Goal: Task Accomplishment & Management: Use online tool/utility

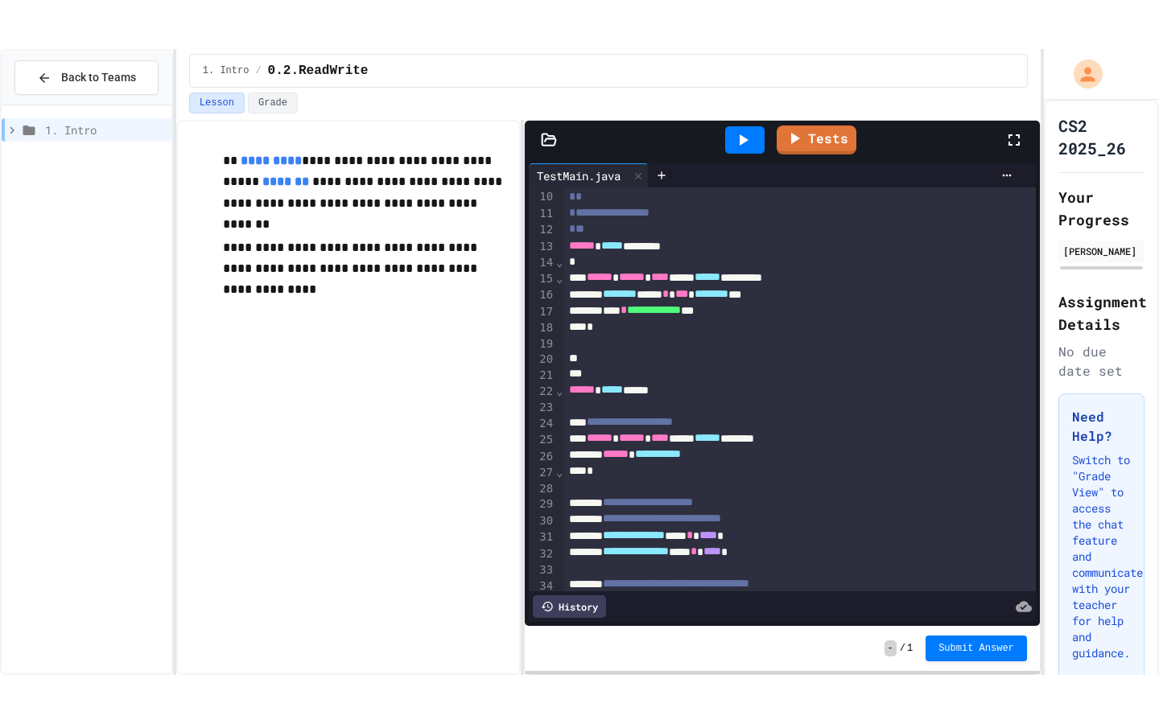
scroll to position [150, 0]
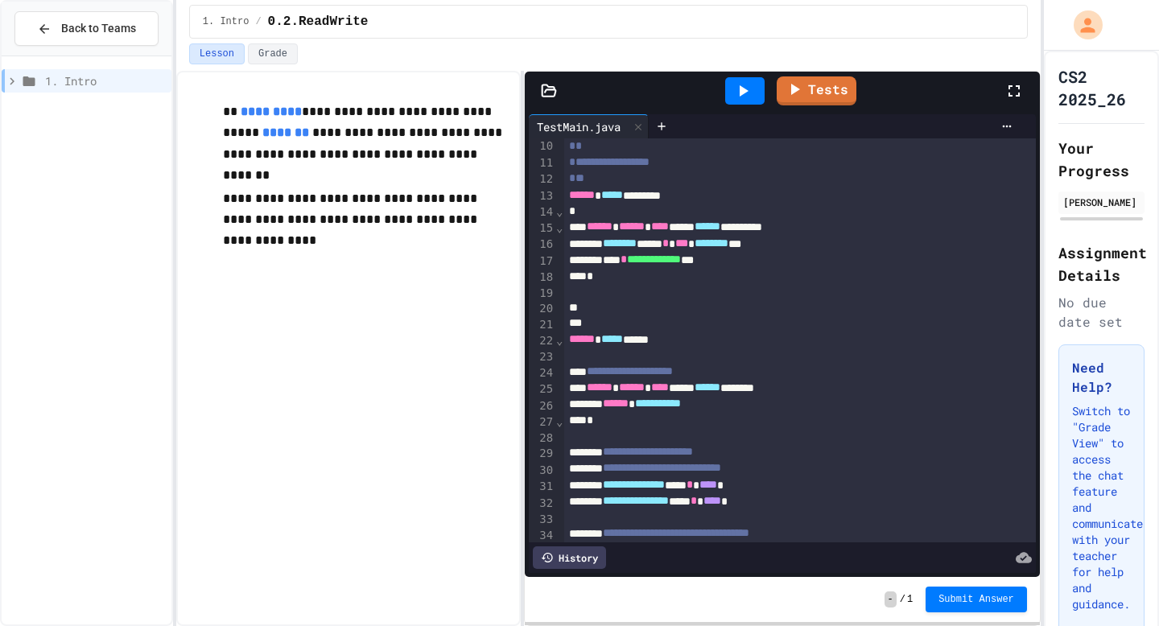
click at [1015, 89] on icon at bounding box center [1013, 90] width 19 height 19
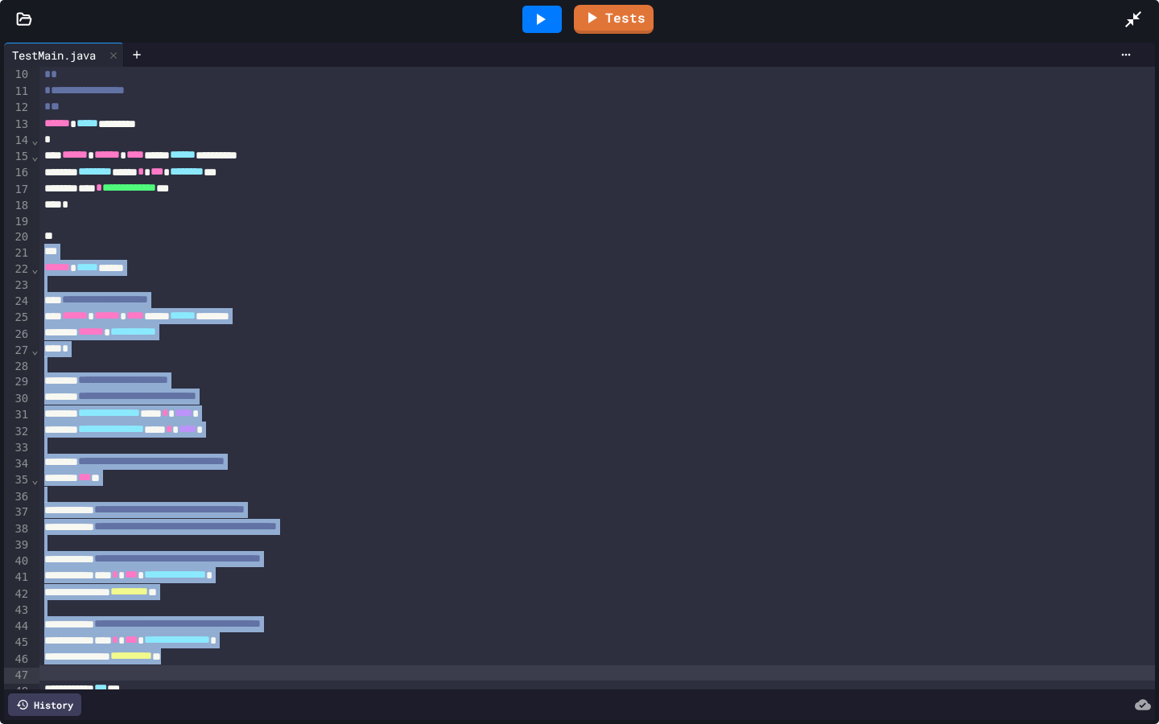
drag, startPoint x: 196, startPoint y: 231, endPoint x: 339, endPoint y: 678, distance: 469.5
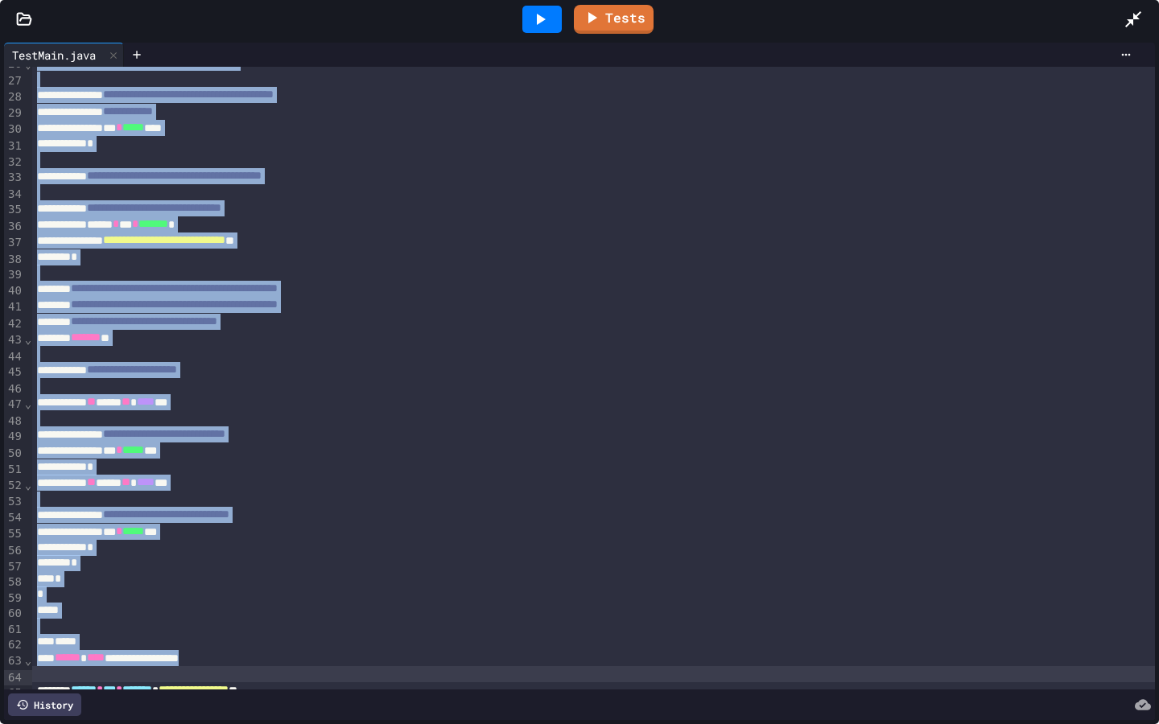
scroll to position [427, 0]
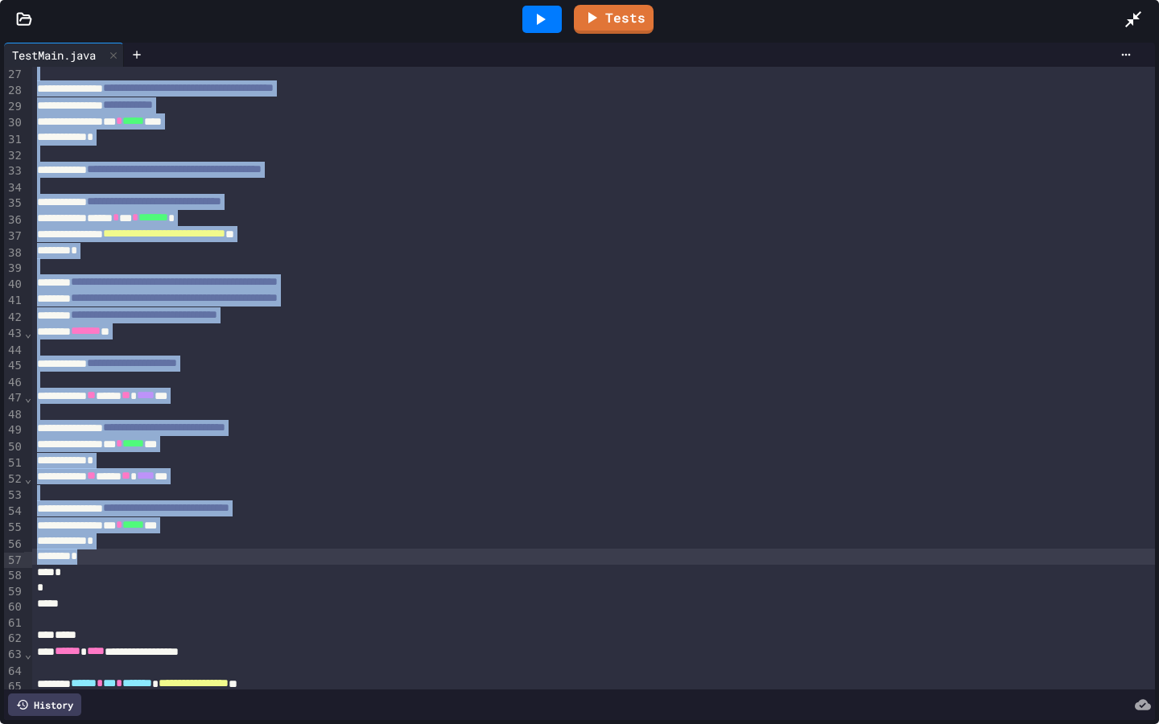
drag, startPoint x: 220, startPoint y: 243, endPoint x: 313, endPoint y: 561, distance: 331.2
click at [313, 561] on div "**********" at bounding box center [593, 351] width 1122 height 1422
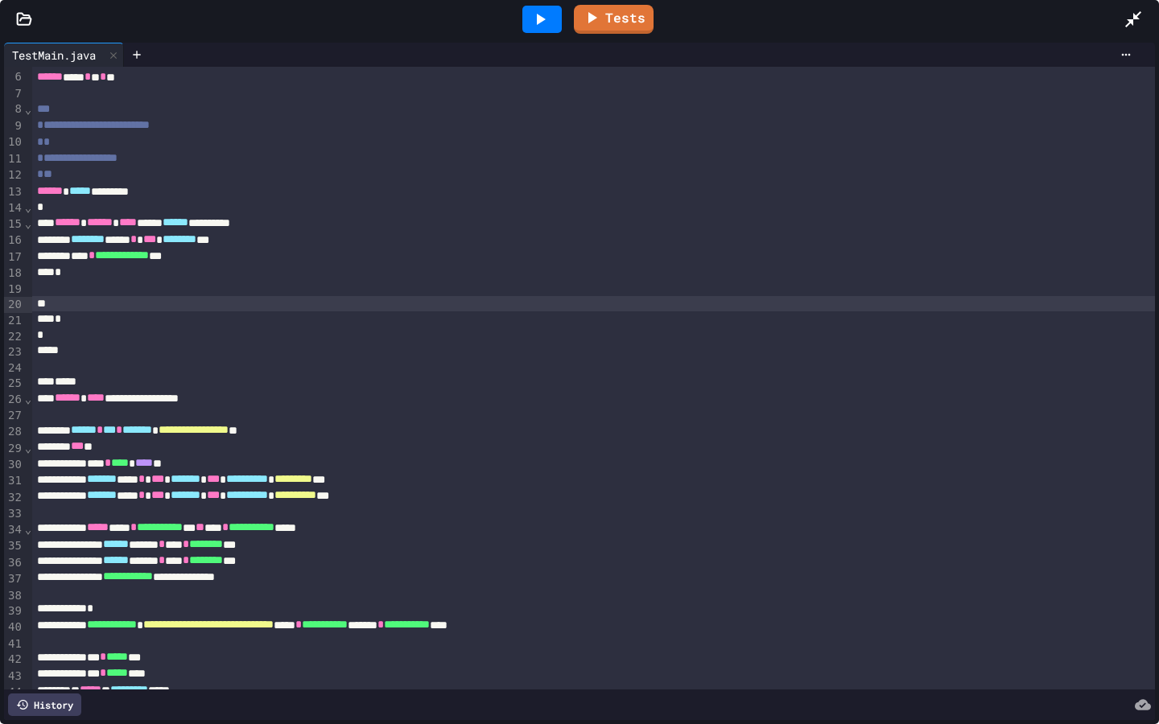
scroll to position [0, 0]
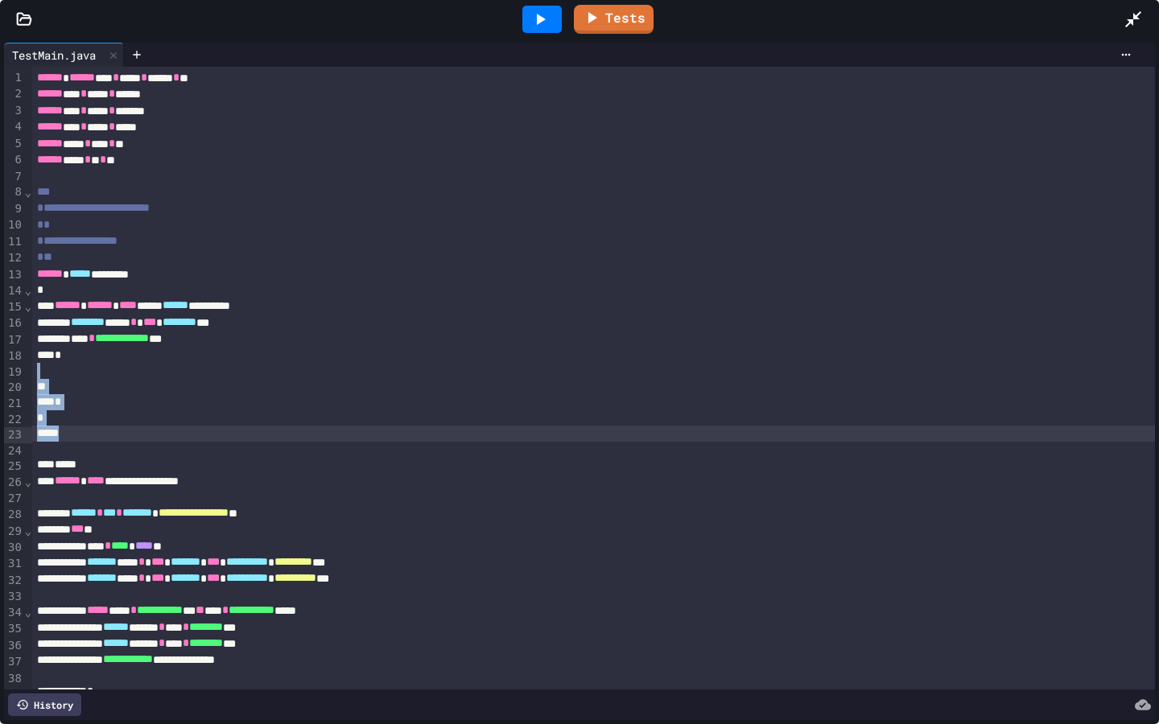
drag, startPoint x: 141, startPoint y: 377, endPoint x: 162, endPoint y: 436, distance: 62.3
click at [162, 436] on div "**********" at bounding box center [593, 482] width 1122 height 830
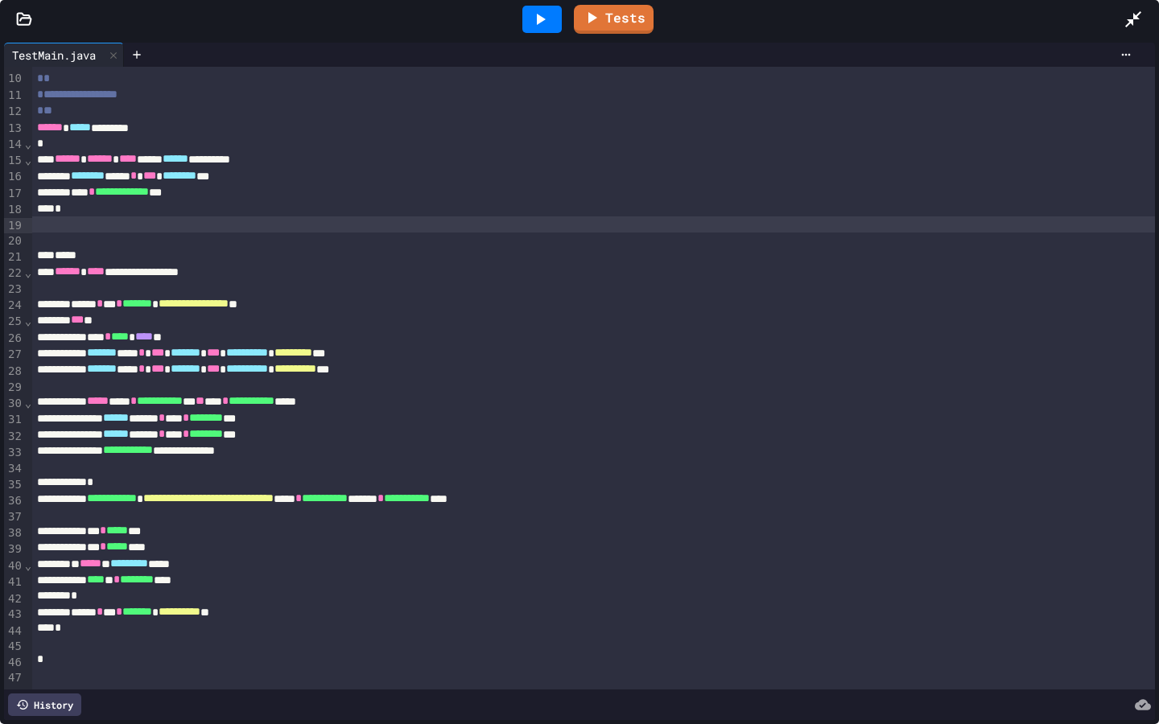
scroll to position [148, 0]
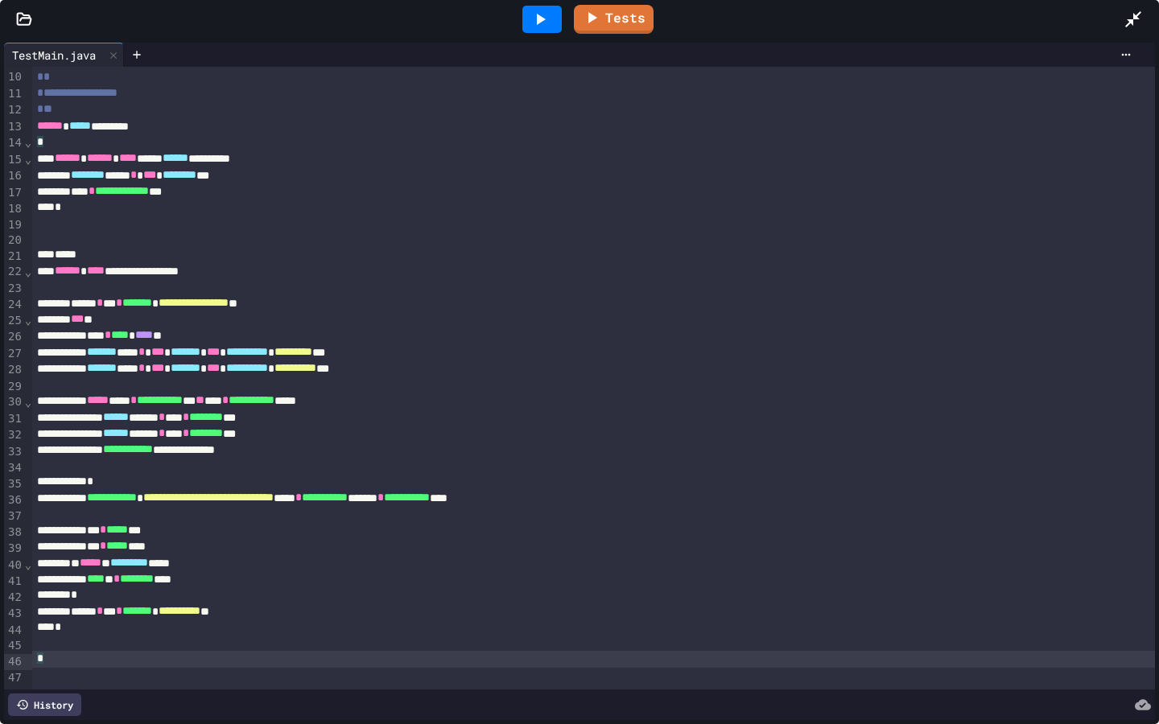
click at [87, 625] on div "*" at bounding box center [593, 659] width 1122 height 16
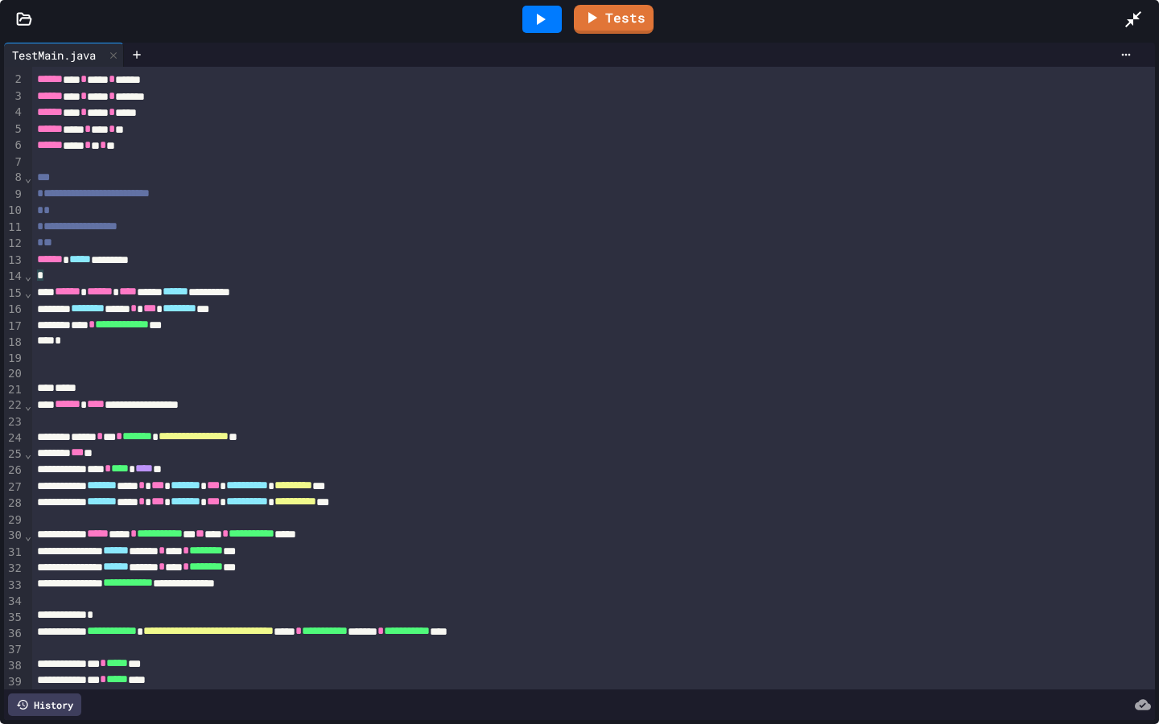
scroll to position [0, 0]
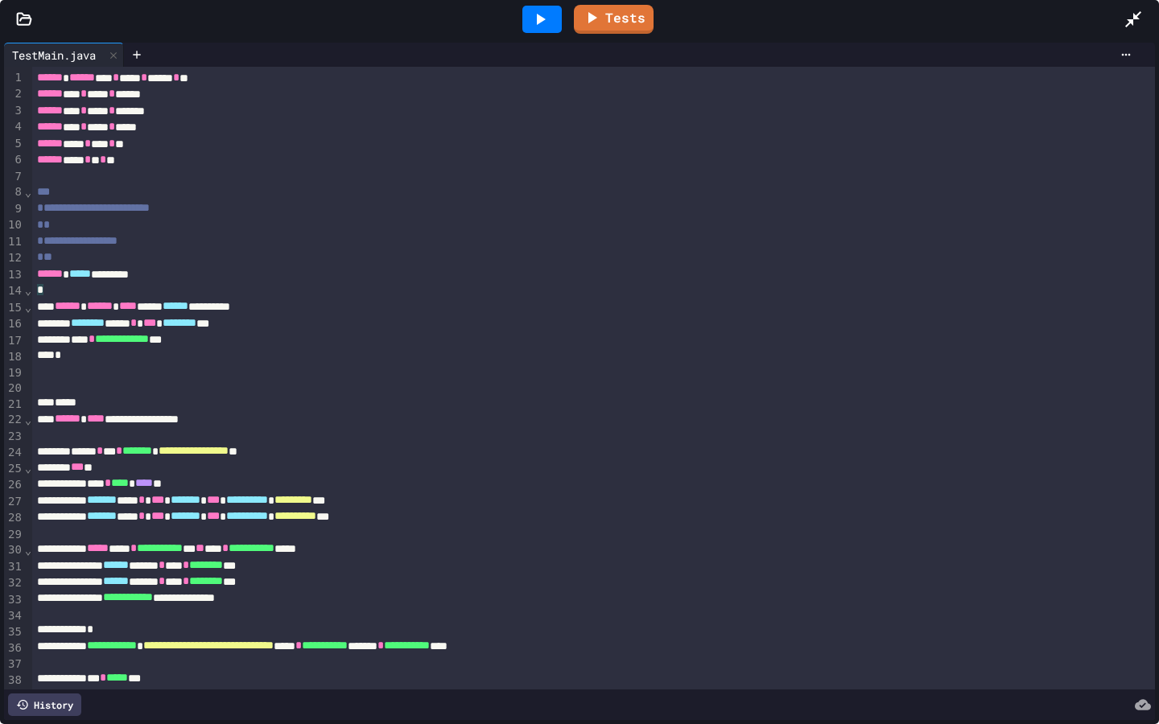
click at [109, 355] on div "*" at bounding box center [593, 356] width 1122 height 16
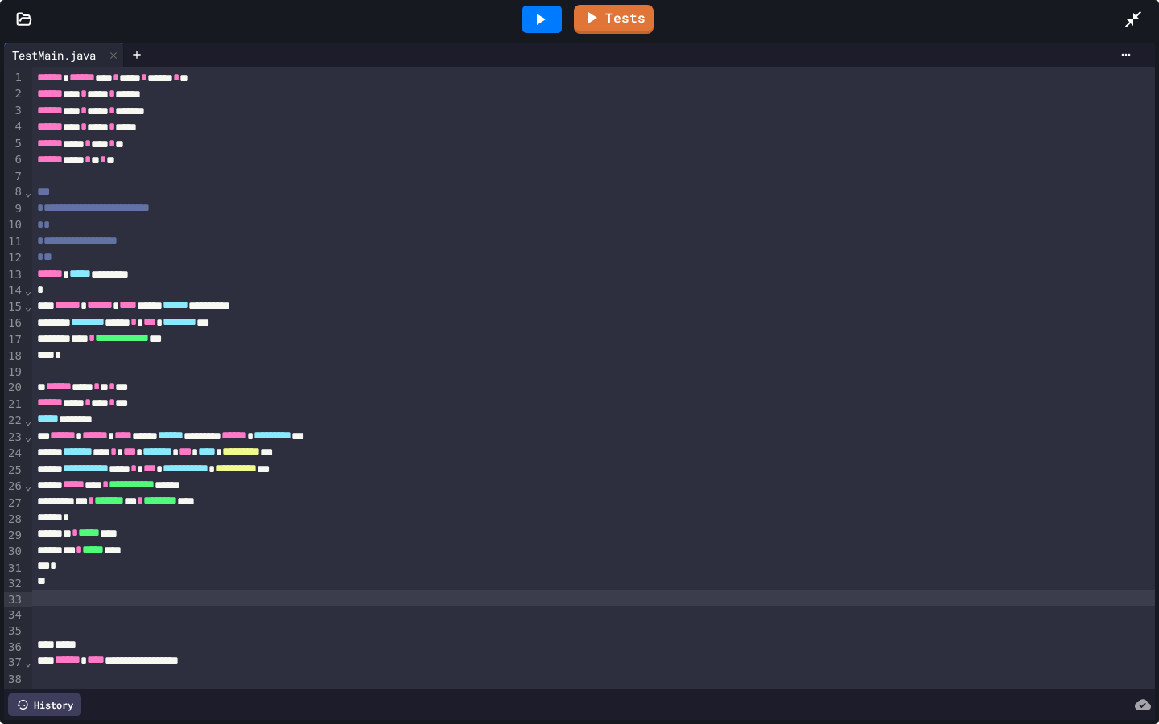
click at [542, 21] on icon at bounding box center [539, 19] width 19 height 19
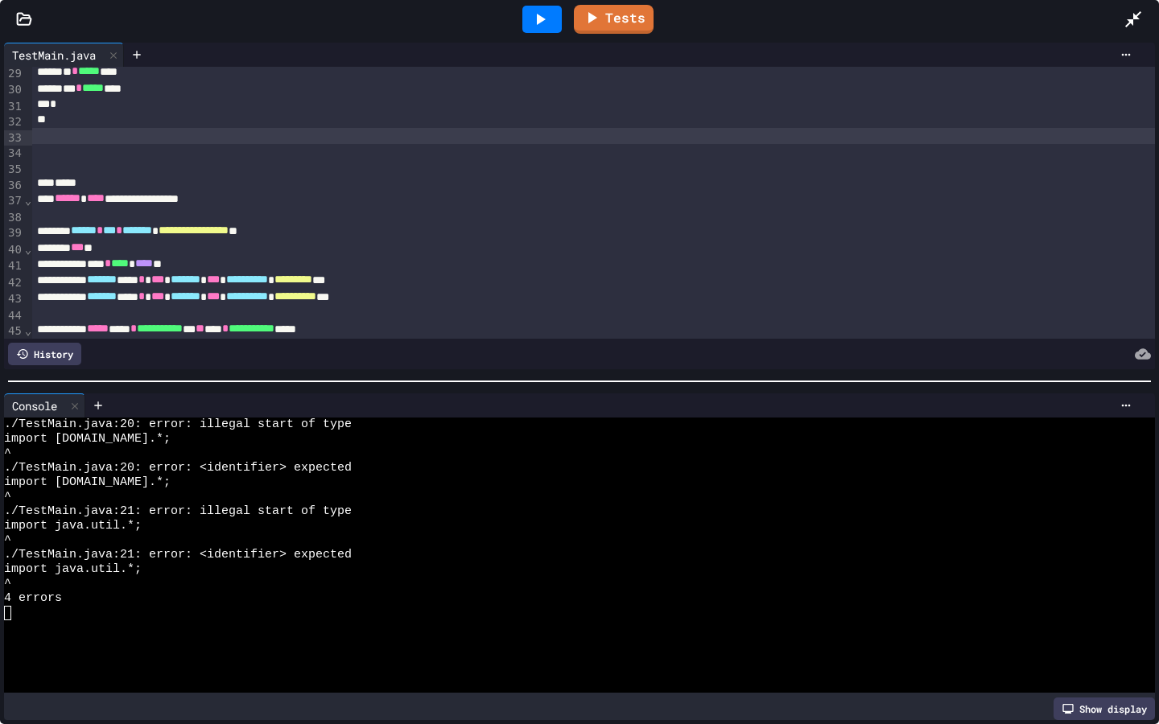
scroll to position [458, 0]
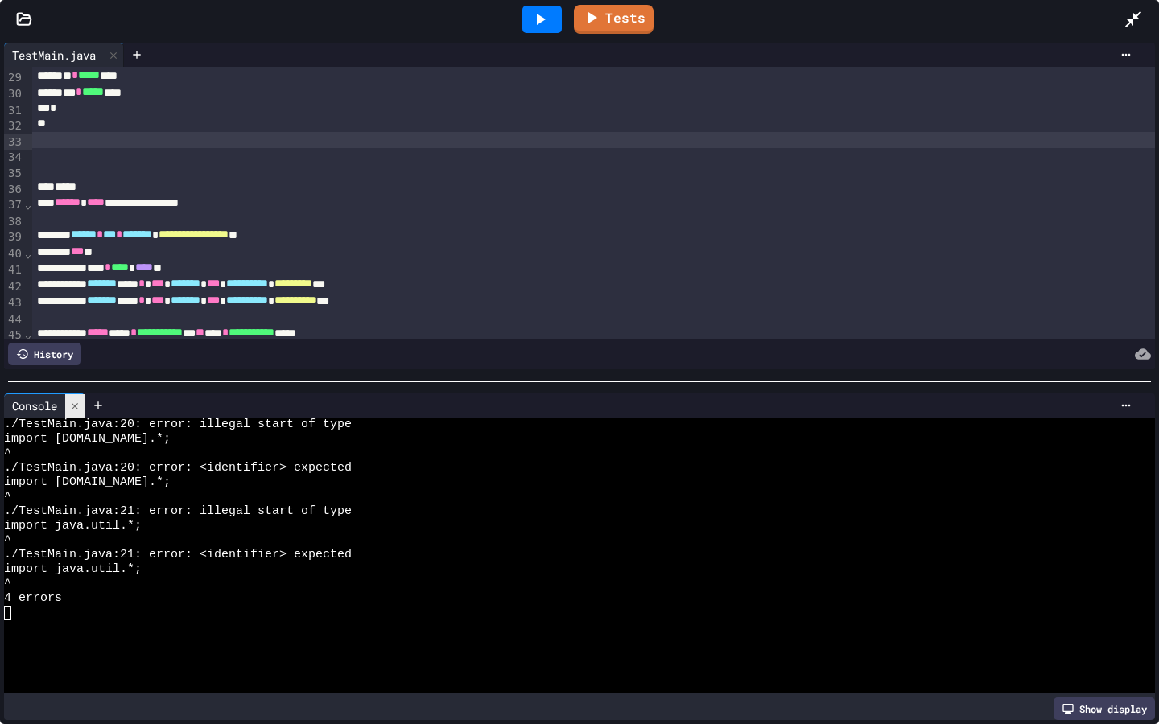
click at [80, 402] on icon at bounding box center [74, 406] width 11 height 11
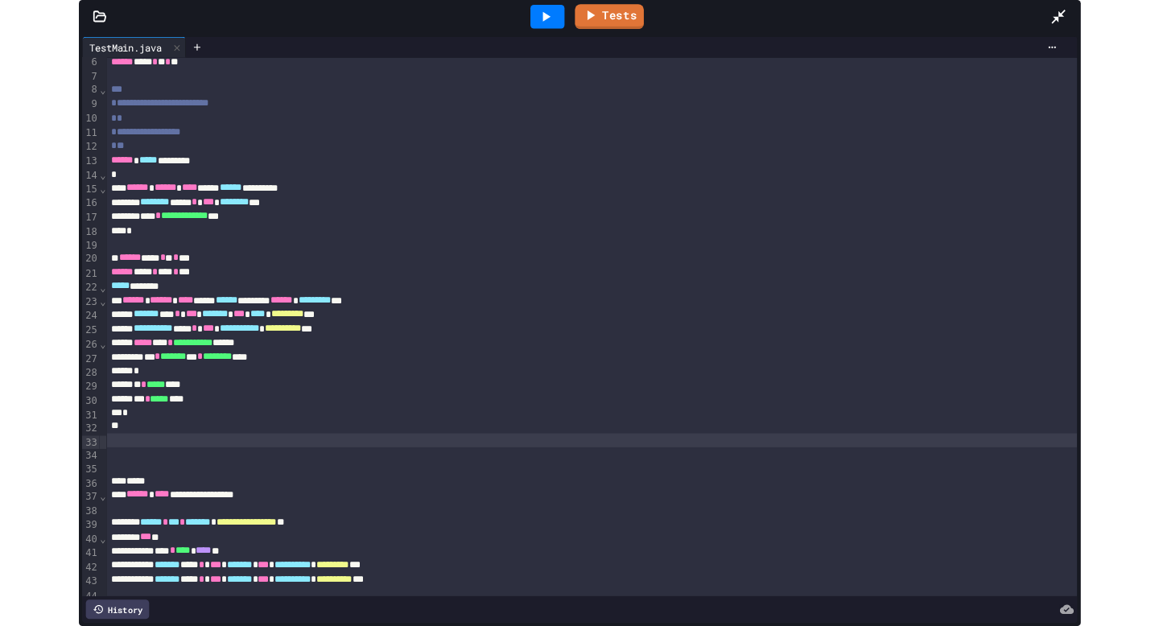
scroll to position [89, 0]
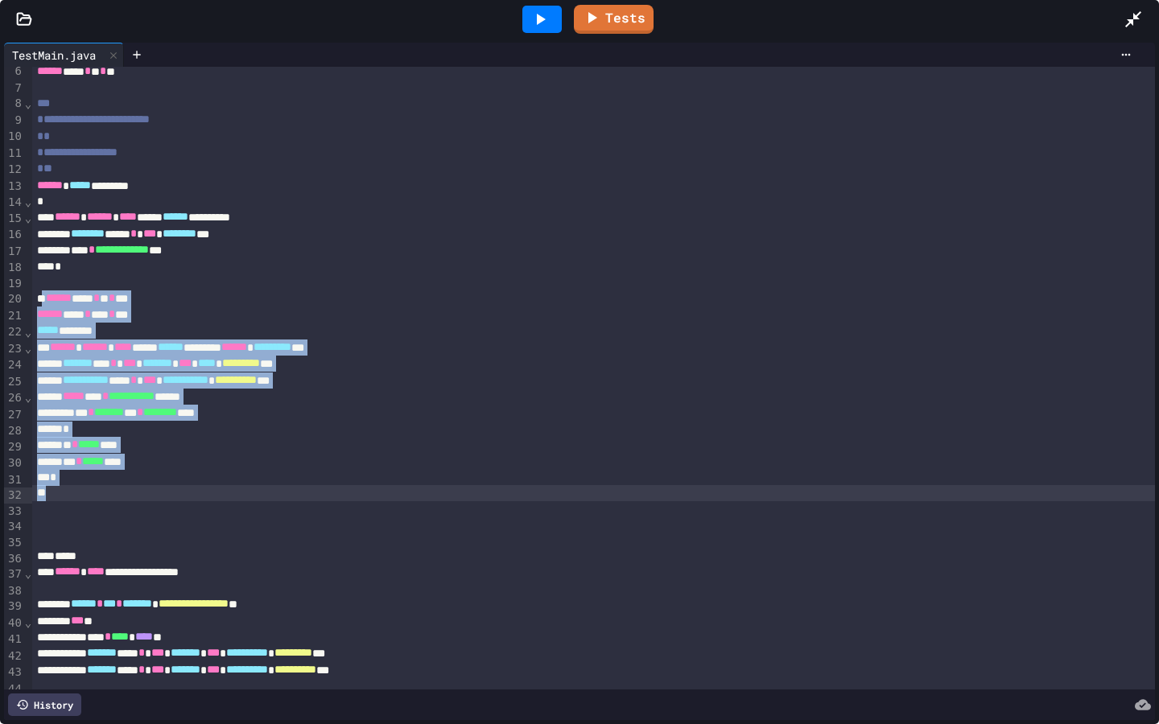
drag, startPoint x: 46, startPoint y: 298, endPoint x: 183, endPoint y: 495, distance: 239.9
click at [183, 495] on div "**********" at bounding box center [593, 482] width 1122 height 1009
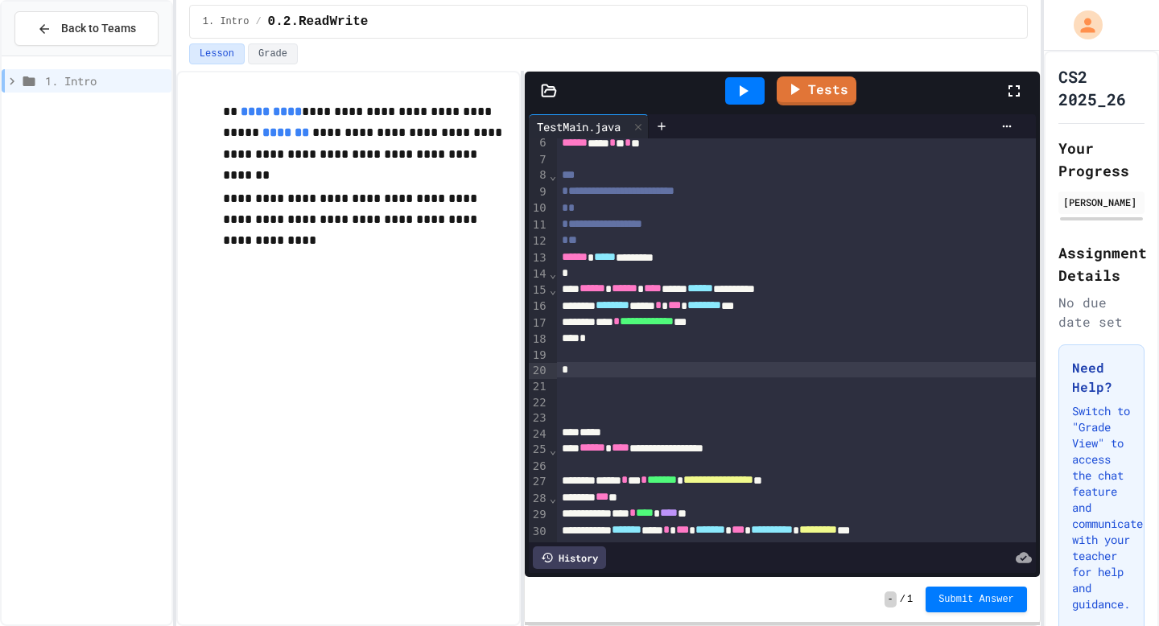
click at [112, 95] on div "1. Intro" at bounding box center [87, 83] width 170 height 29
click at [628, 375] on div at bounding box center [796, 370] width 479 height 16
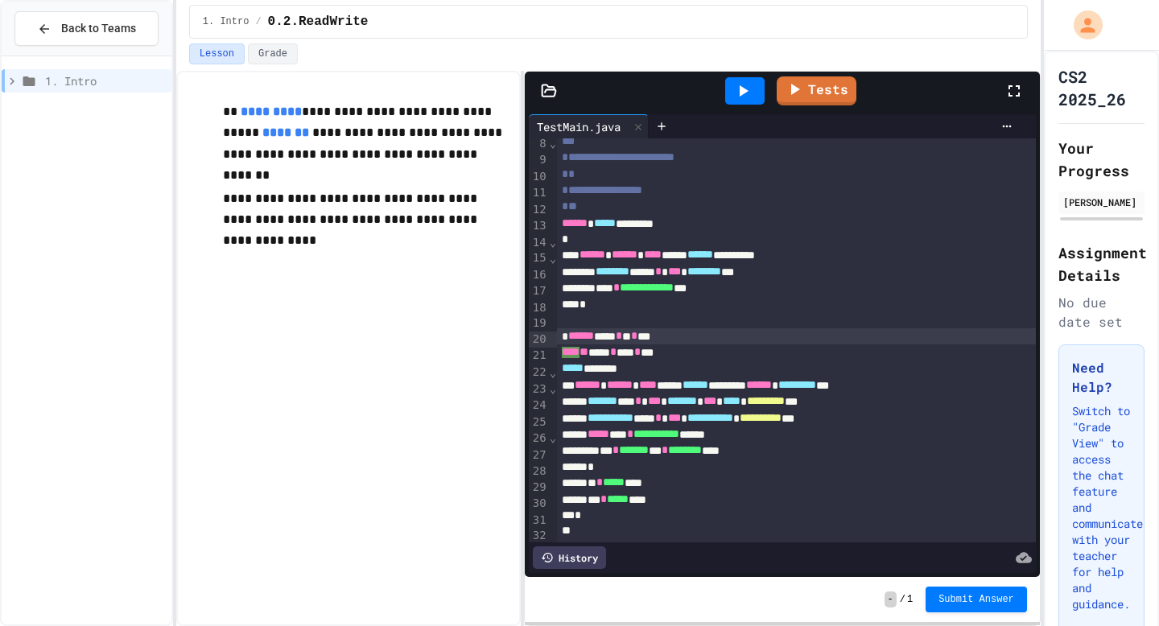
scroll to position [122, 0]
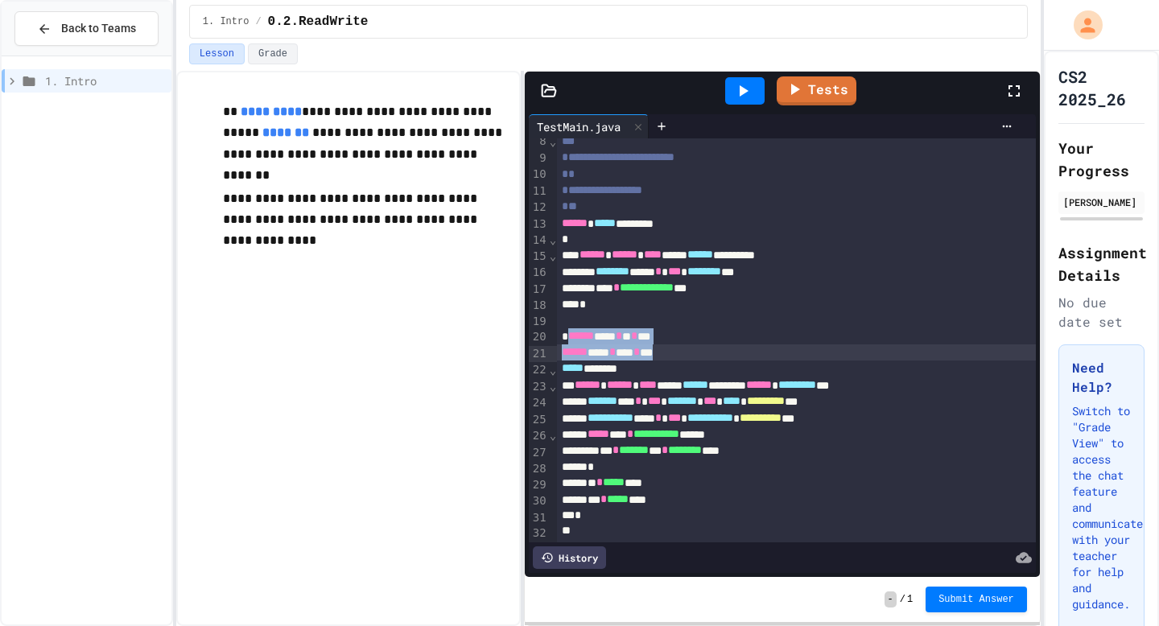
drag, startPoint x: 567, startPoint y: 336, endPoint x: 708, endPoint y: 350, distance: 141.5
click at [708, 350] on div "**********" at bounding box center [796, 536] width 479 height 1041
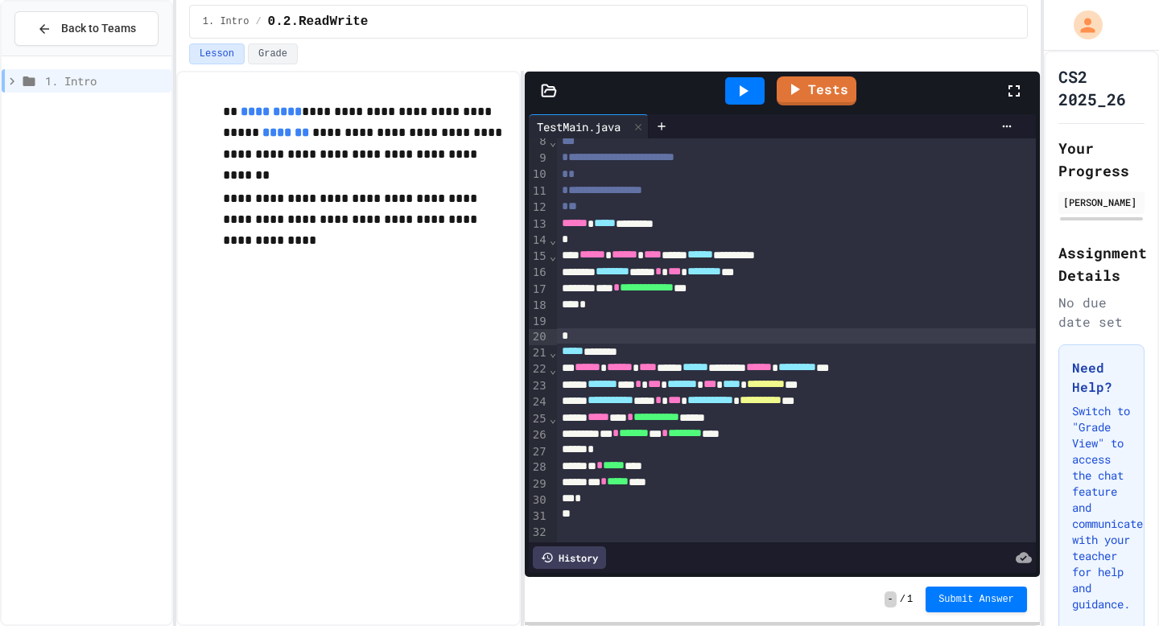
click at [747, 95] on icon at bounding box center [742, 90] width 19 height 19
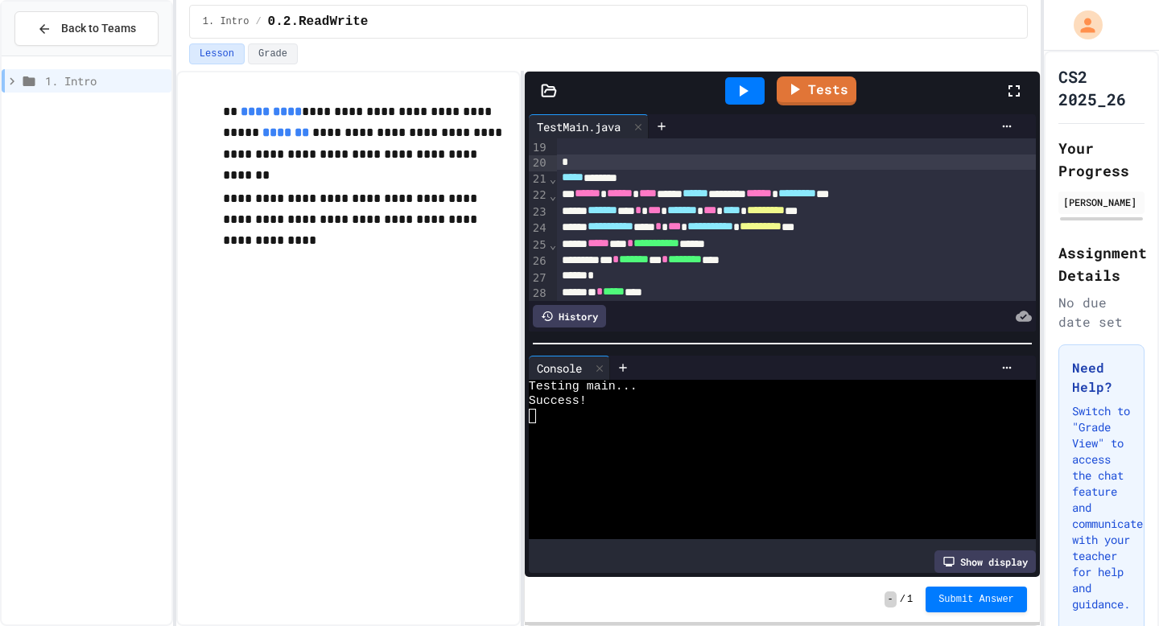
scroll to position [290, 0]
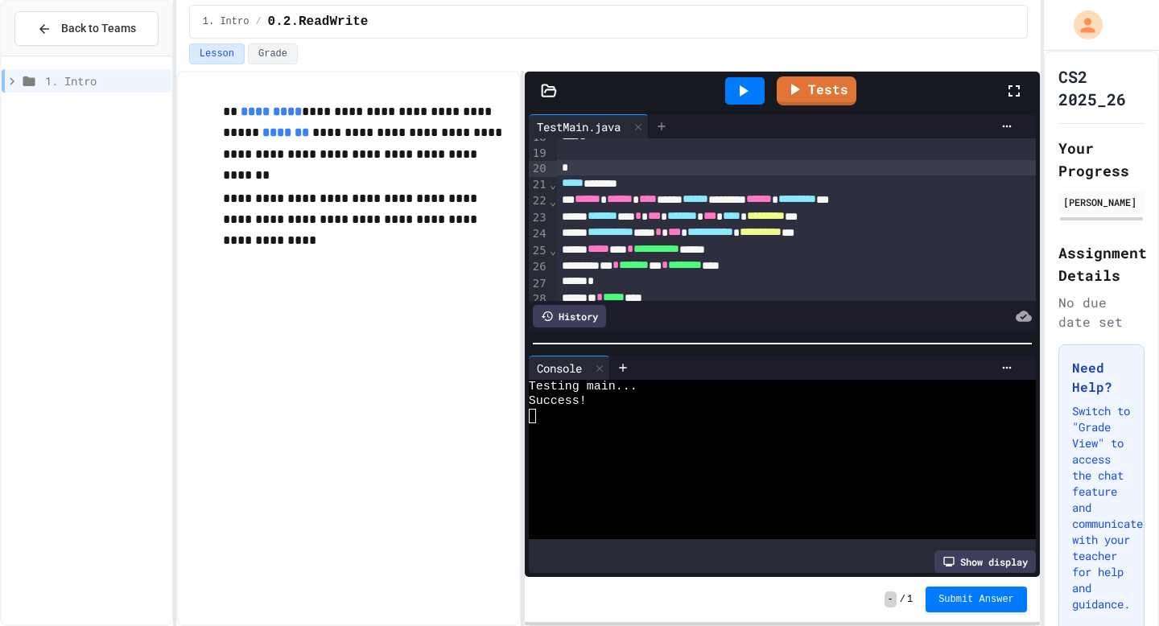
click at [661, 118] on div at bounding box center [661, 126] width 26 height 24
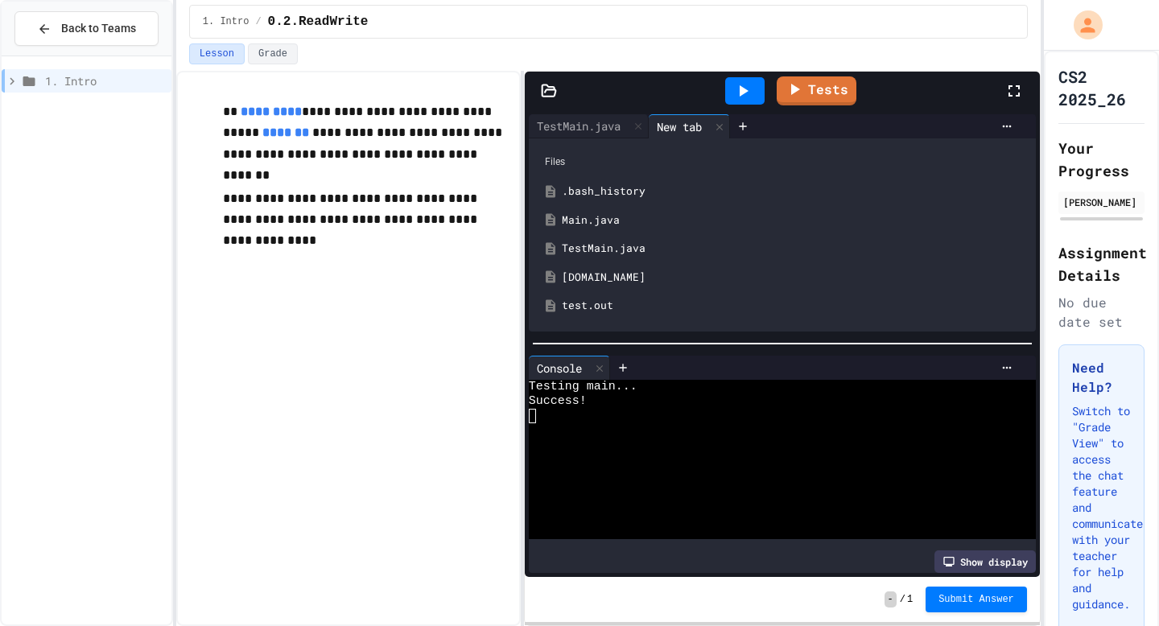
click at [591, 302] on div "test.out" at bounding box center [794, 306] width 464 height 16
click at [755, 124] on icon at bounding box center [749, 126] width 13 height 13
click at [587, 282] on div "[DOMAIN_NAME]" at bounding box center [794, 278] width 464 height 16
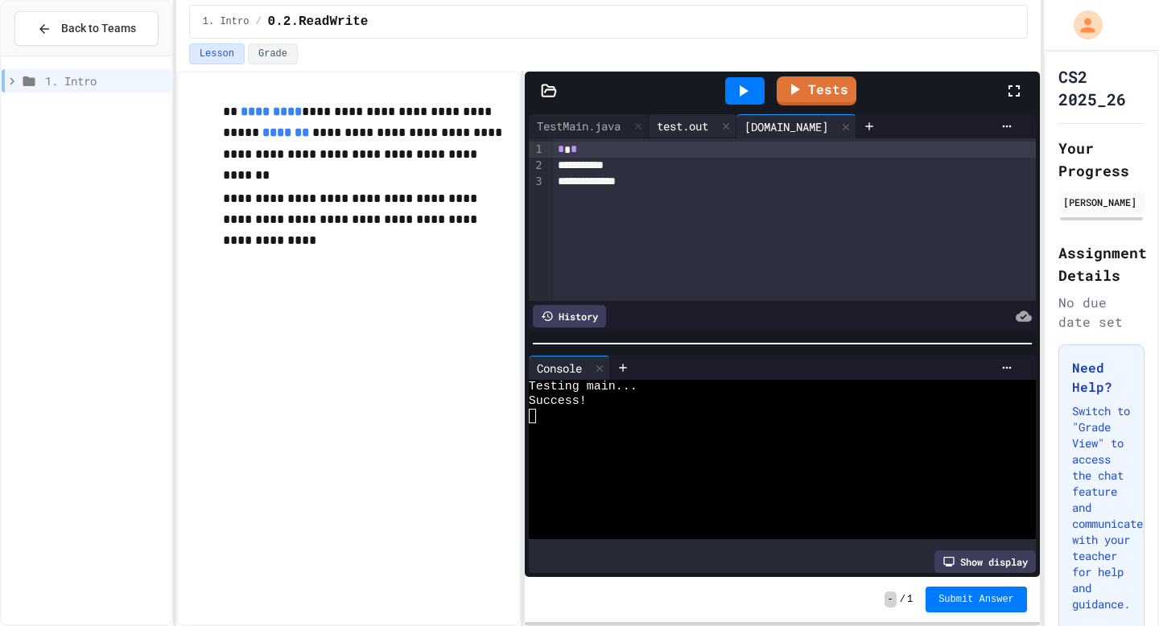
click at [686, 134] on div "test.out" at bounding box center [692, 126] width 88 height 24
click at [729, 127] on icon at bounding box center [725, 126] width 6 height 6
click at [748, 127] on div at bounding box center [757, 126] width 19 height 23
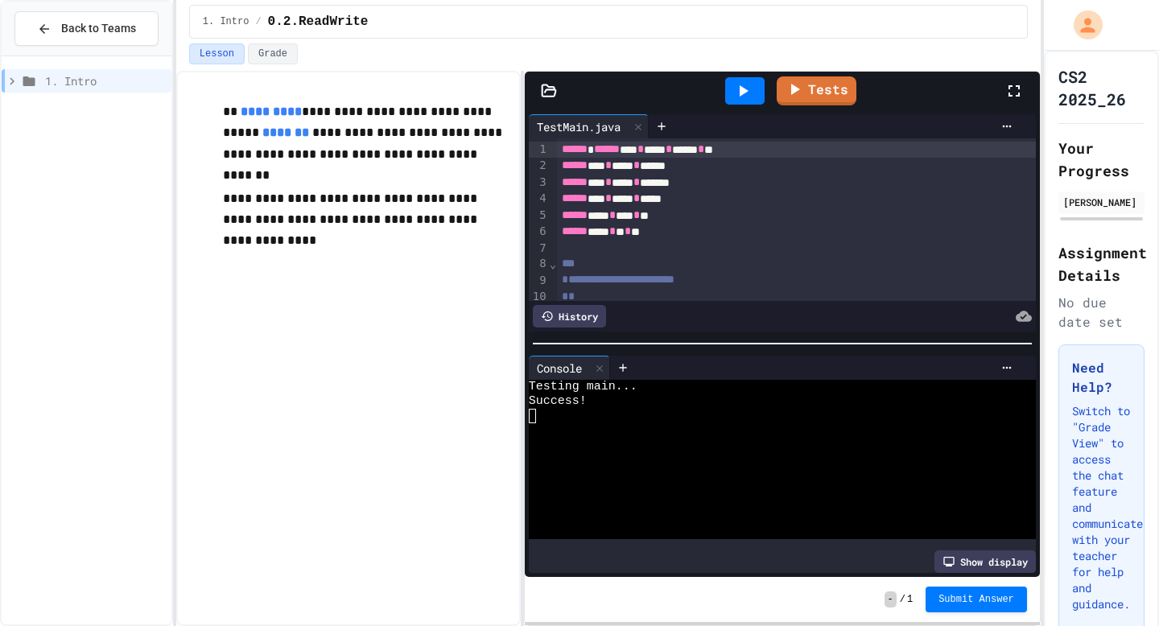
click at [141, 77] on span "1. Intro" at bounding box center [105, 80] width 120 height 17
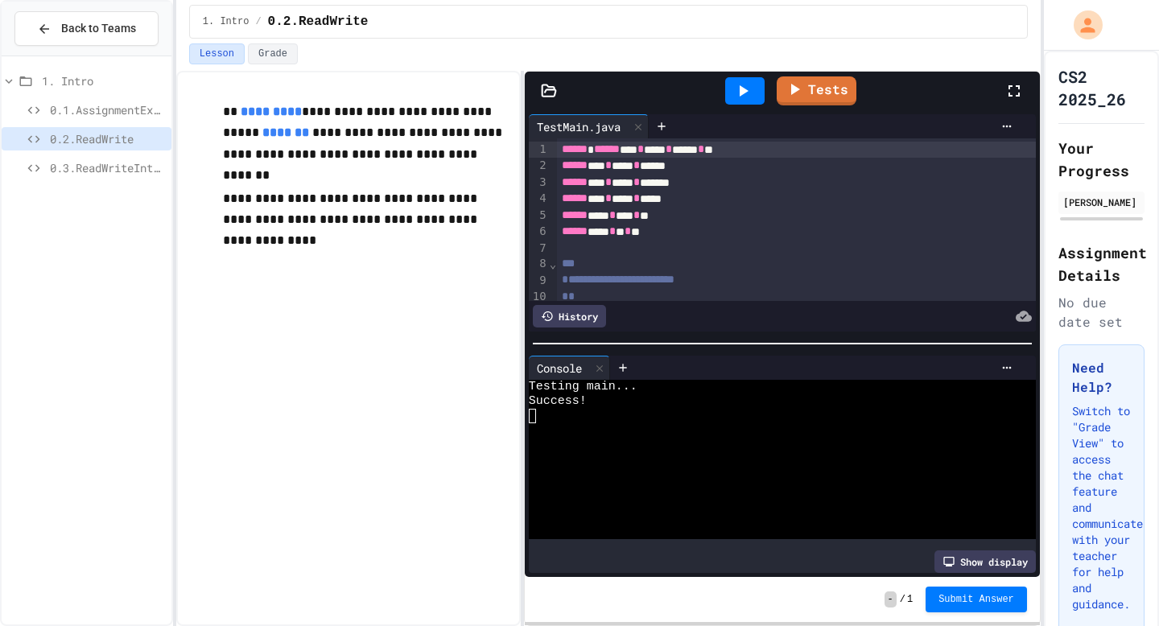
click at [111, 164] on span "0.3.ReadWriteIntegers" at bounding box center [107, 167] width 115 height 17
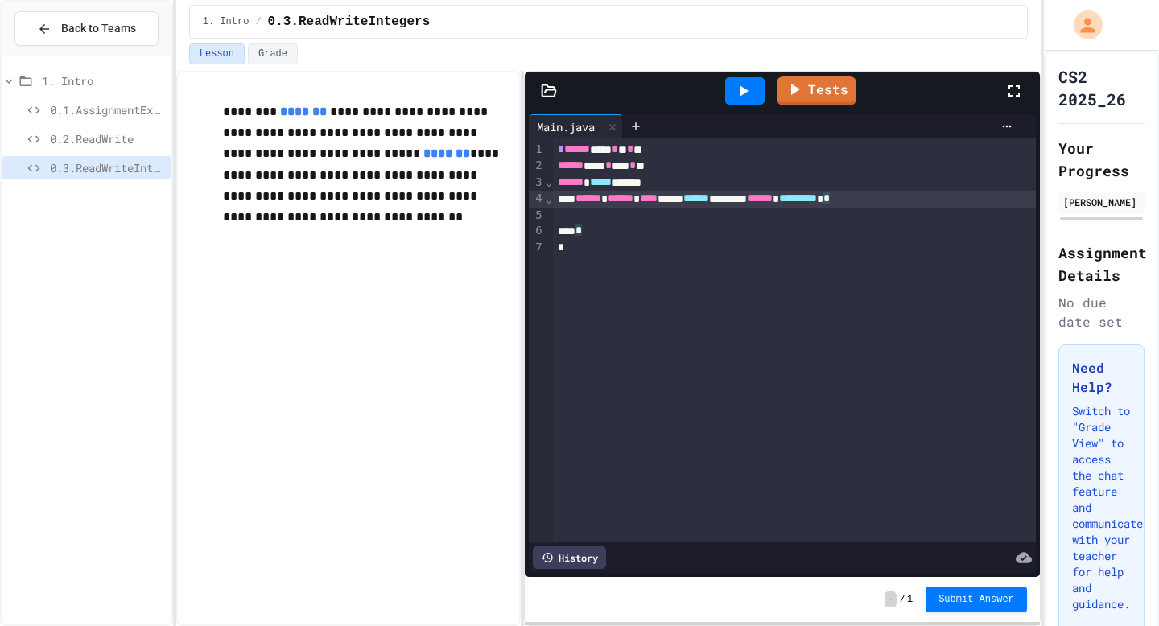
click at [973, 199] on div "****** ****** **** ***** ****** ******** ****** ********* *" at bounding box center [794, 199] width 483 height 16
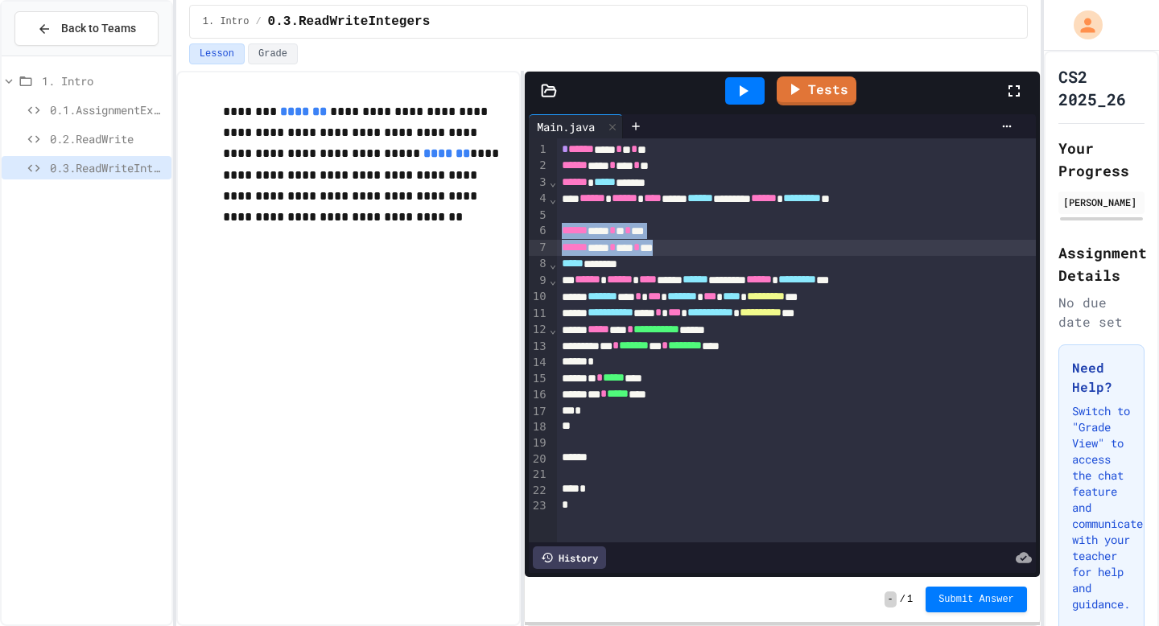
drag, startPoint x: 562, startPoint y: 234, endPoint x: 694, endPoint y: 253, distance: 133.4
click at [694, 253] on div "**********" at bounding box center [796, 340] width 479 height 404
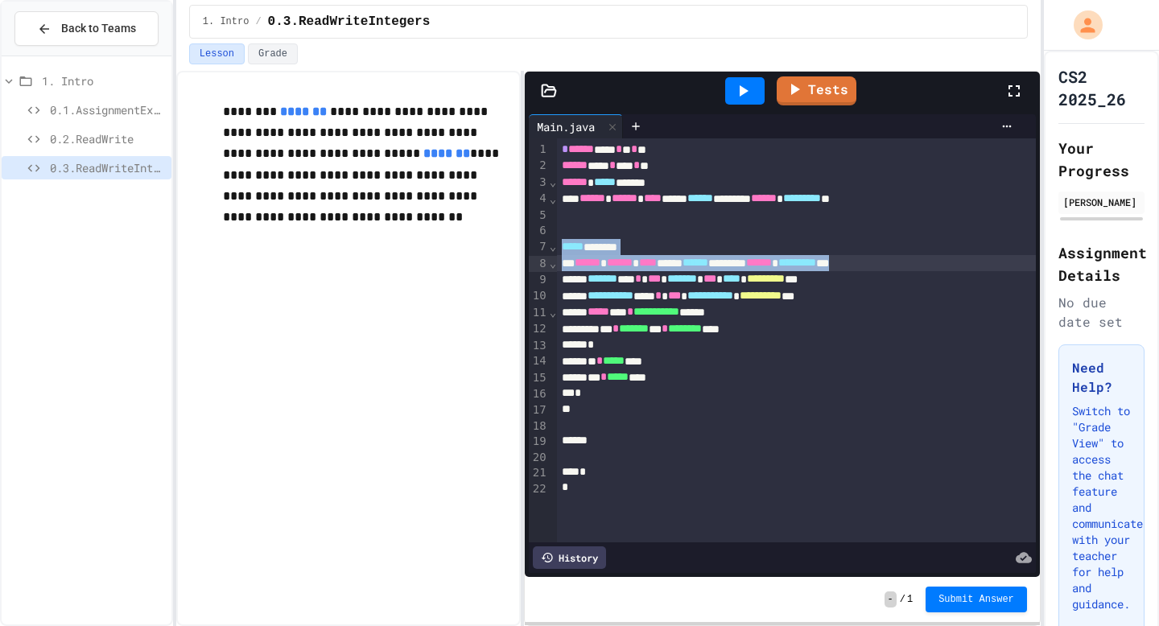
drag, startPoint x: 562, startPoint y: 249, endPoint x: 978, endPoint y: 261, distance: 415.4
click at [978, 261] on div "**********" at bounding box center [796, 340] width 479 height 404
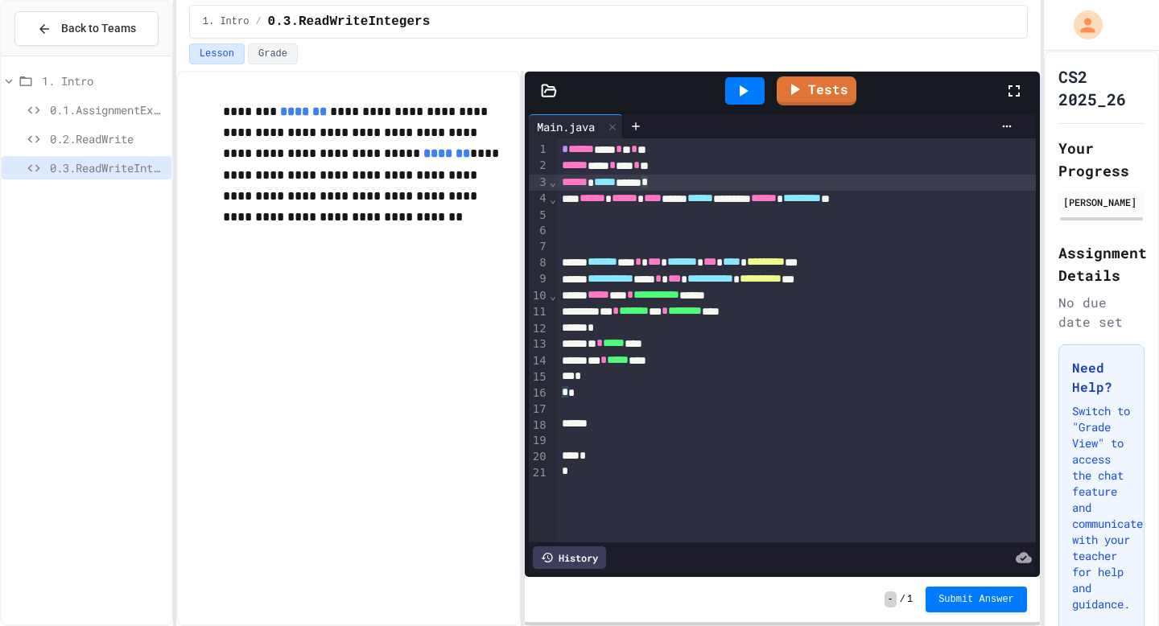
click at [803, 187] on div "****** ***** **** *" at bounding box center [796, 183] width 479 height 16
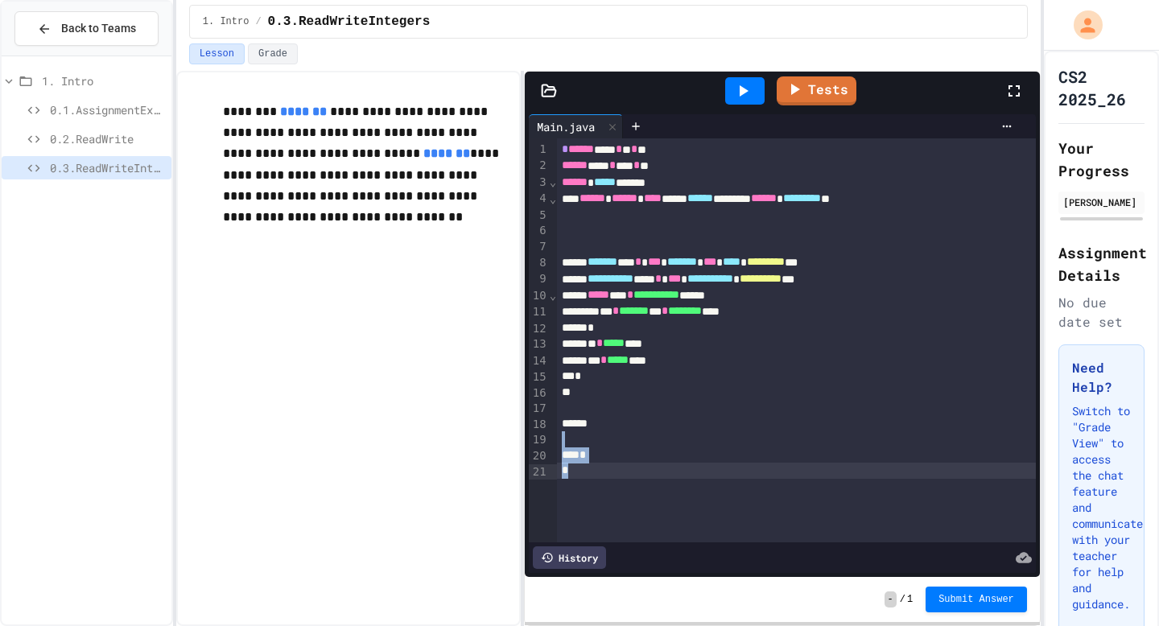
drag, startPoint x: 617, startPoint y: 435, endPoint x: 633, endPoint y: 496, distance: 62.5
click at [633, 496] on div "**********" at bounding box center [796, 340] width 479 height 404
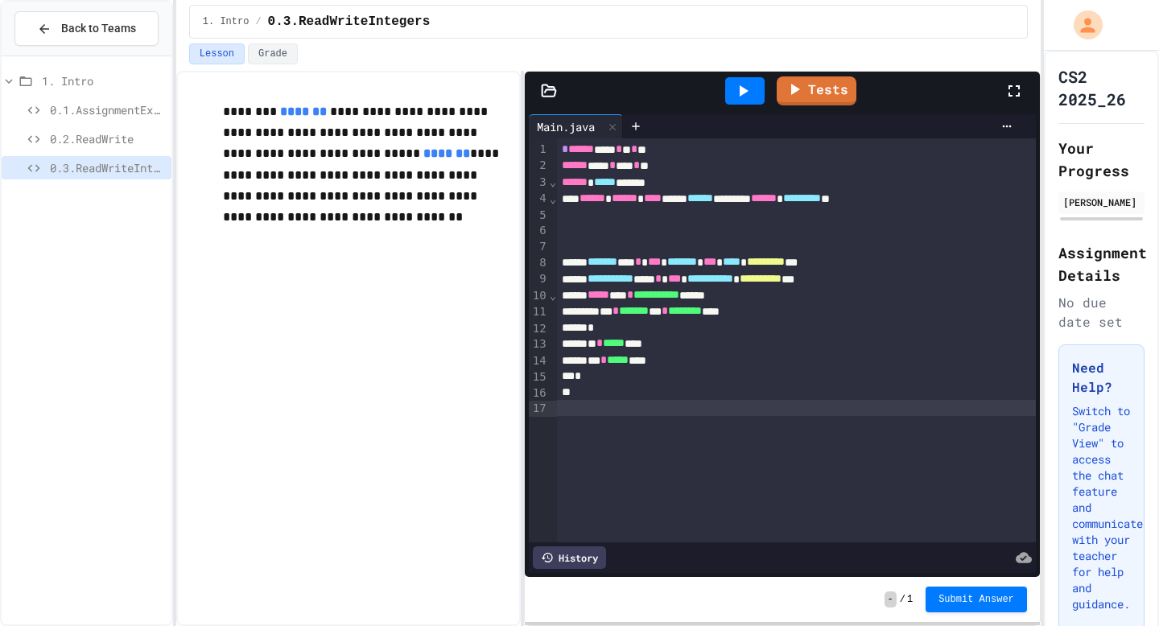
click at [748, 86] on icon at bounding box center [742, 90] width 19 height 19
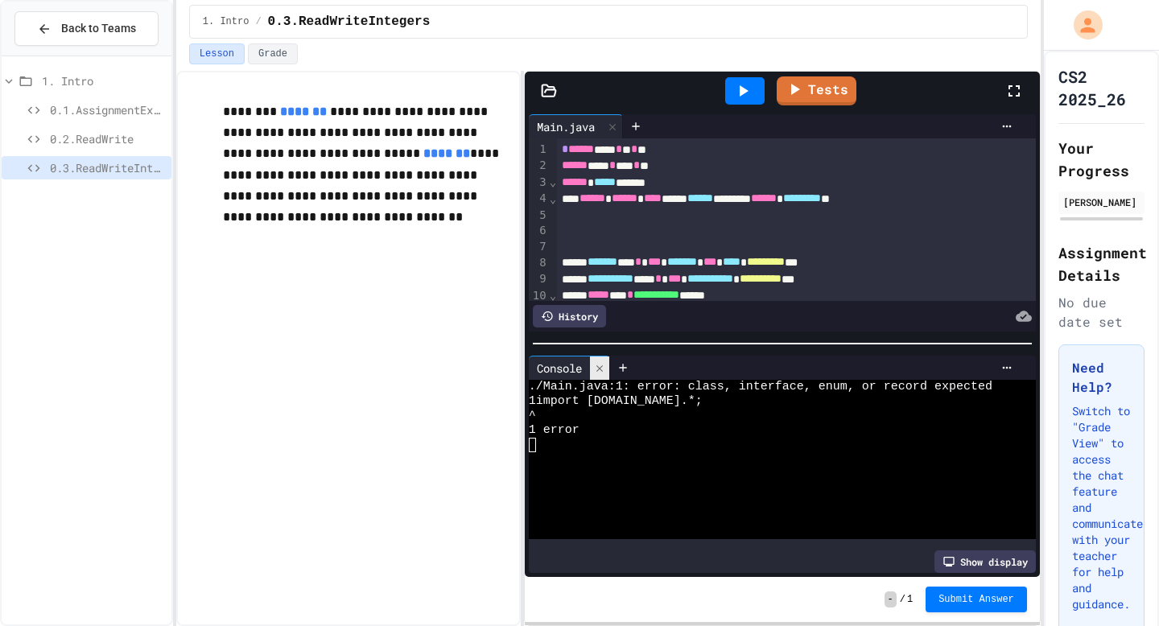
click at [595, 364] on icon at bounding box center [599, 368] width 11 height 11
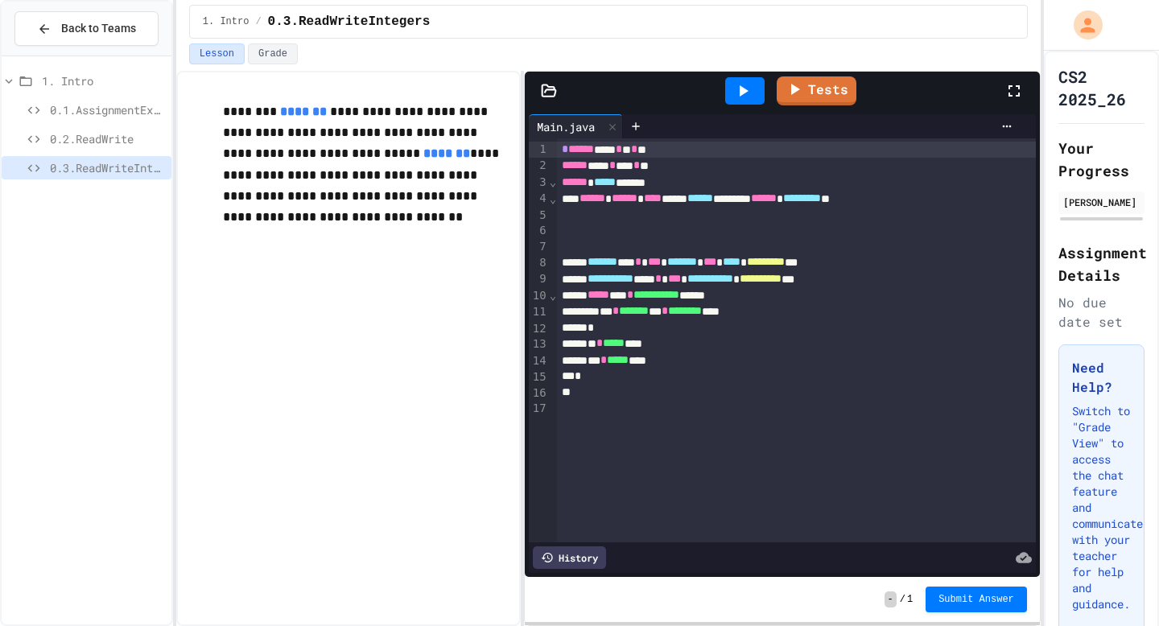
click at [570, 150] on span "******" at bounding box center [581, 148] width 26 height 11
click at [742, 84] on icon at bounding box center [742, 90] width 19 height 19
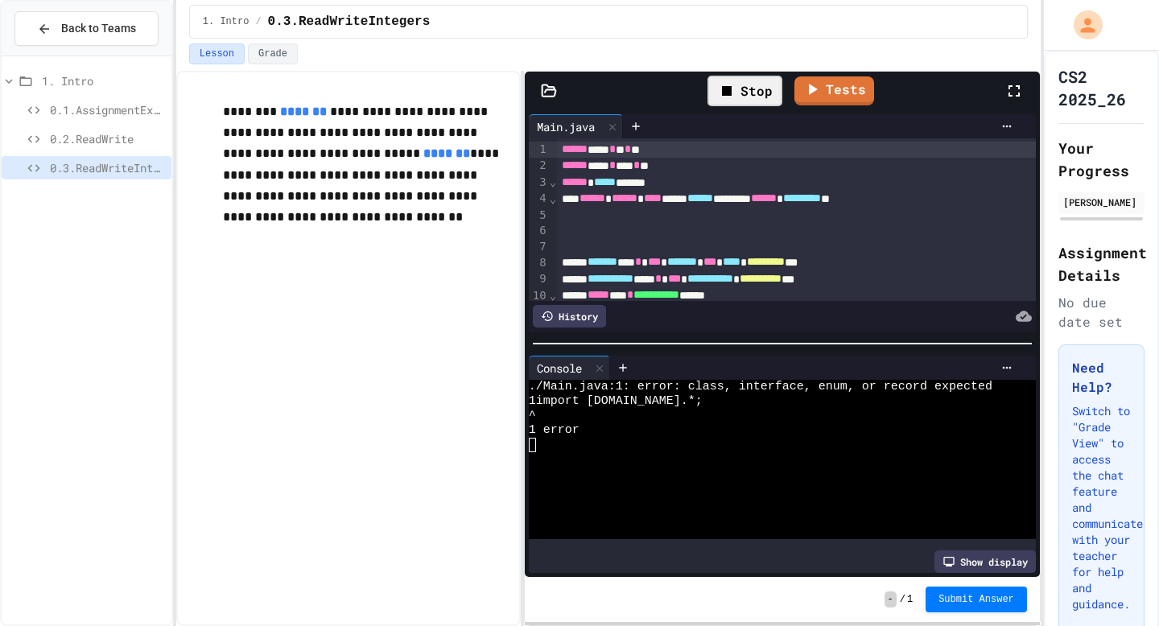
click at [1035, 124] on div "**********" at bounding box center [782, 222] width 515 height 225
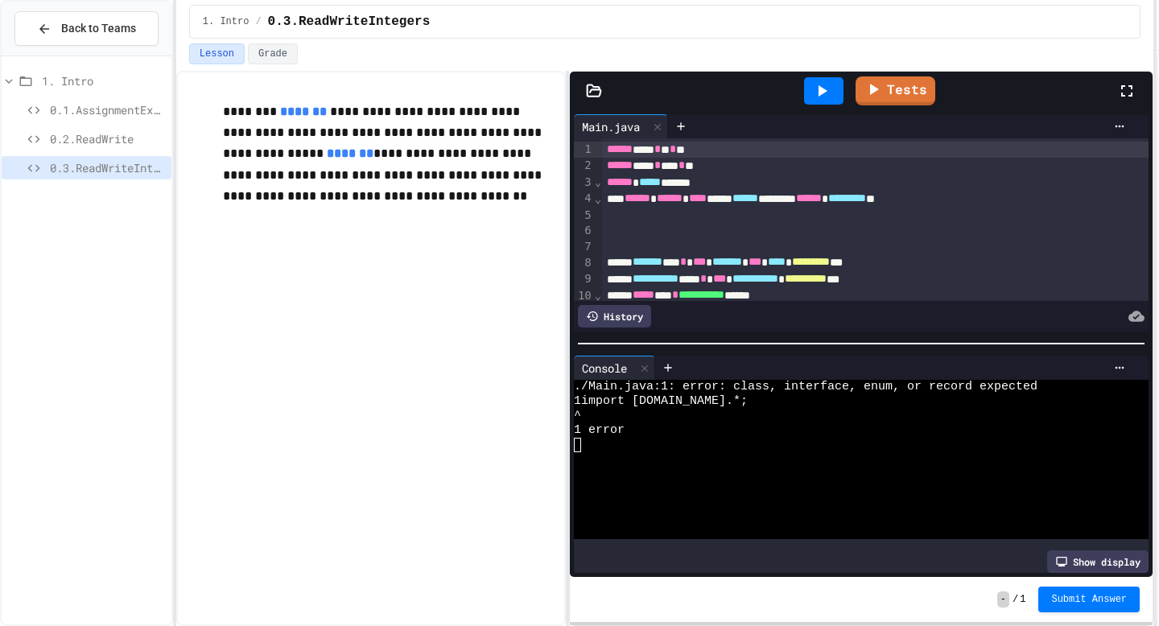
click at [1158, 122] on div "**********" at bounding box center [579, 313] width 1159 height 626
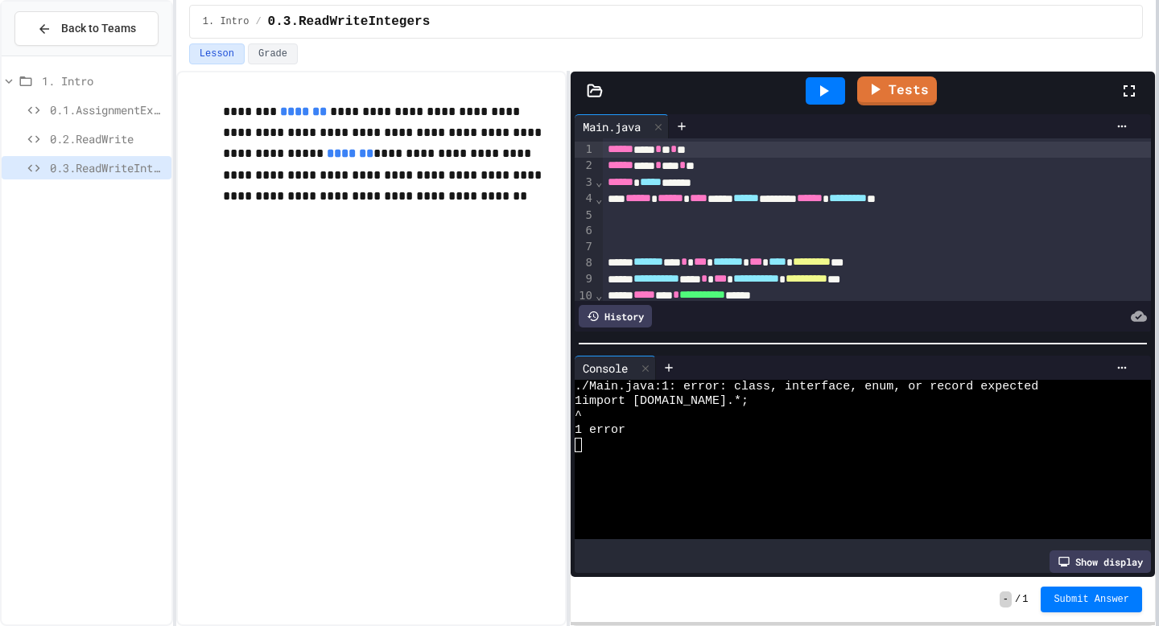
click at [1158, 124] on div "**********" at bounding box center [579, 313] width 1159 height 626
click at [827, 89] on icon at bounding box center [822, 90] width 19 height 19
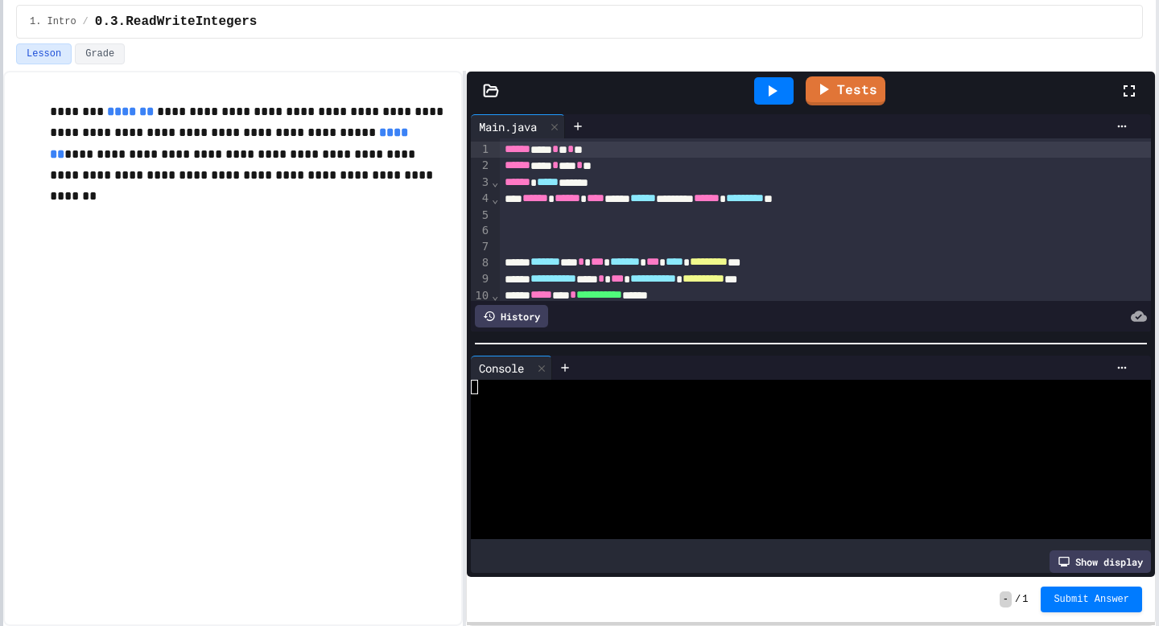
click at [0, 235] on div at bounding box center [1, 313] width 3 height 626
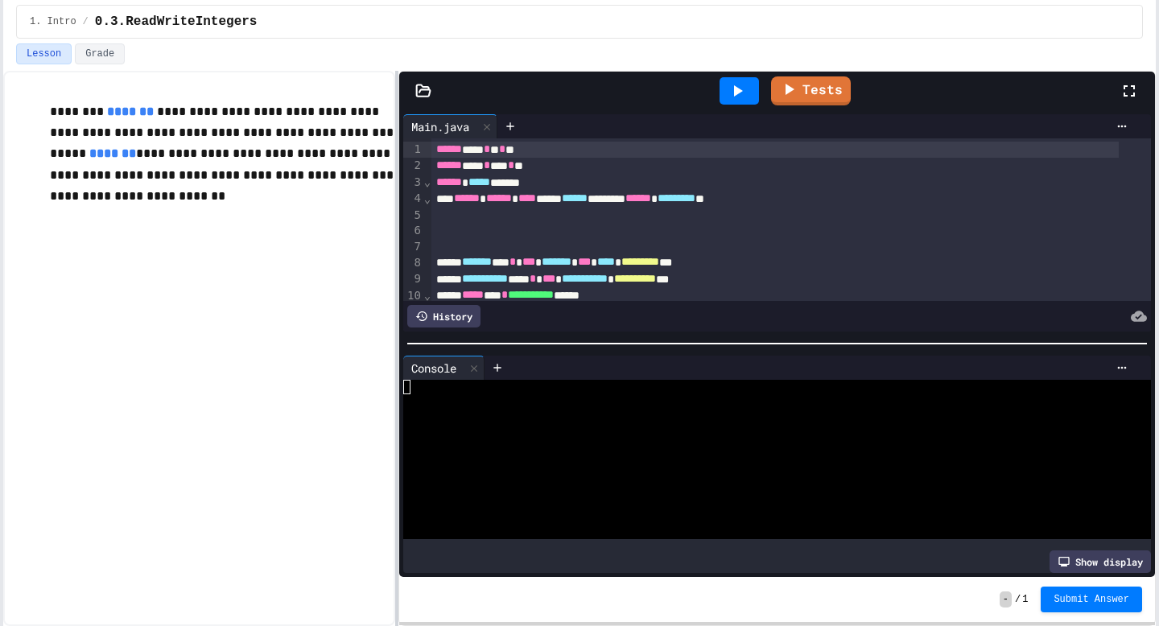
click at [395, 227] on div at bounding box center [396, 348] width 3 height 555
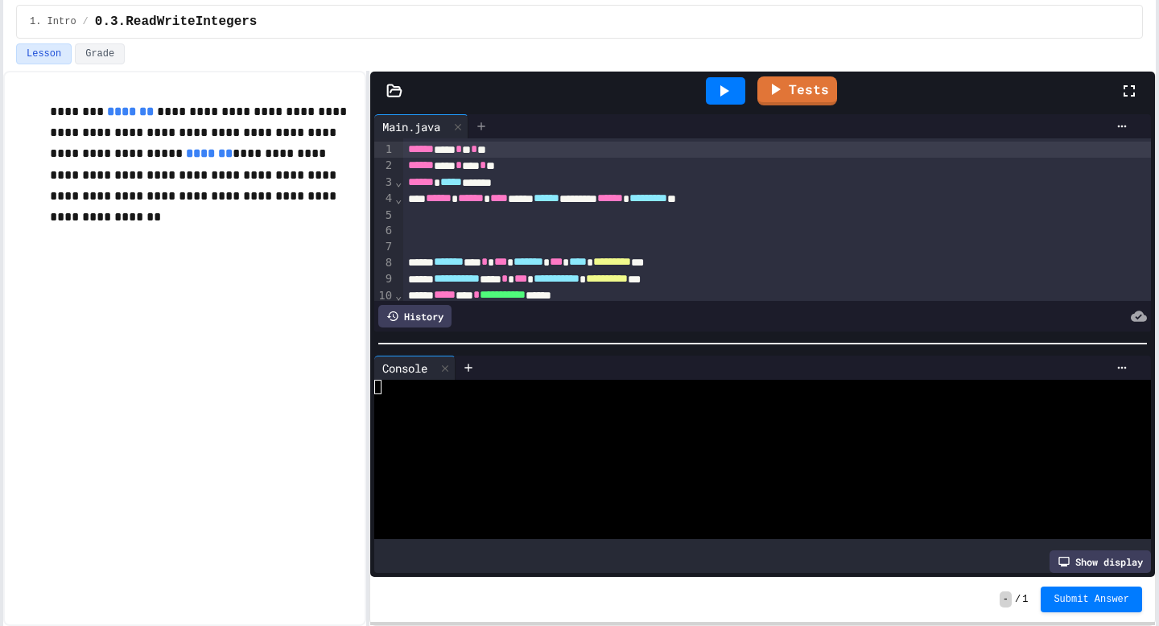
click at [487, 128] on icon at bounding box center [481, 126] width 13 height 13
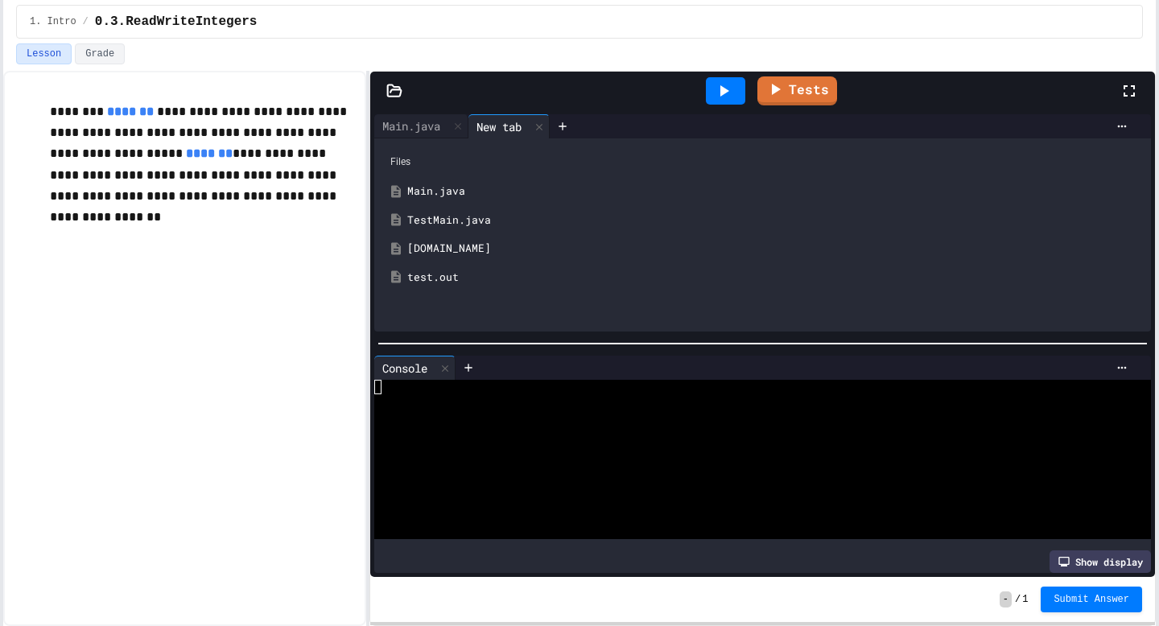
click at [443, 254] on div "[DOMAIN_NAME]" at bounding box center [774, 249] width 734 height 16
click at [595, 126] on icon at bounding box center [601, 126] width 13 height 13
click at [447, 280] on div "test.out" at bounding box center [774, 278] width 734 height 16
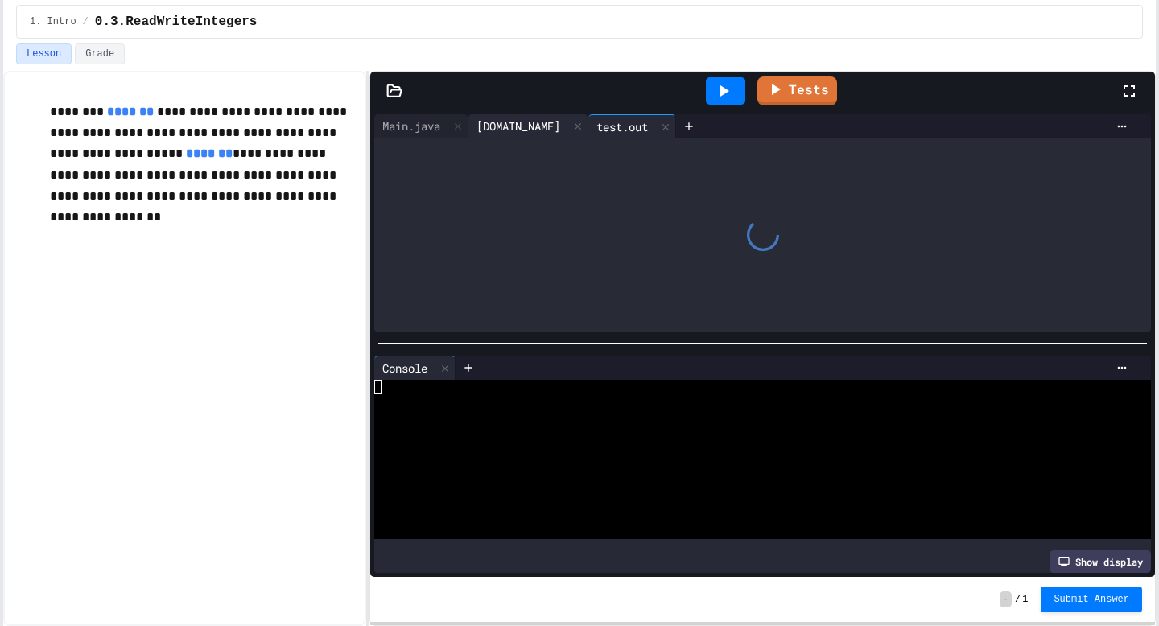
click at [500, 122] on div "[DOMAIN_NAME]" at bounding box center [518, 125] width 100 height 17
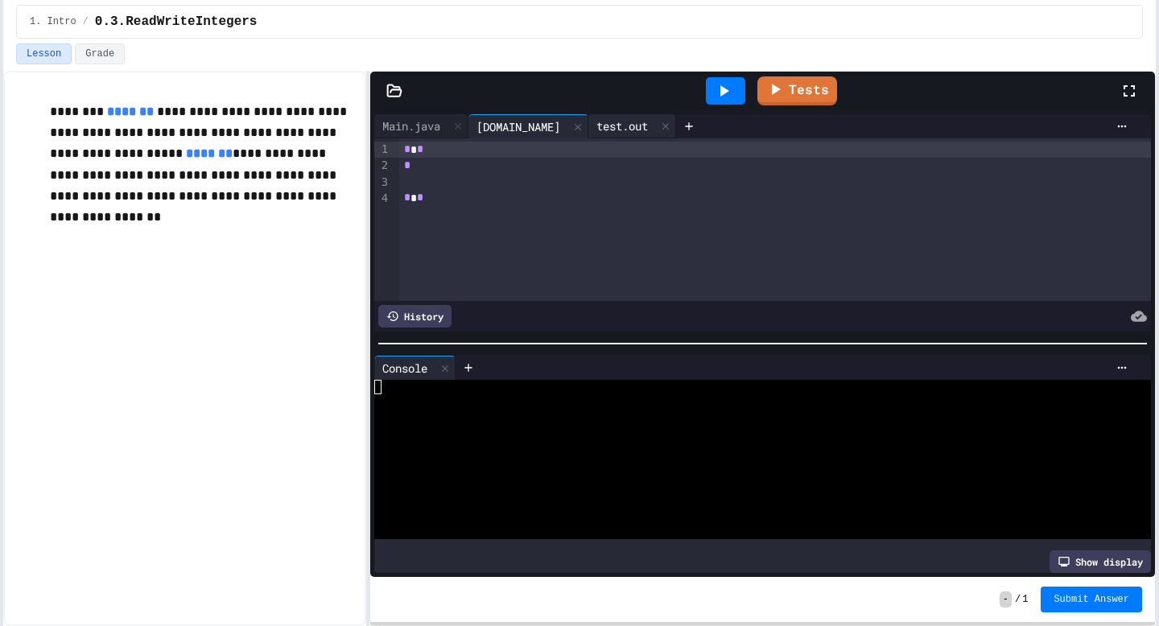
click at [588, 117] on div "test.out" at bounding box center [632, 126] width 88 height 24
click at [568, 121] on div at bounding box center [577, 125] width 19 height 23
click at [544, 121] on div at bounding box center [545, 126] width 19 height 23
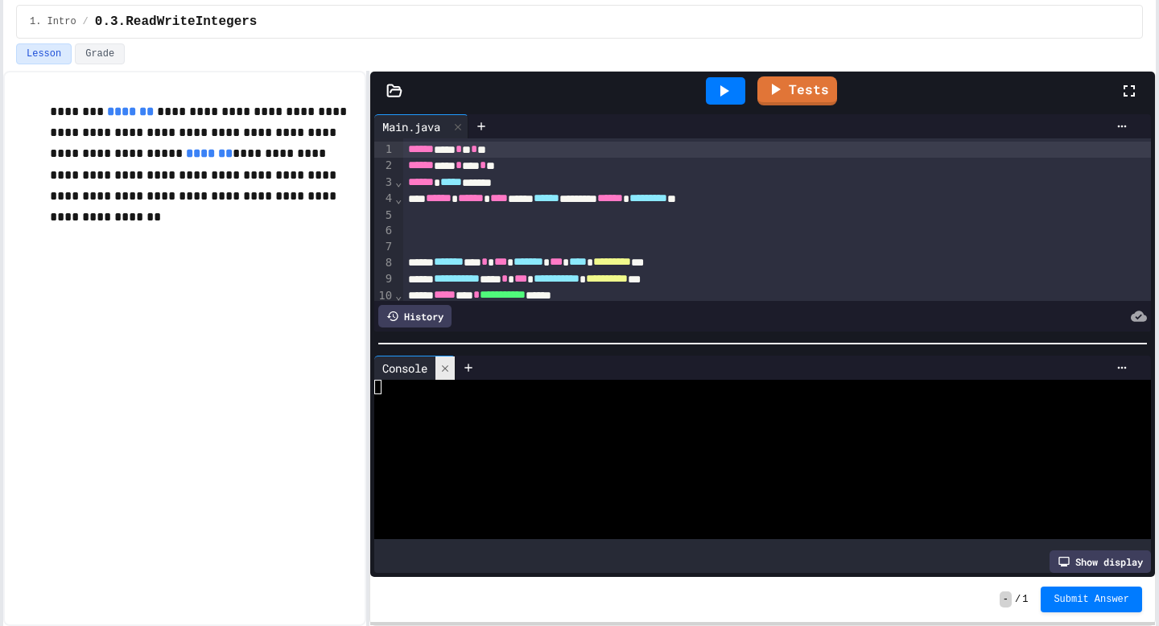
click at [451, 367] on icon at bounding box center [444, 368] width 11 height 11
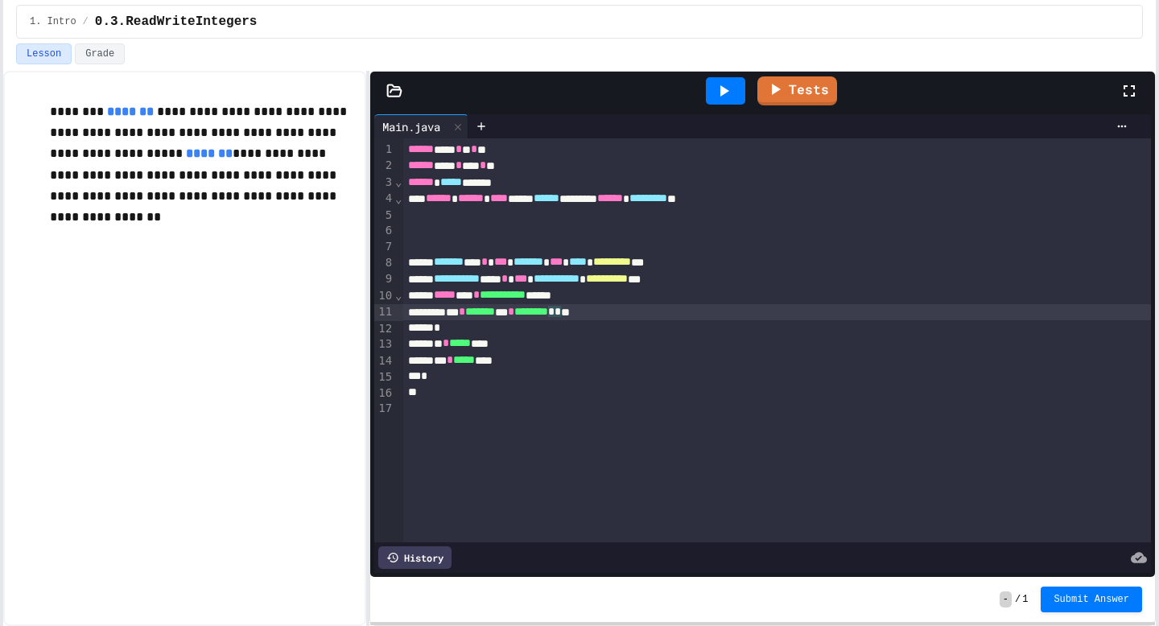
click at [626, 313] on div "*** * ******* *** * ******** * * **" at bounding box center [776, 312] width 747 height 16
click at [638, 315] on div "*** * ******* *** * ******** * * **" at bounding box center [776, 312] width 747 height 16
click at [718, 94] on icon at bounding box center [723, 90] width 19 height 19
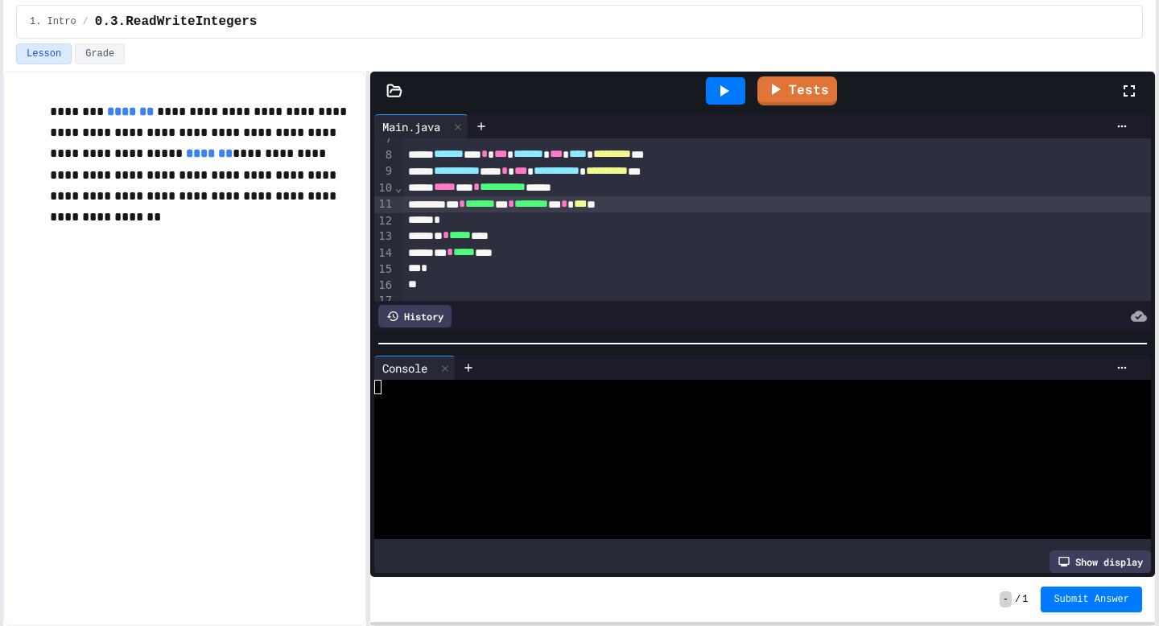
scroll to position [106, 0]
click at [490, 123] on div at bounding box center [481, 126] width 26 height 24
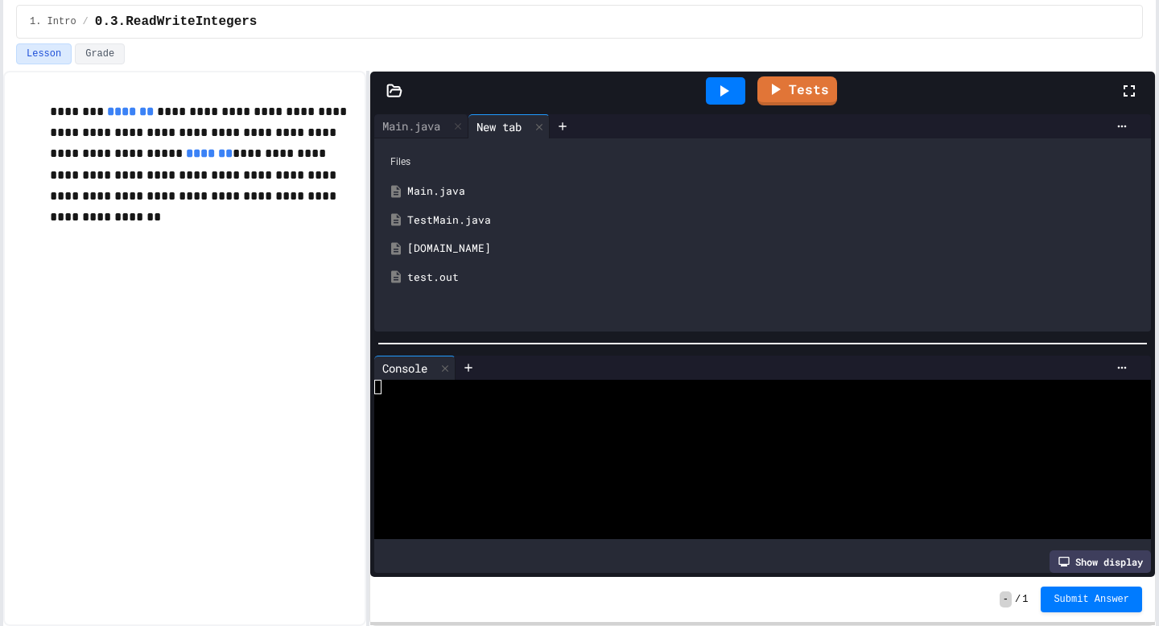
click at [445, 278] on div "test.out" at bounding box center [774, 278] width 734 height 16
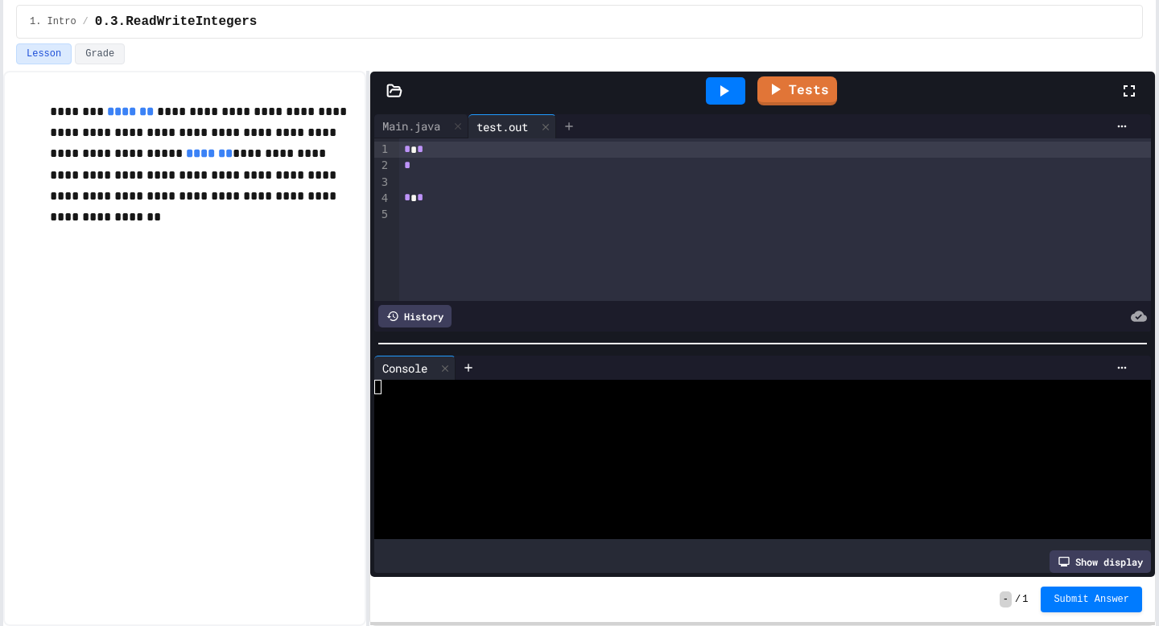
click at [573, 122] on icon at bounding box center [568, 126] width 13 height 13
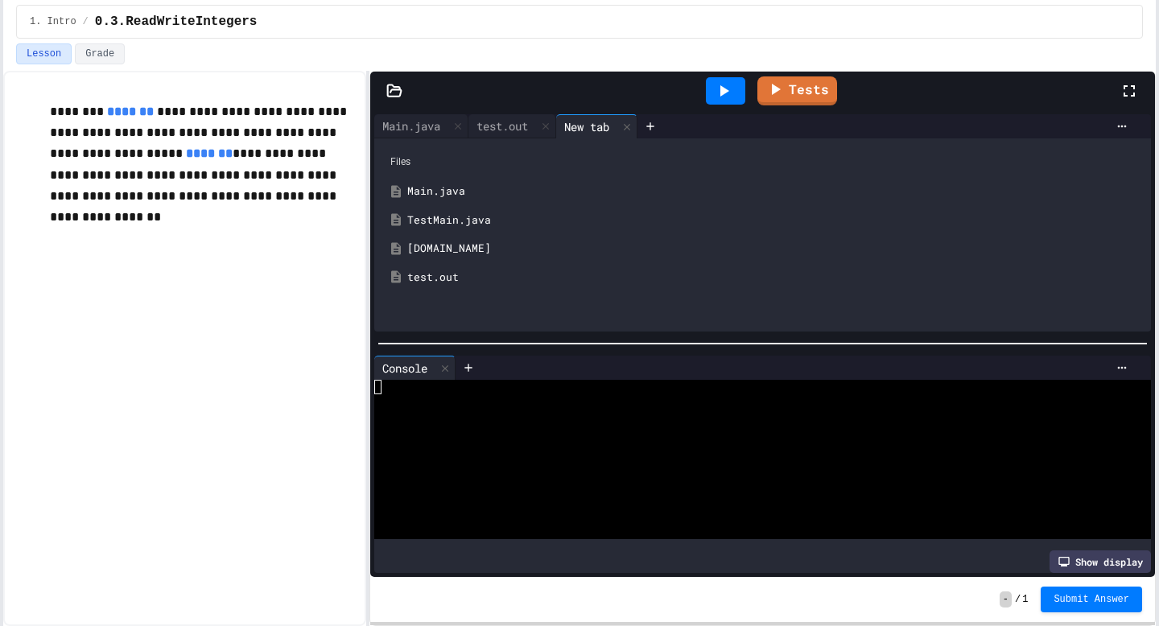
click at [418, 249] on div "[DOMAIN_NAME]" at bounding box center [774, 249] width 734 height 16
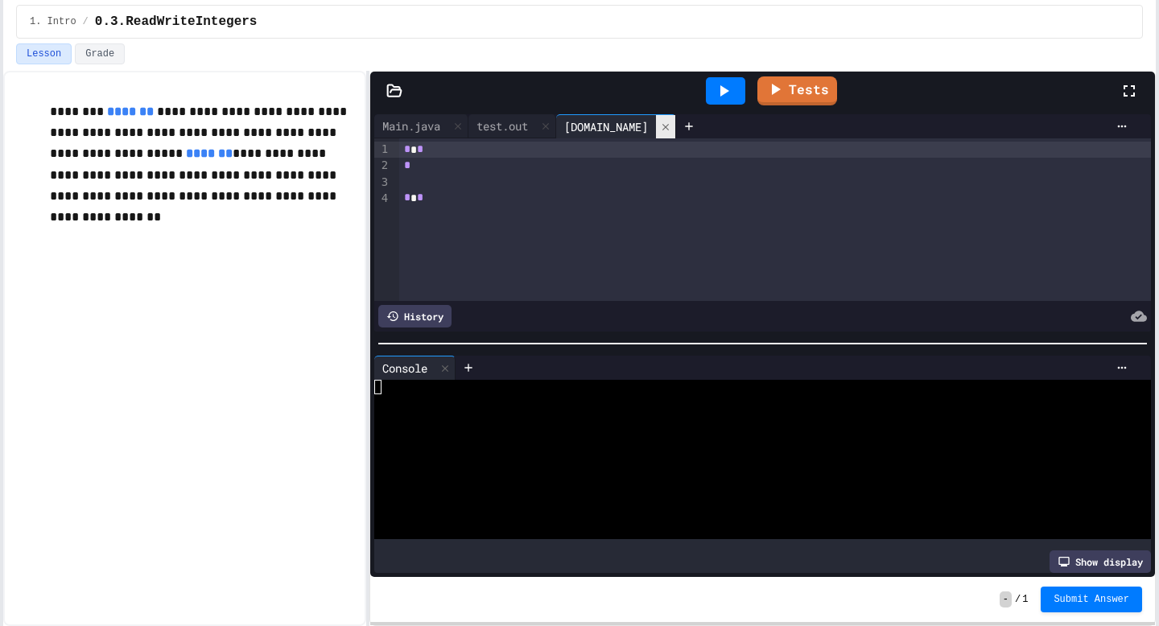
click at [660, 126] on icon at bounding box center [665, 126] width 11 height 11
click at [548, 124] on icon at bounding box center [545, 126] width 6 height 6
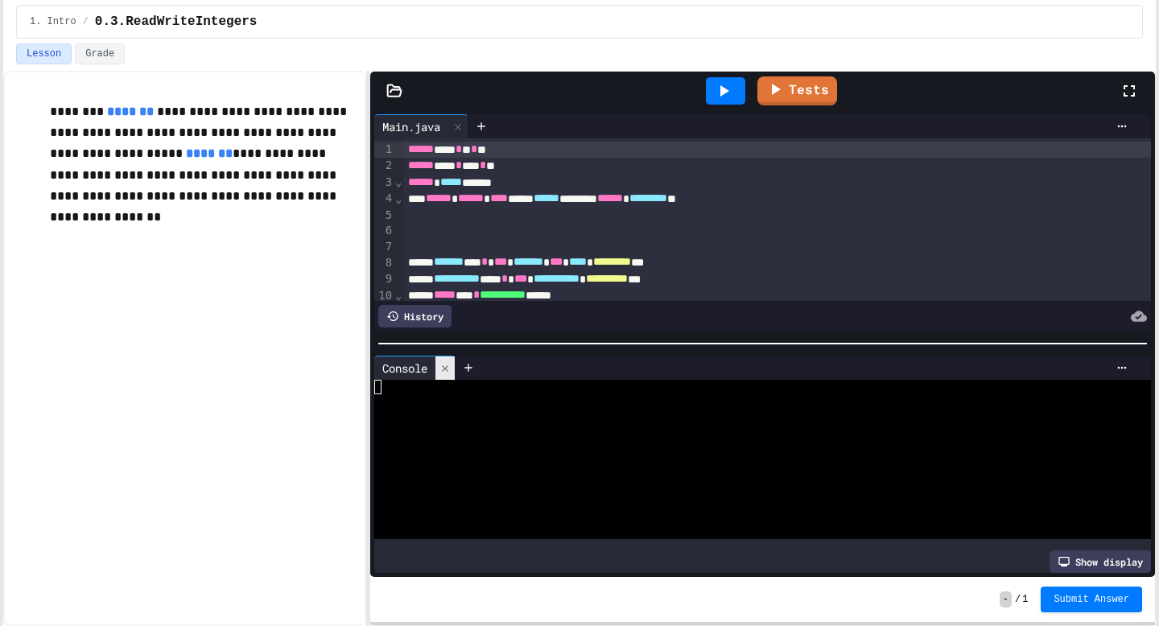
click at [450, 372] on icon at bounding box center [444, 368] width 11 height 11
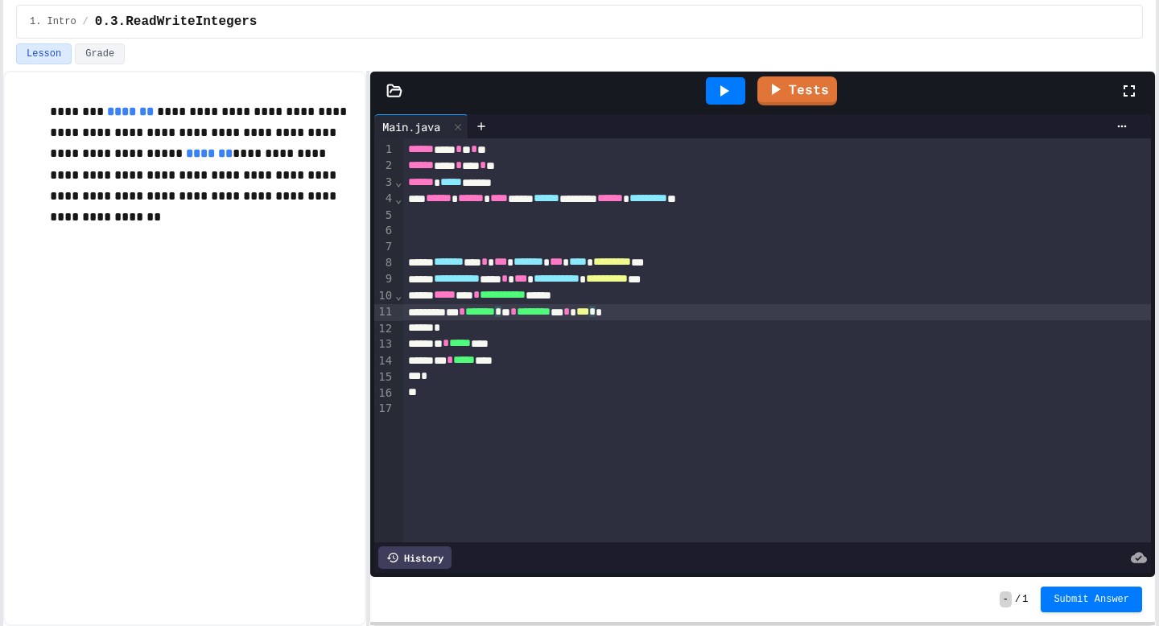
drag, startPoint x: 679, startPoint y: 312, endPoint x: 682, endPoint y: 327, distance: 14.8
click at [680, 315] on div "*** * ******* * ** * ******** ** * *** * *" at bounding box center [776, 312] width 747 height 16
click at [548, 313] on span "********" at bounding box center [531, 311] width 34 height 11
click at [730, 91] on icon at bounding box center [723, 90] width 19 height 19
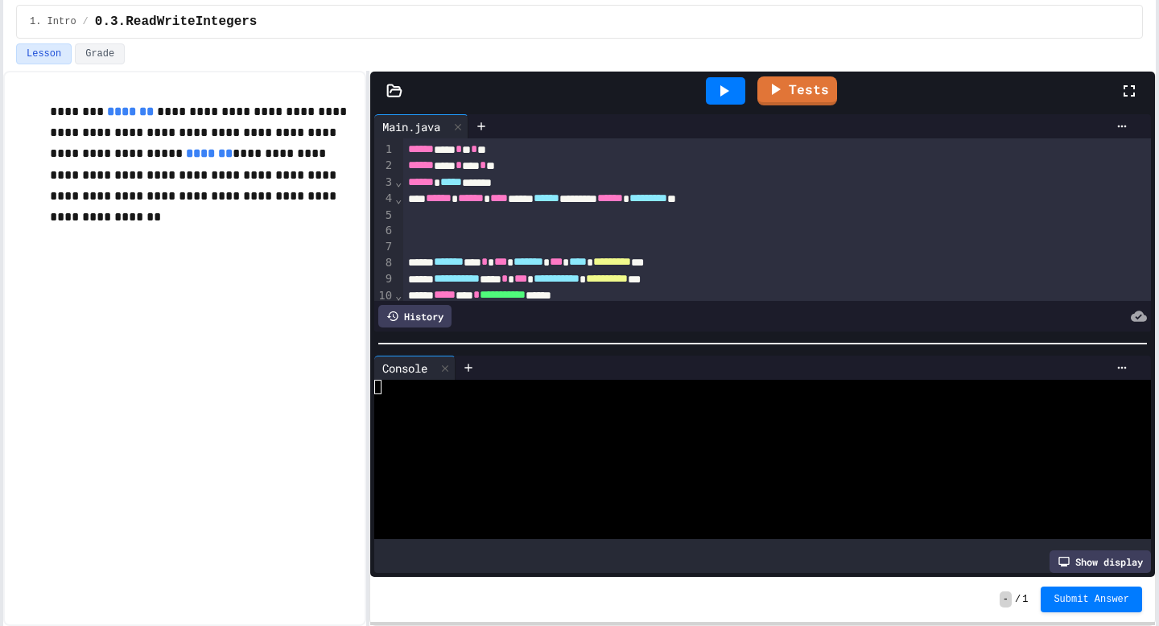
click at [730, 91] on icon at bounding box center [723, 90] width 19 height 19
click at [488, 121] on icon at bounding box center [481, 126] width 13 height 13
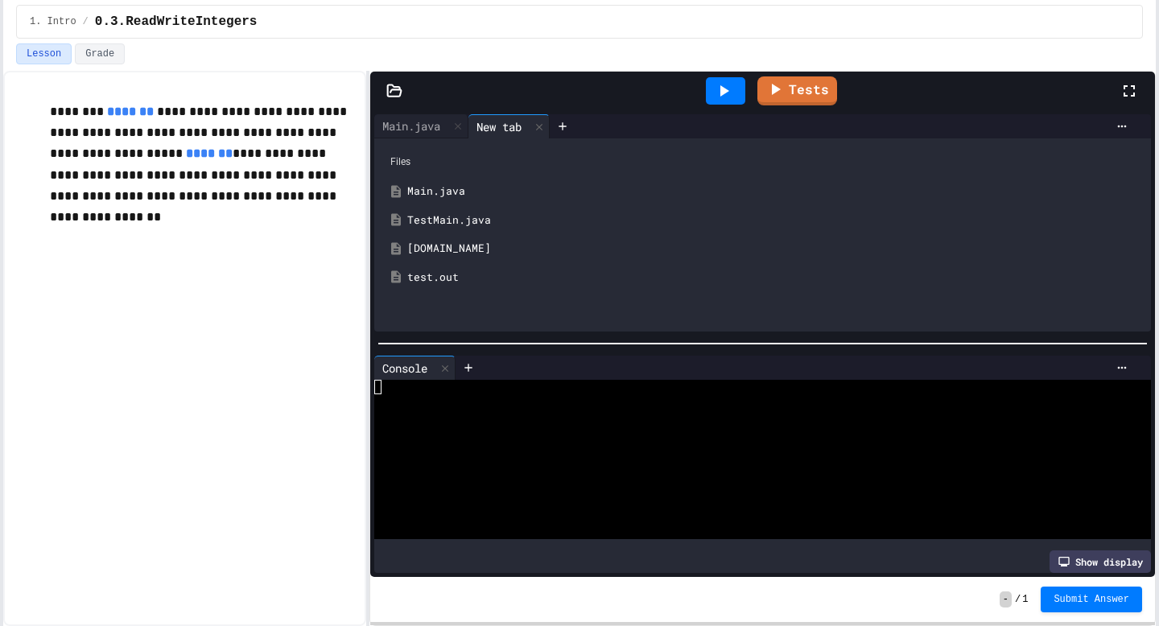
click at [444, 266] on div "test.out" at bounding box center [762, 277] width 760 height 29
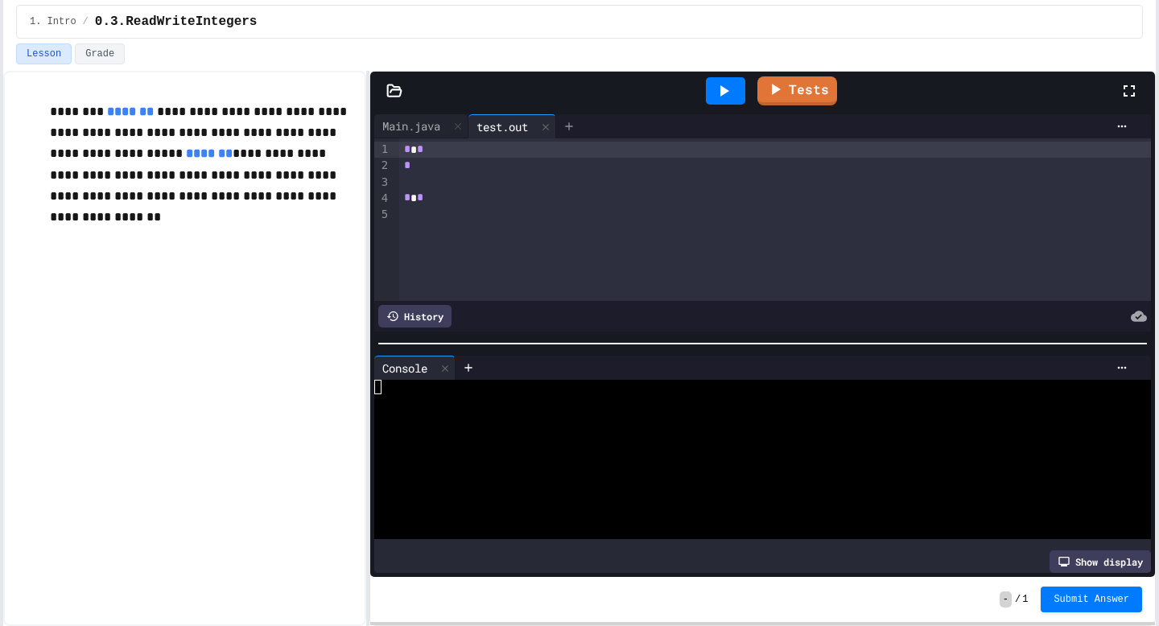
click at [567, 119] on div at bounding box center [569, 126] width 26 height 24
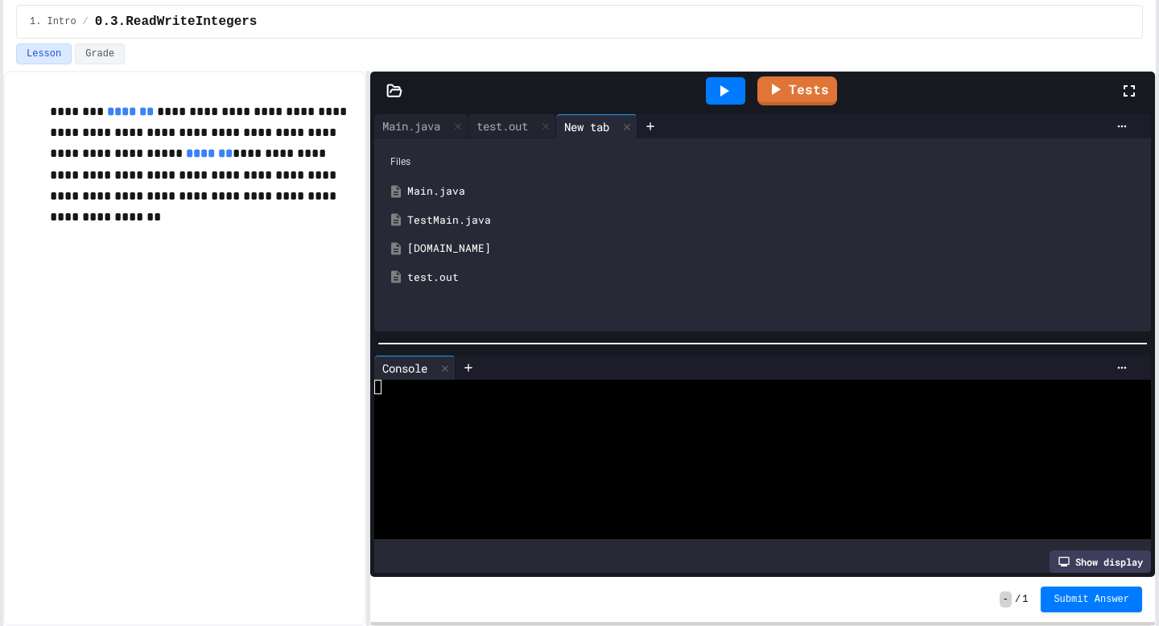
click at [437, 251] on div "[DOMAIN_NAME]" at bounding box center [774, 249] width 734 height 16
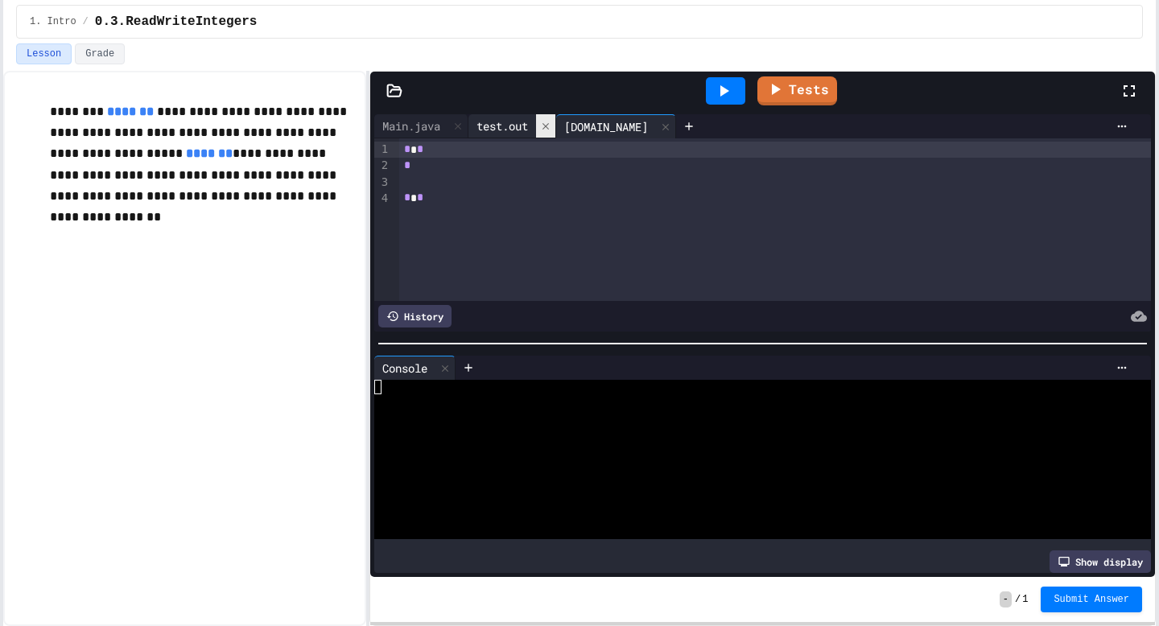
click at [545, 129] on div at bounding box center [545, 125] width 19 height 23
click at [572, 129] on icon at bounding box center [577, 126] width 11 height 11
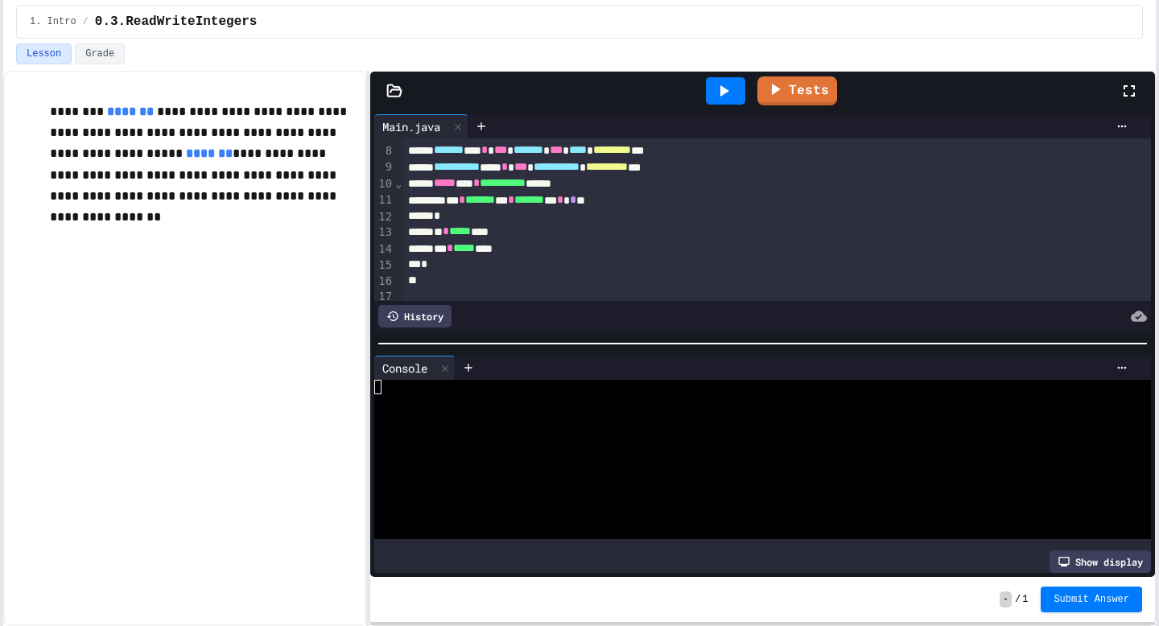
scroll to position [119, 0]
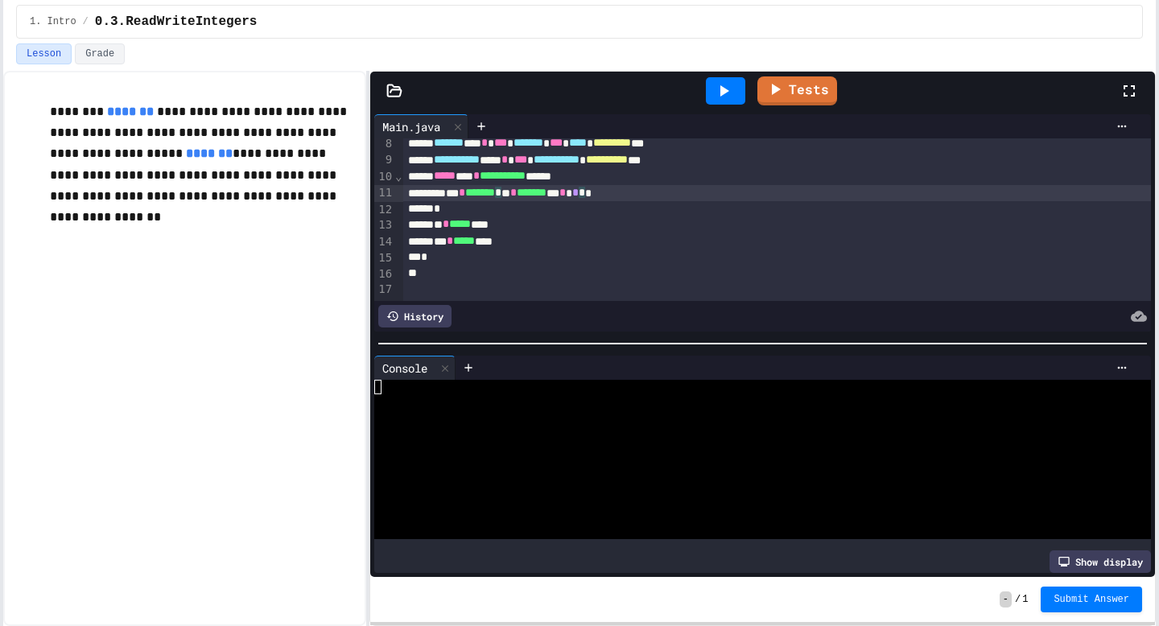
click at [658, 193] on div "*** * ******* * ** * ******* ** * * * *" at bounding box center [776, 193] width 747 height 16
click at [705, 84] on div at bounding box center [726, 90] width 56 height 43
click at [716, 84] on icon at bounding box center [723, 90] width 19 height 19
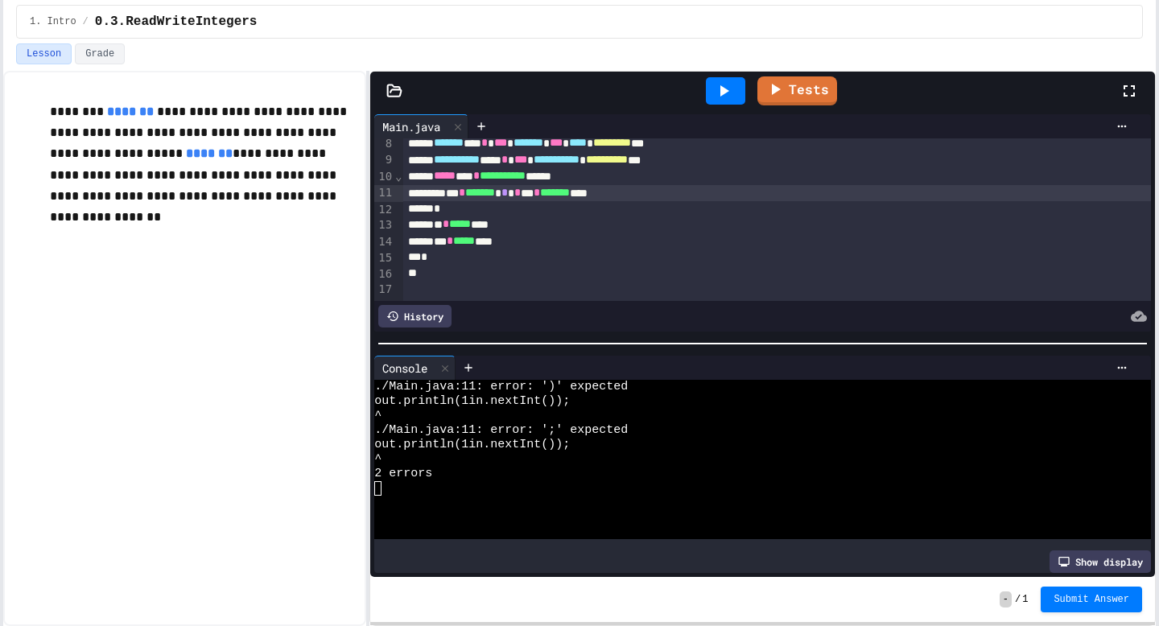
click at [710, 93] on div at bounding box center [725, 90] width 39 height 27
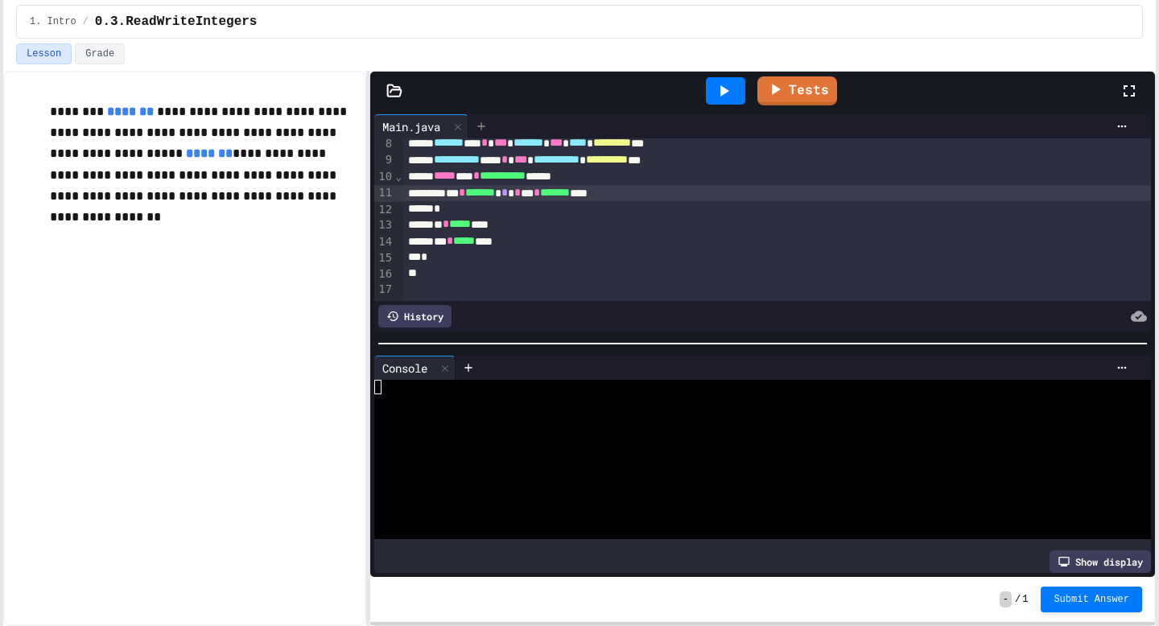
click at [484, 122] on icon at bounding box center [481, 126] width 13 height 13
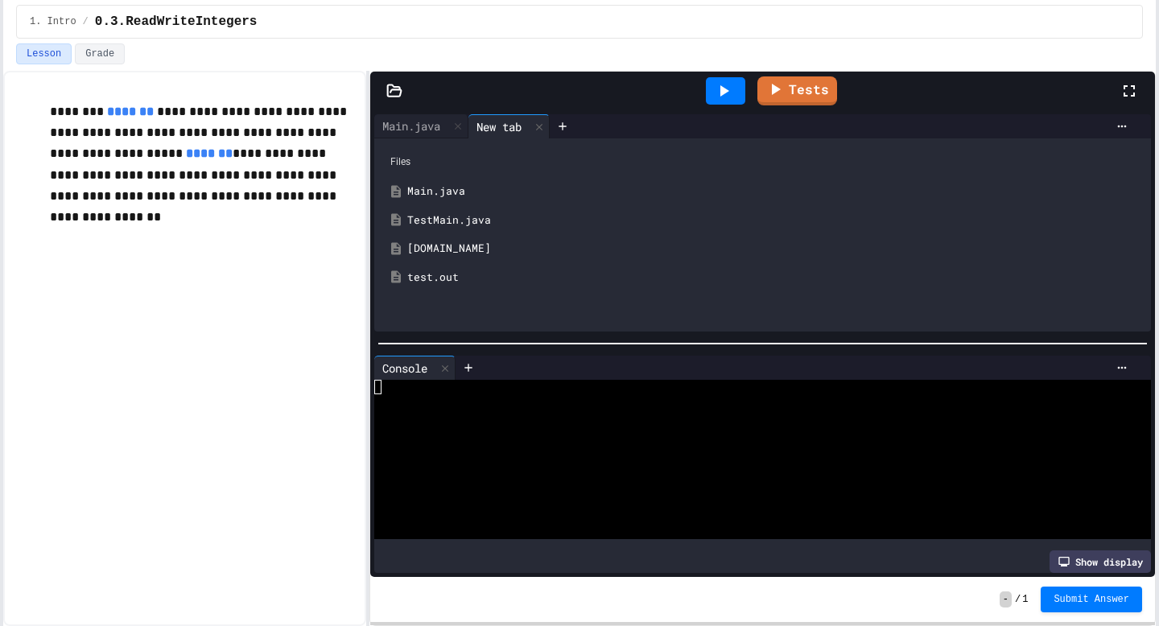
click at [450, 274] on div "test.out" at bounding box center [774, 278] width 734 height 16
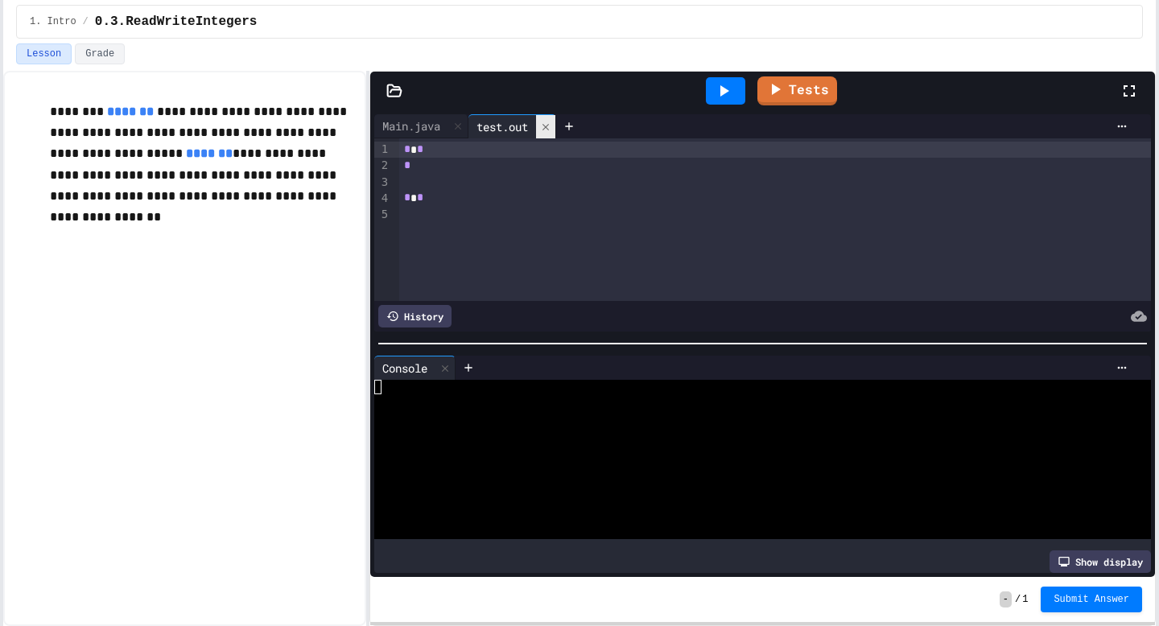
click at [550, 119] on div at bounding box center [545, 126] width 19 height 23
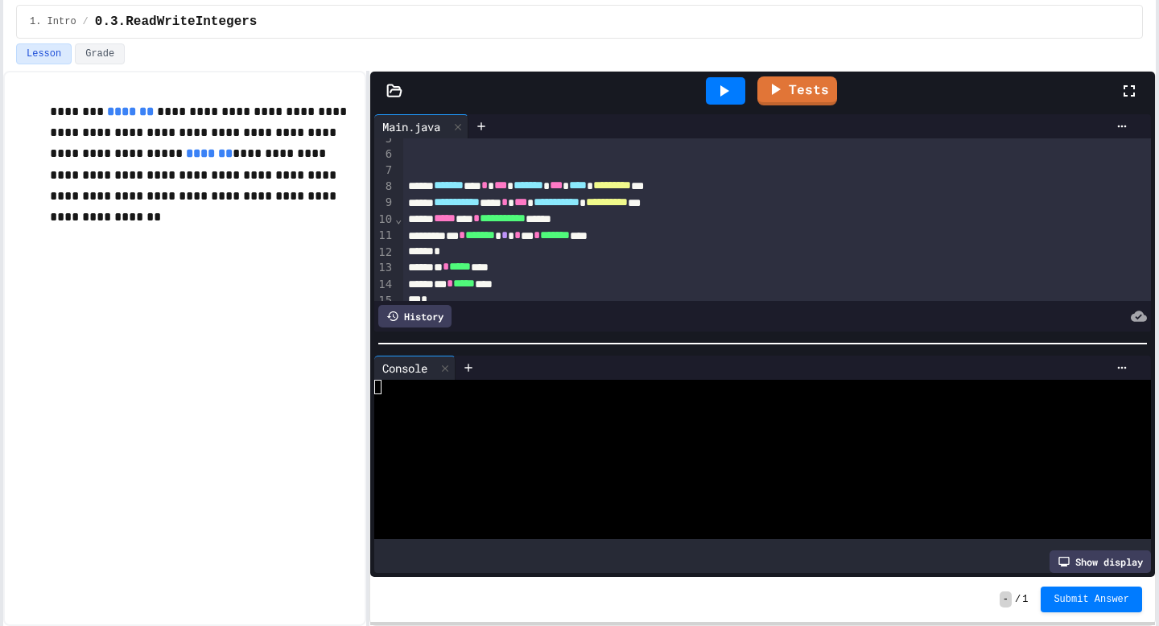
scroll to position [77, 0]
click at [525, 223] on span "**********" at bounding box center [503, 217] width 46 height 11
click at [717, 93] on icon at bounding box center [723, 90] width 19 height 19
click at [484, 120] on icon at bounding box center [481, 126] width 13 height 13
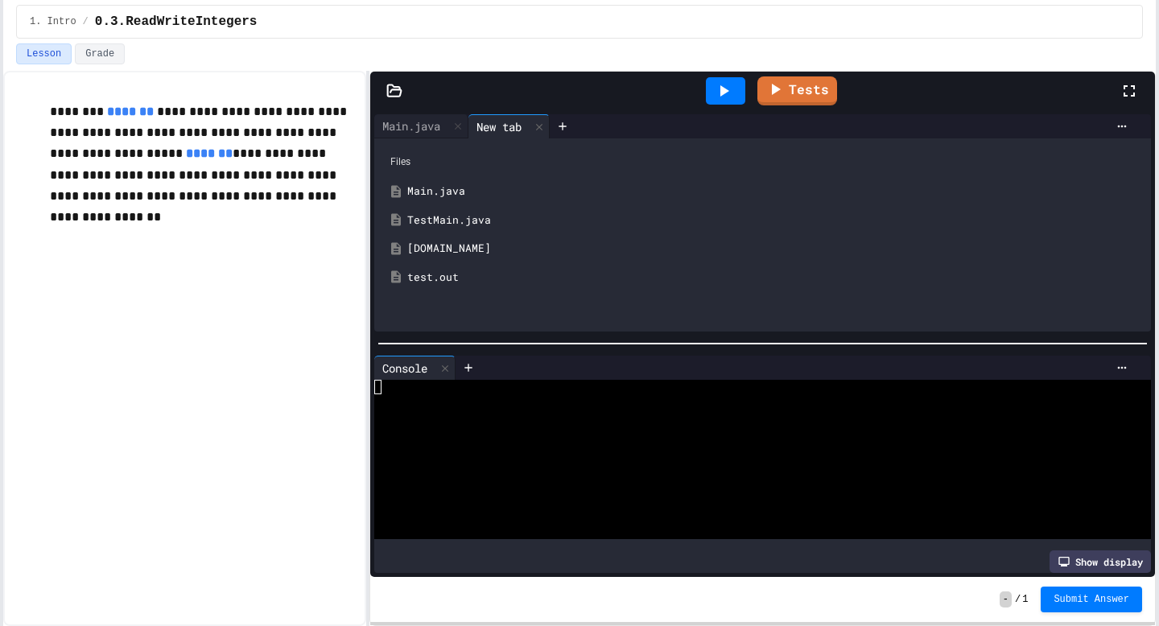
click at [450, 270] on div "test.out" at bounding box center [774, 278] width 734 height 16
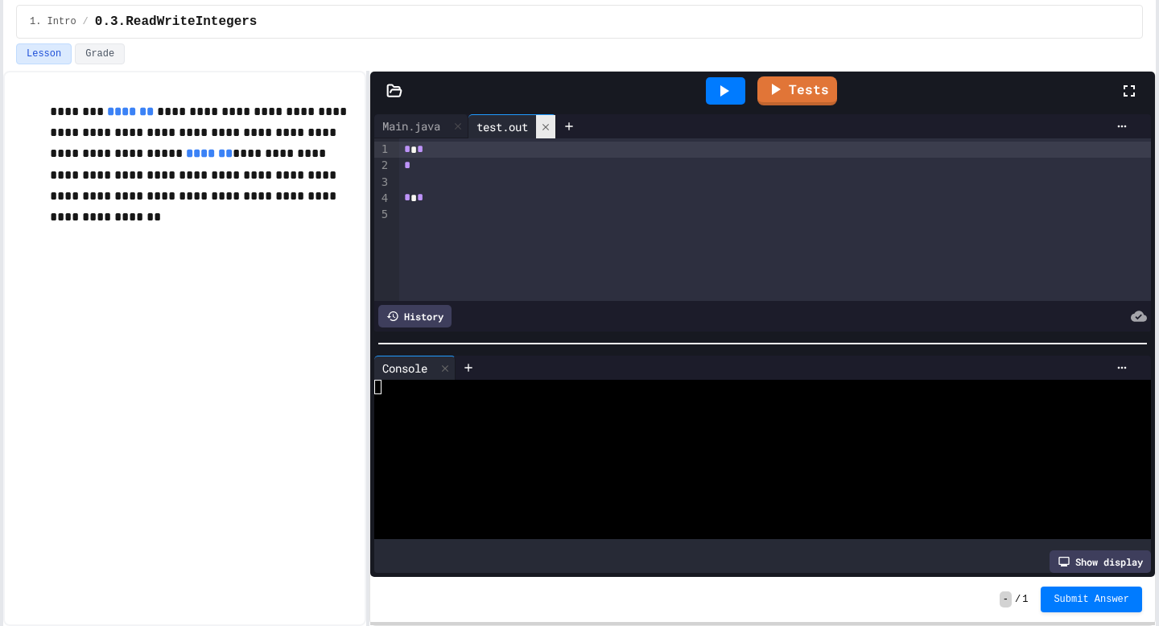
click at [552, 120] on div at bounding box center [545, 126] width 19 height 23
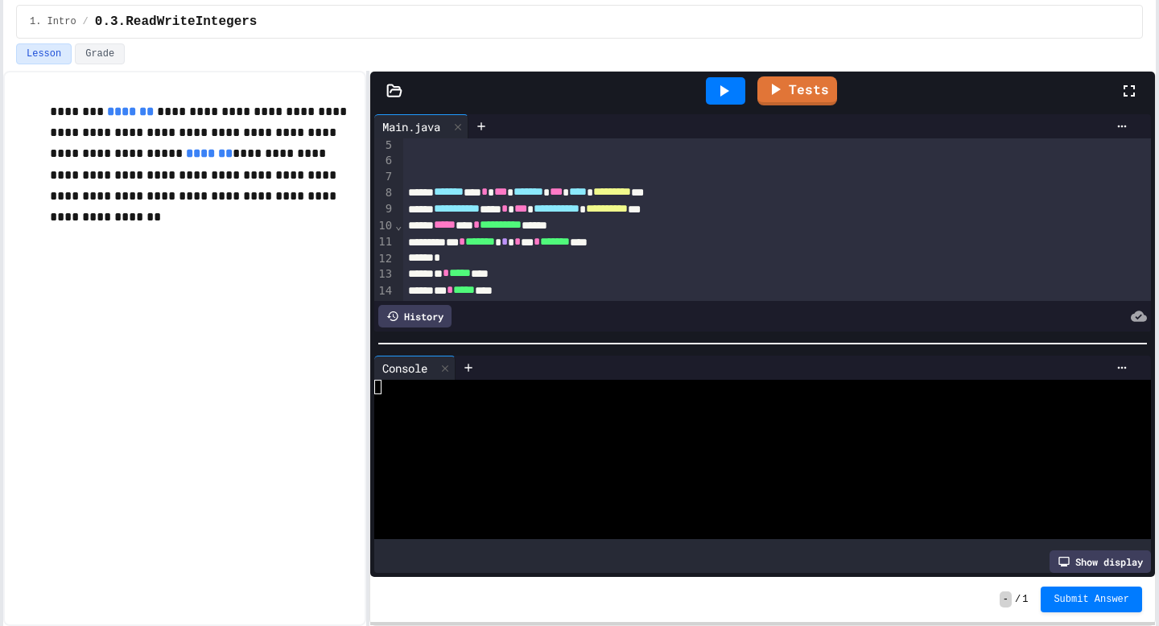
scroll to position [83, 0]
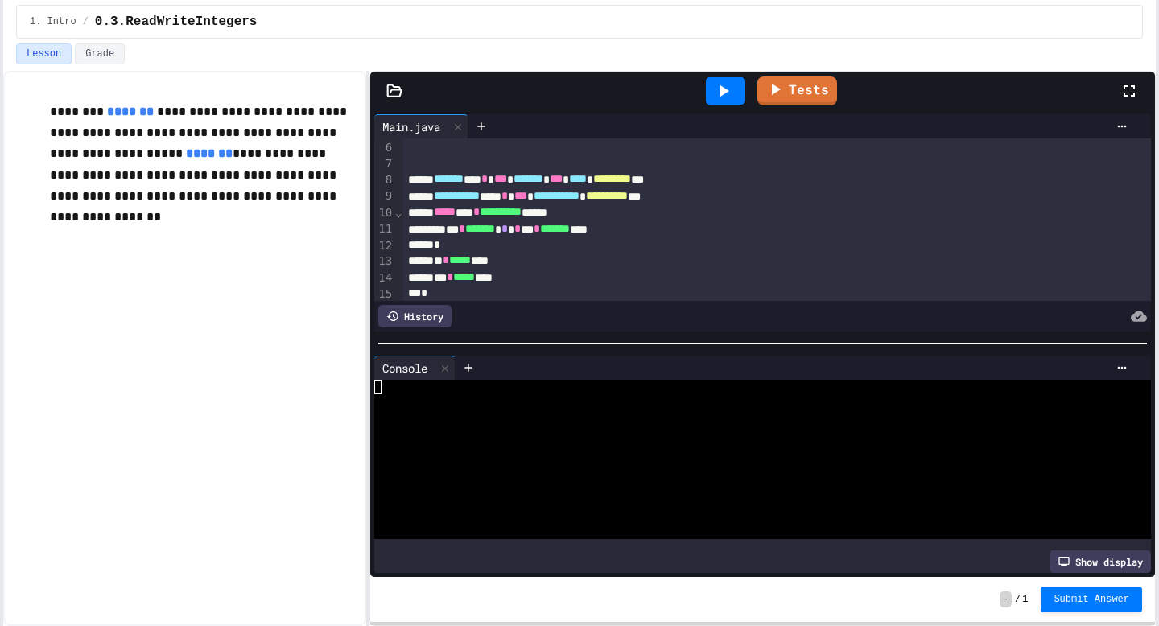
click at [799, 72] on div "Tests" at bounding box center [768, 90] width 701 height 43
click at [799, 84] on link "Tests" at bounding box center [796, 89] width 77 height 31
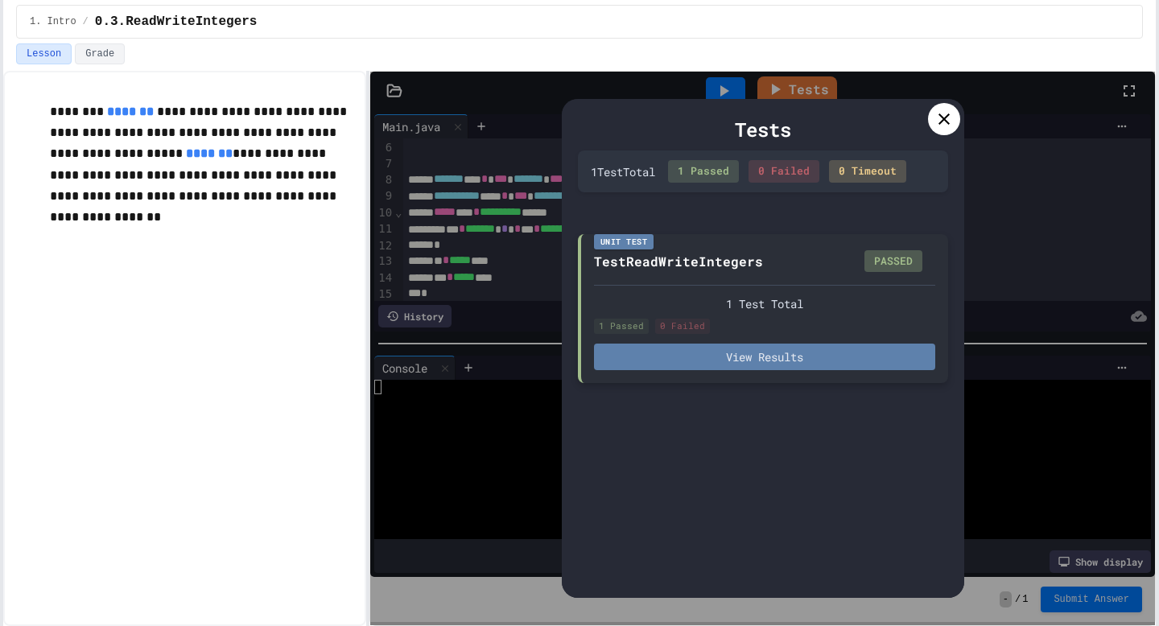
click at [777, 362] on button "View Results" at bounding box center [764, 357] width 341 height 27
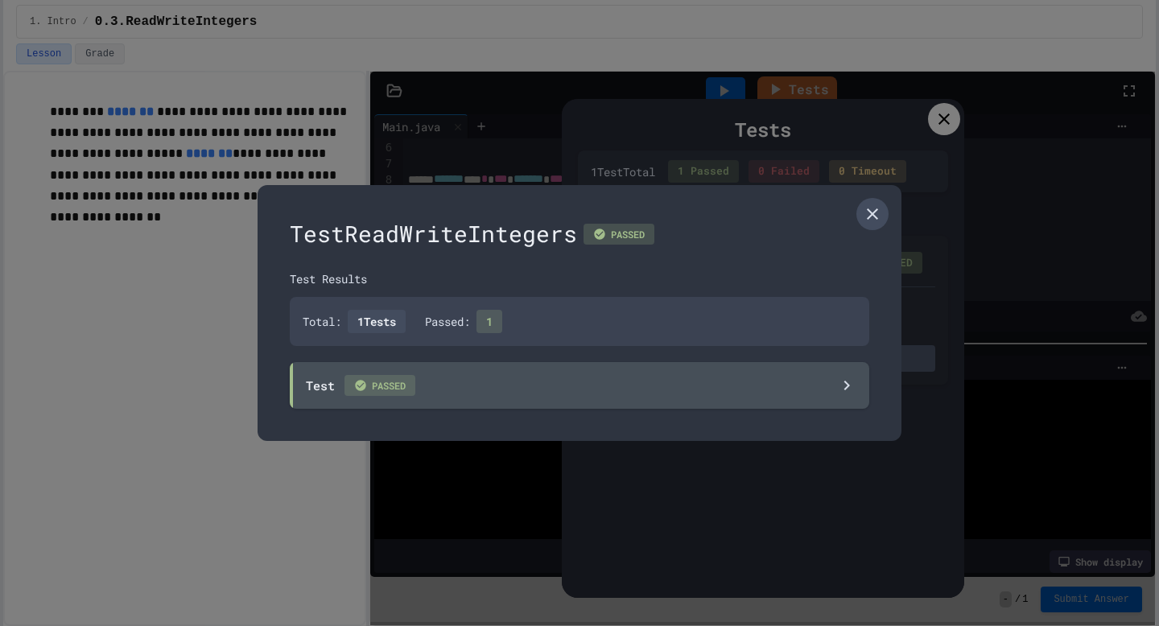
click at [874, 208] on icon at bounding box center [871, 213] width 19 height 19
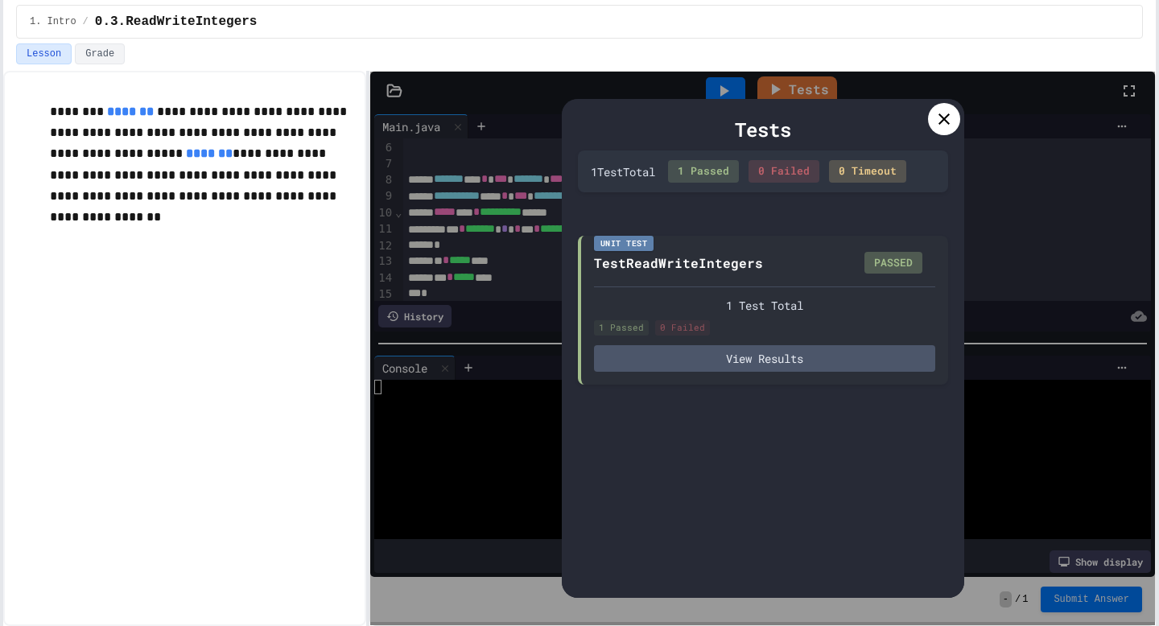
click at [937, 130] on div at bounding box center [944, 119] width 32 height 32
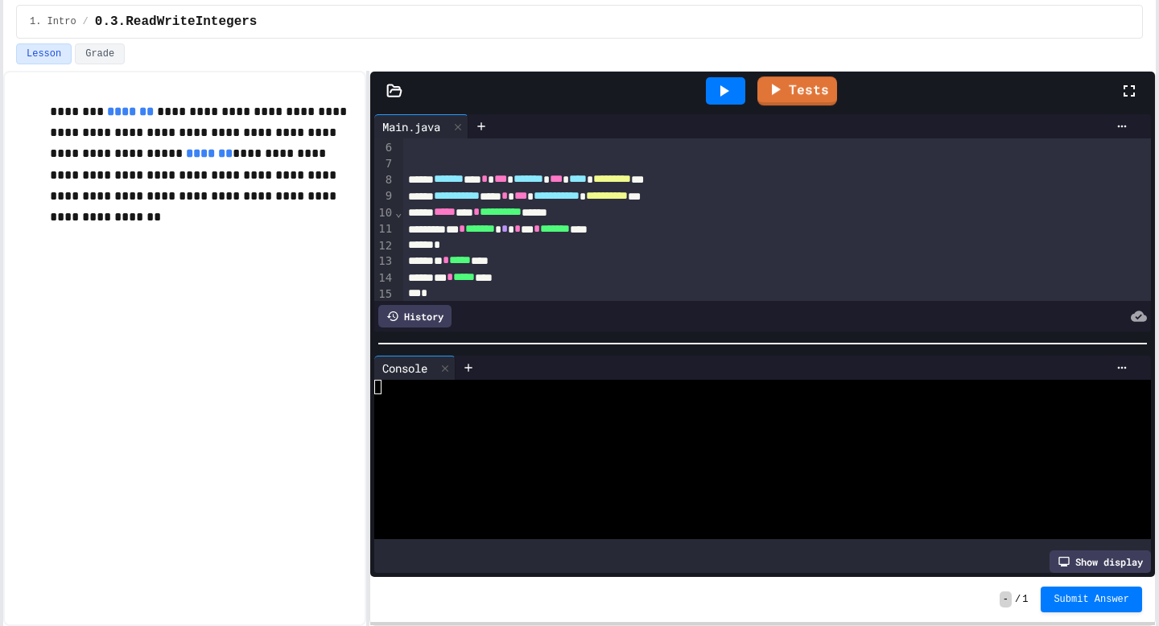
click at [706, 89] on div at bounding box center [725, 90] width 39 height 27
click at [484, 129] on icon at bounding box center [481, 126] width 13 height 13
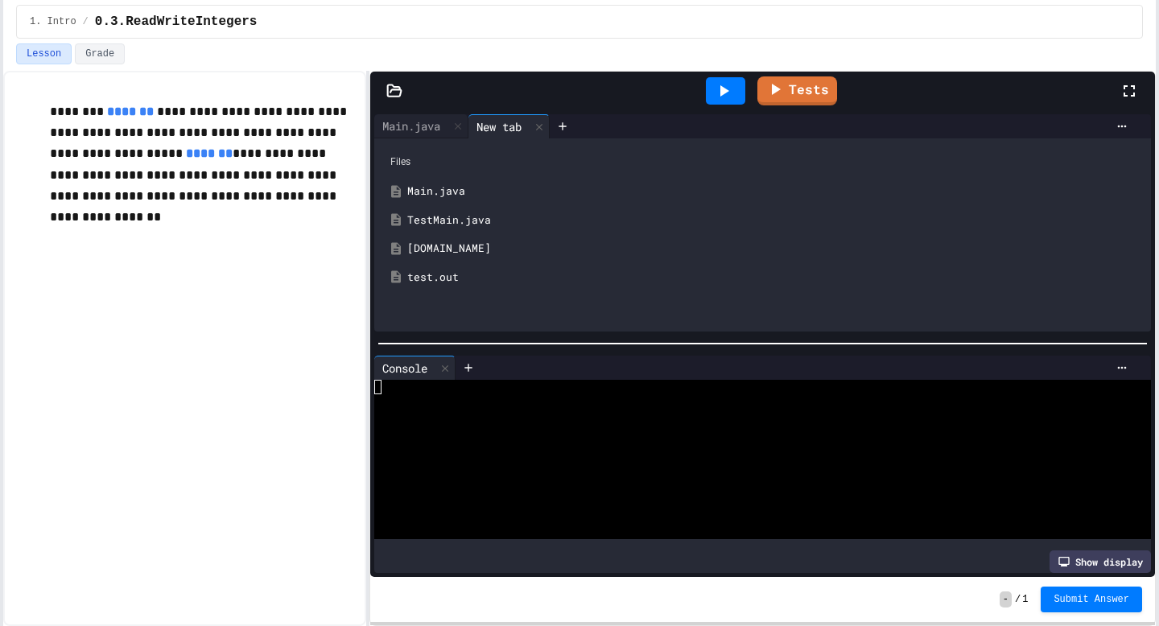
click at [440, 281] on div "test.out" at bounding box center [774, 278] width 734 height 16
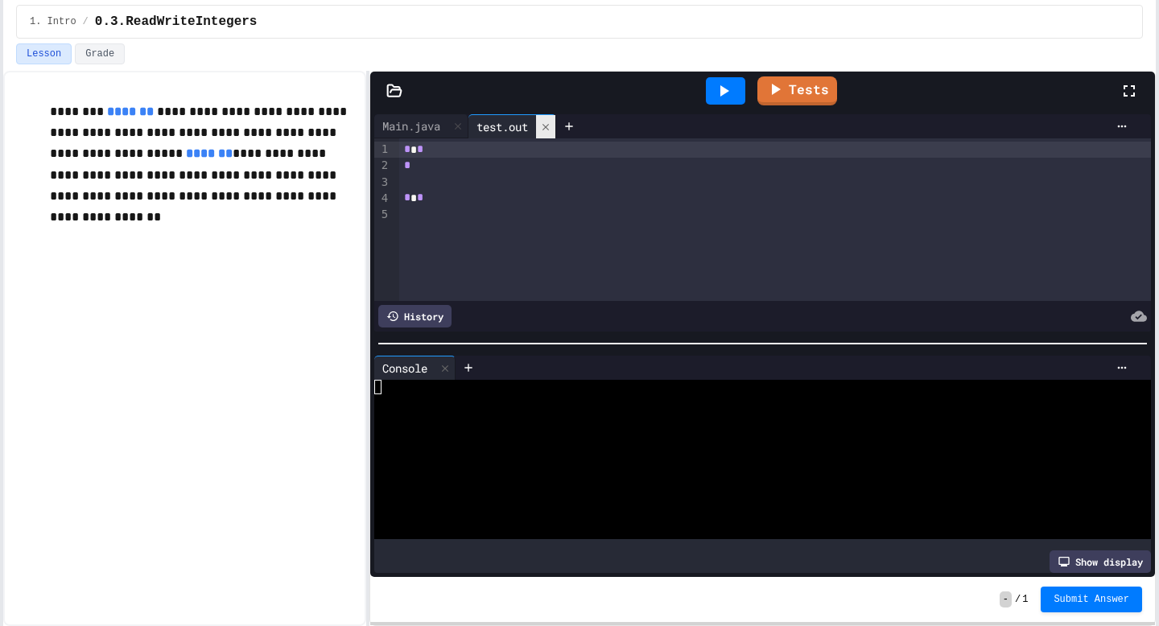
click at [554, 118] on div at bounding box center [545, 126] width 19 height 23
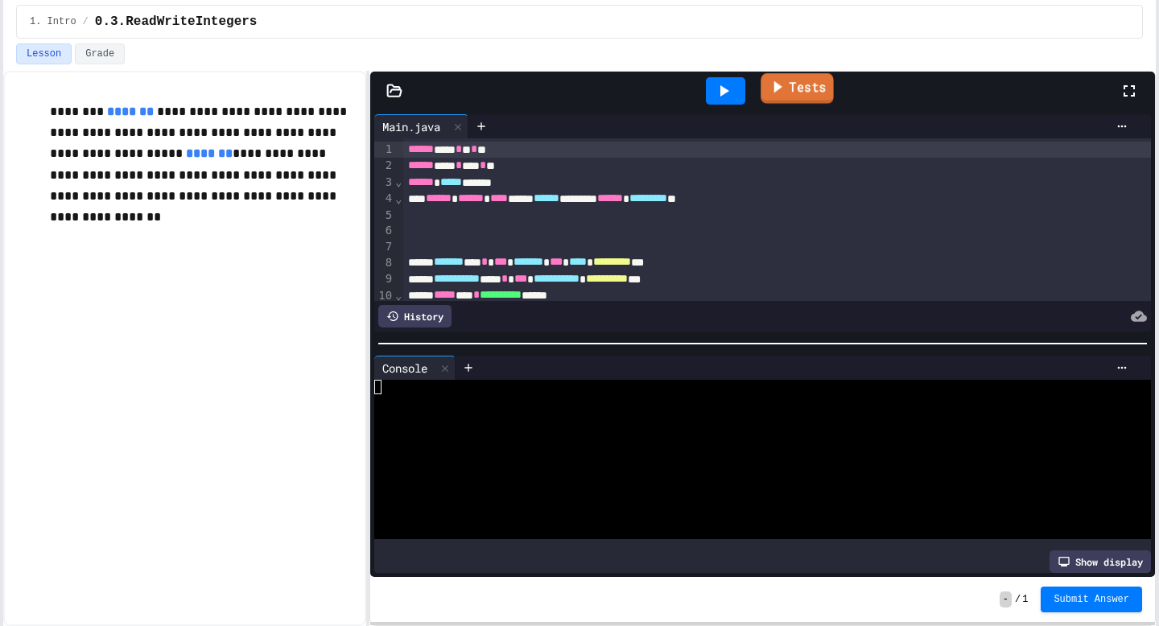
click at [801, 97] on link "Tests" at bounding box center [796, 88] width 72 height 31
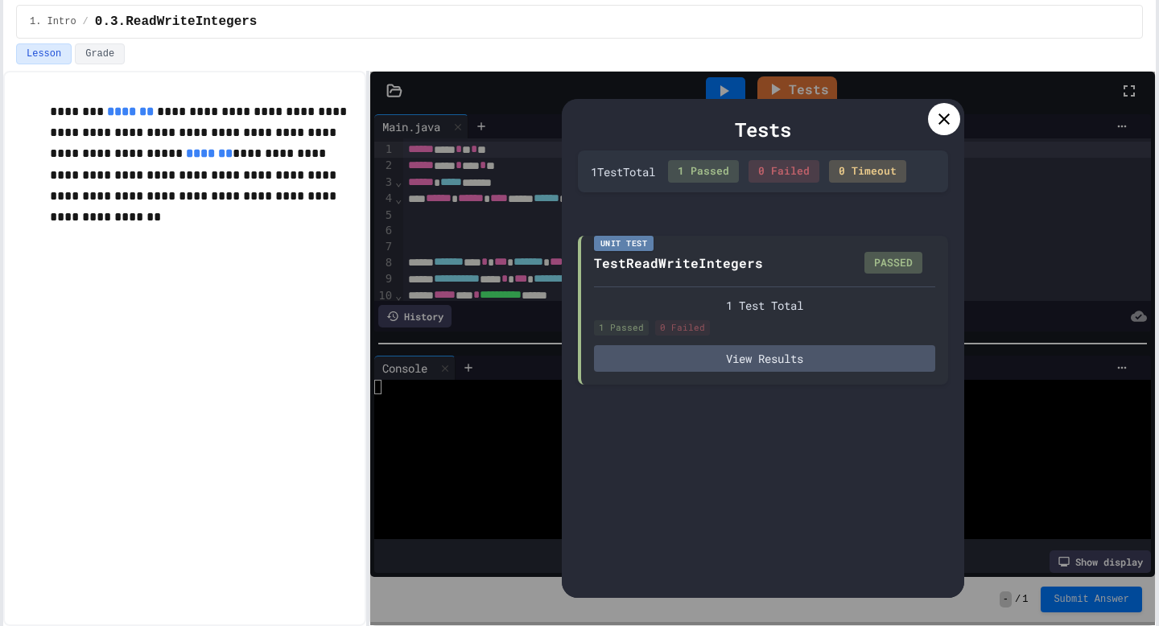
click at [934, 124] on icon at bounding box center [943, 118] width 19 height 19
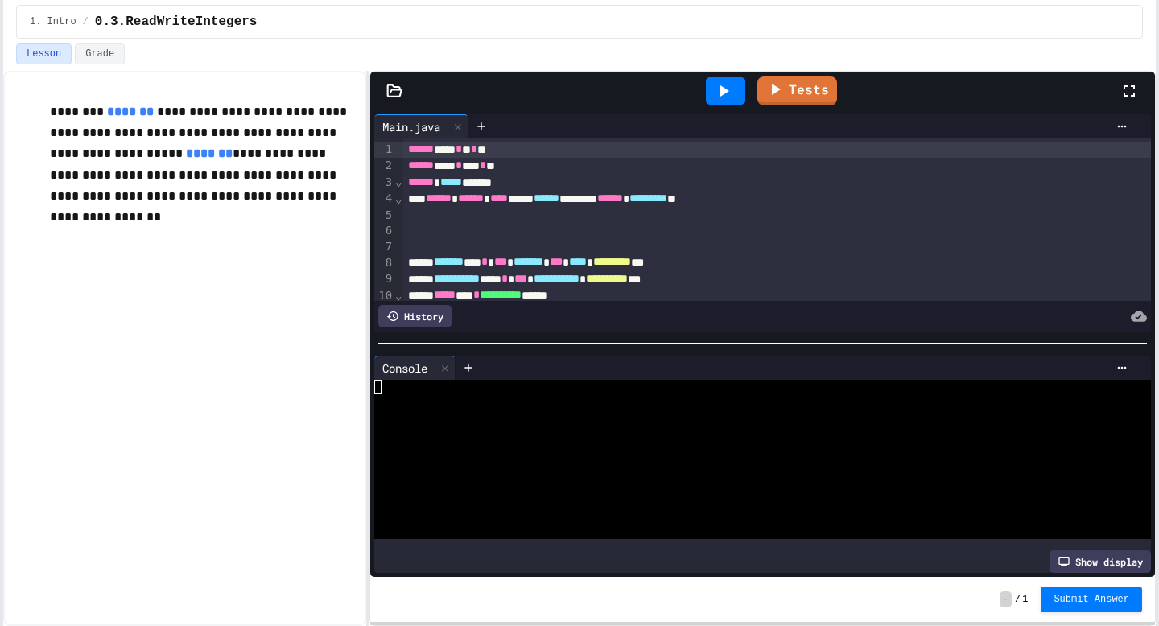
click at [727, 88] on icon at bounding box center [723, 90] width 19 height 19
click at [481, 126] on icon at bounding box center [481, 125] width 7 height 7
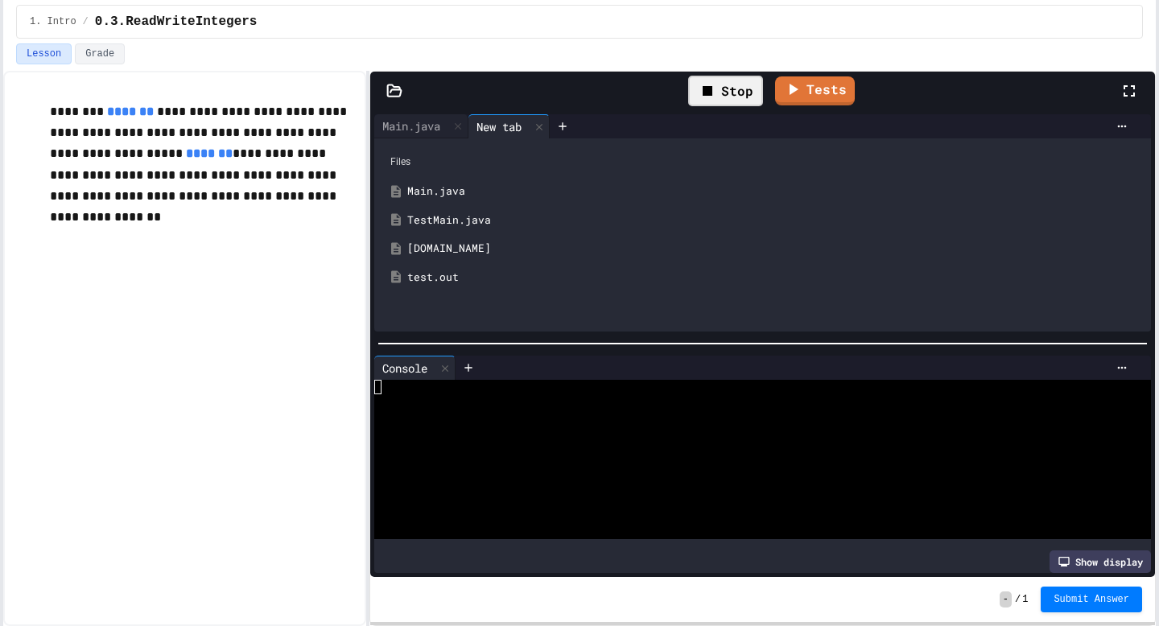
click at [431, 286] on div "test.out" at bounding box center [762, 277] width 760 height 29
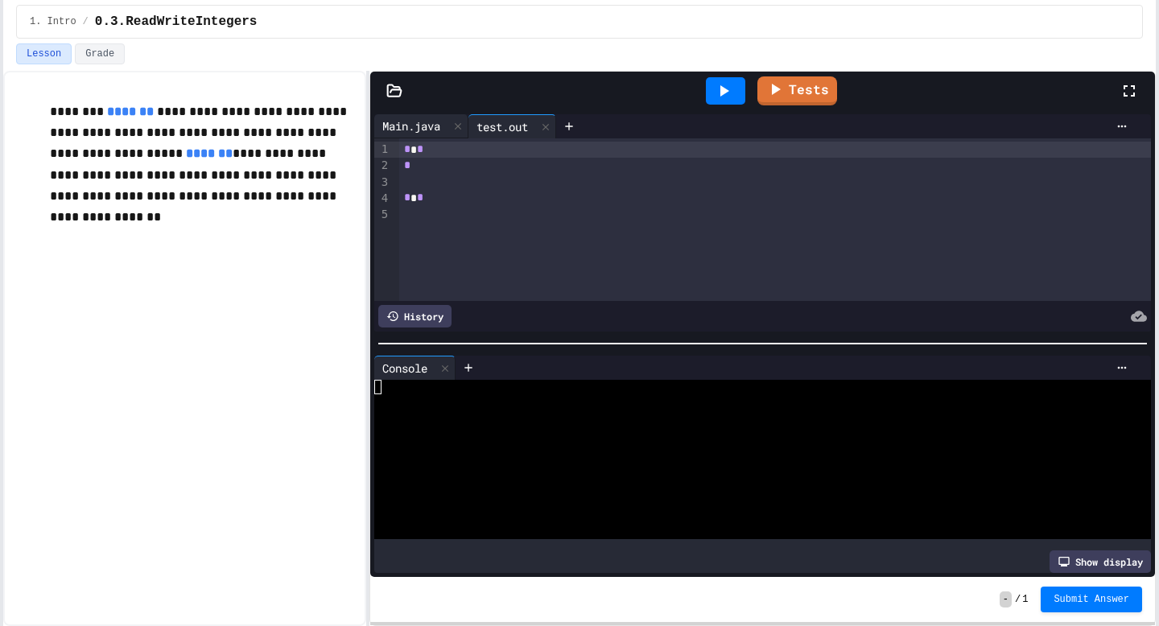
click at [405, 122] on div "Main.java" at bounding box center [411, 125] width 74 height 17
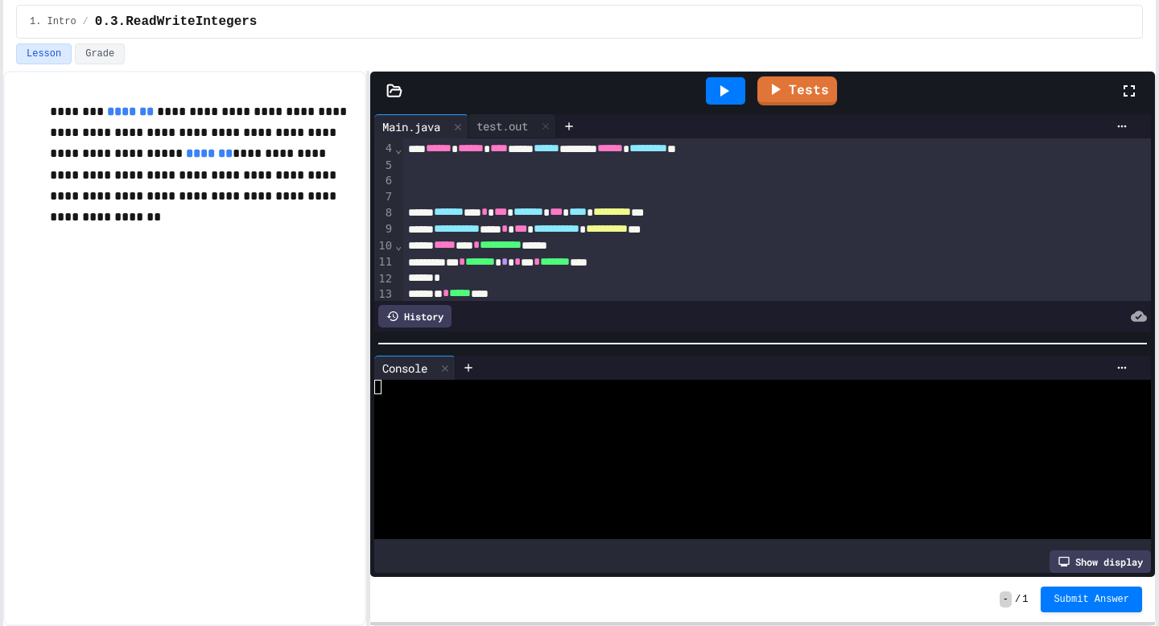
scroll to position [0, 0]
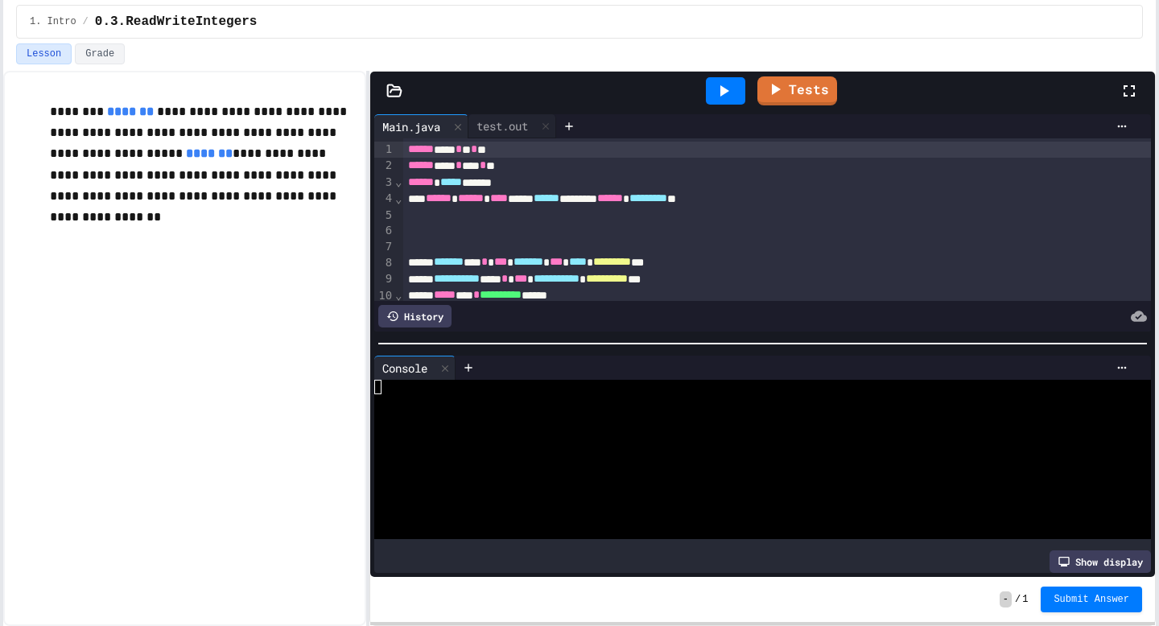
click at [1054, 616] on div "- / 1 Submit Answer" at bounding box center [762, 599] width 784 height 45
click at [1061, 603] on span "Submit Answer" at bounding box center [1091, 597] width 76 height 13
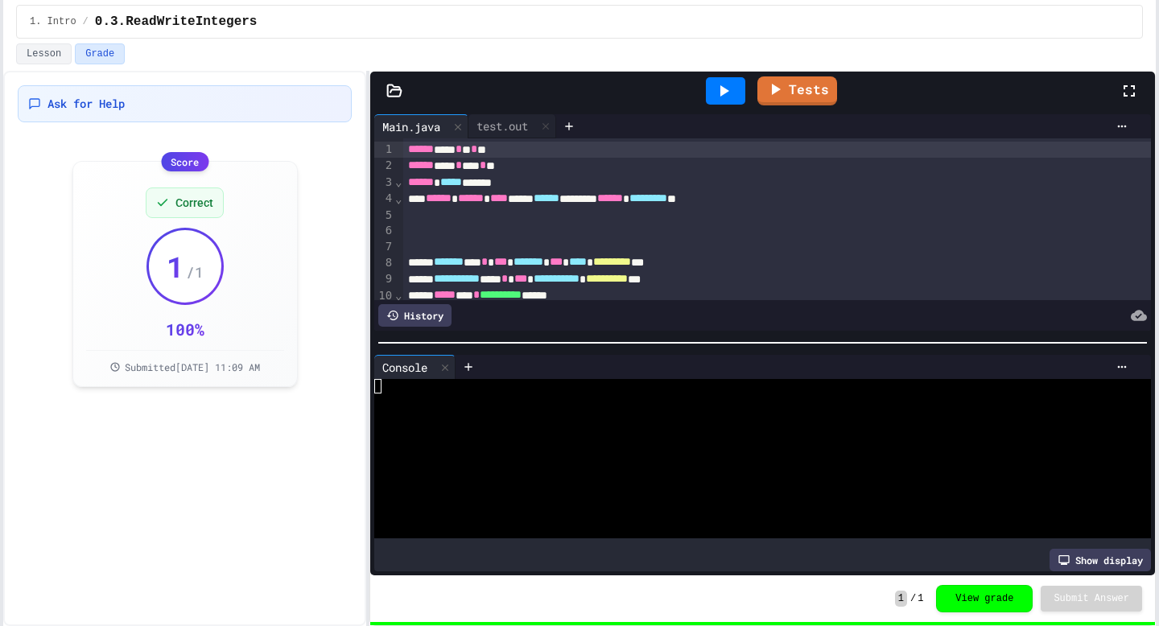
click at [101, 20] on span "0.3.ReadWriteIntegers" at bounding box center [176, 21] width 163 height 19
click at [68, 19] on span "1. Intro" at bounding box center [53, 21] width 47 height 13
click at [51, 47] on button "Lesson" at bounding box center [44, 53] width 56 height 21
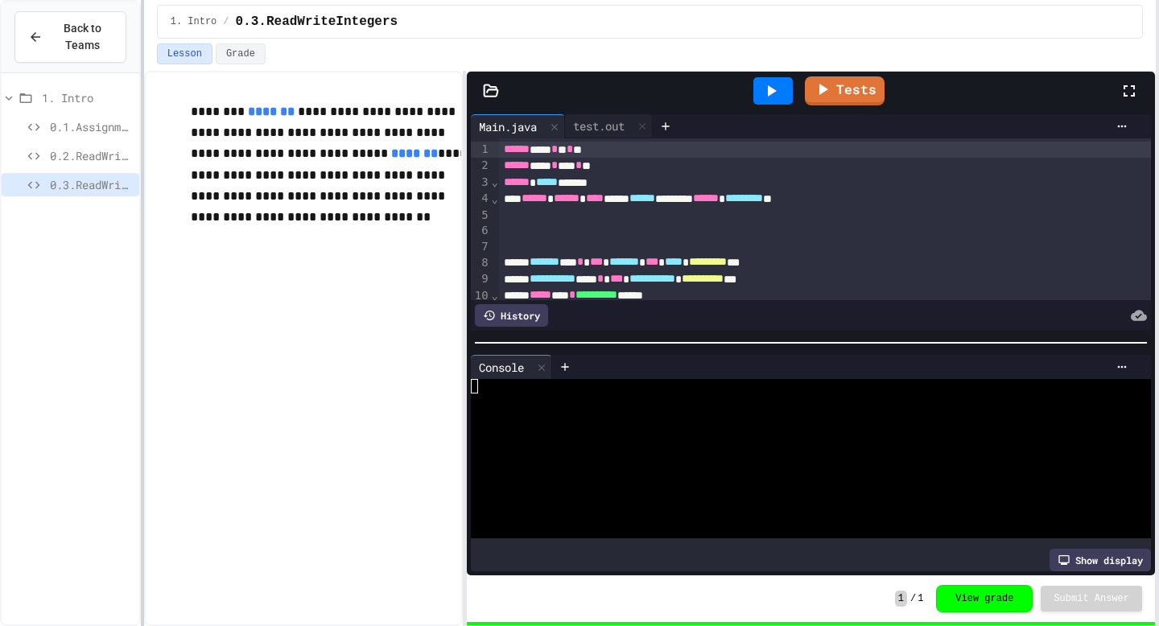
click at [144, 121] on div at bounding box center [142, 313] width 3 height 626
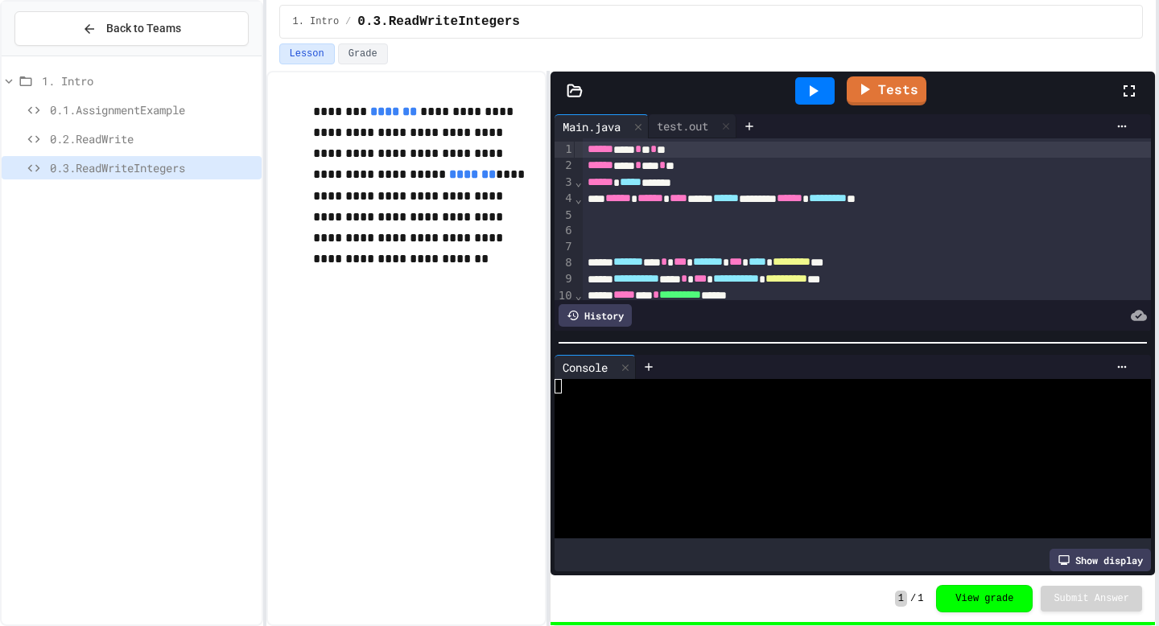
click at [124, 144] on span "0.2.ReadWrite" at bounding box center [152, 138] width 205 height 17
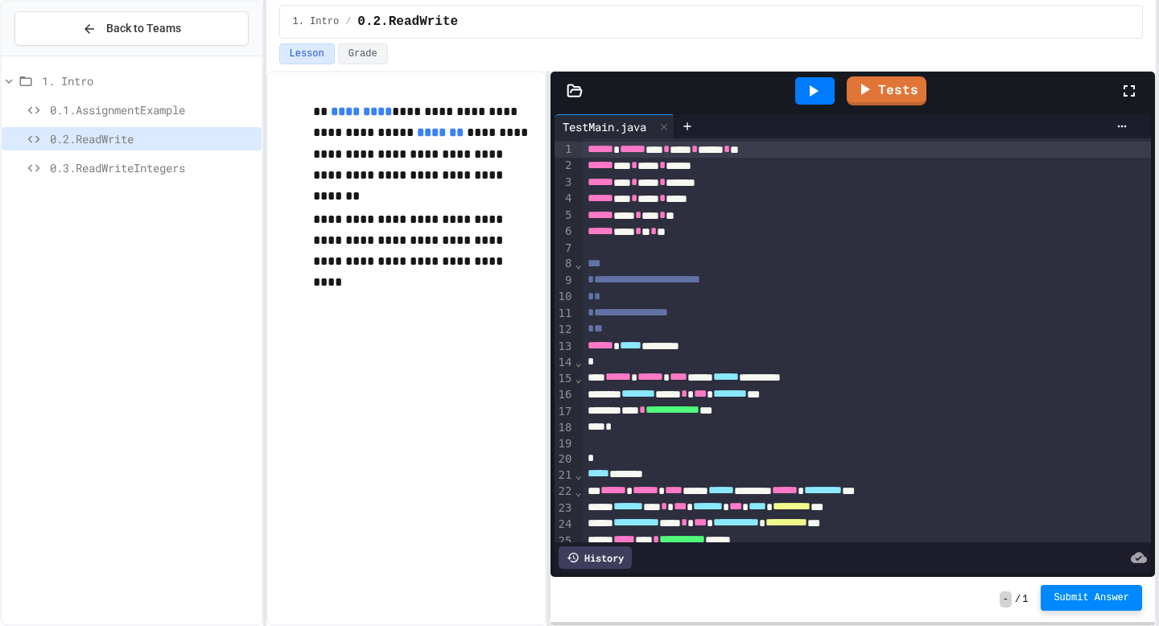
click at [1103, 603] on span "Submit Answer" at bounding box center [1091, 597] width 76 height 13
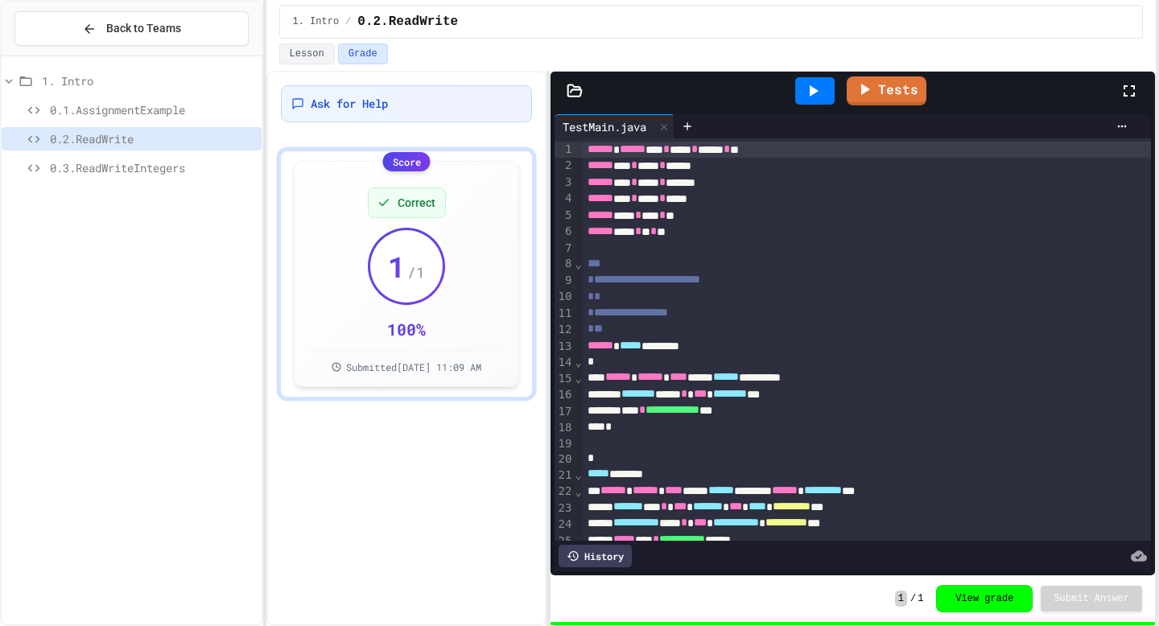
click at [182, 107] on span "0.1.AssignmentExample" at bounding box center [152, 109] width 205 height 17
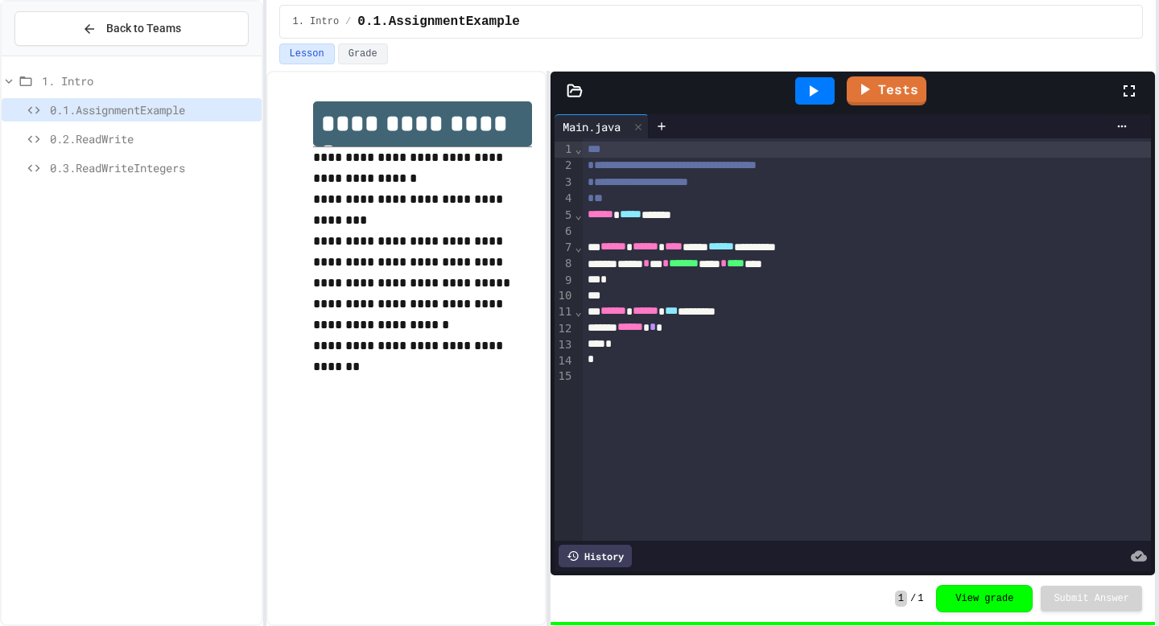
click at [170, 137] on span "0.2.ReadWrite" at bounding box center [152, 138] width 205 height 17
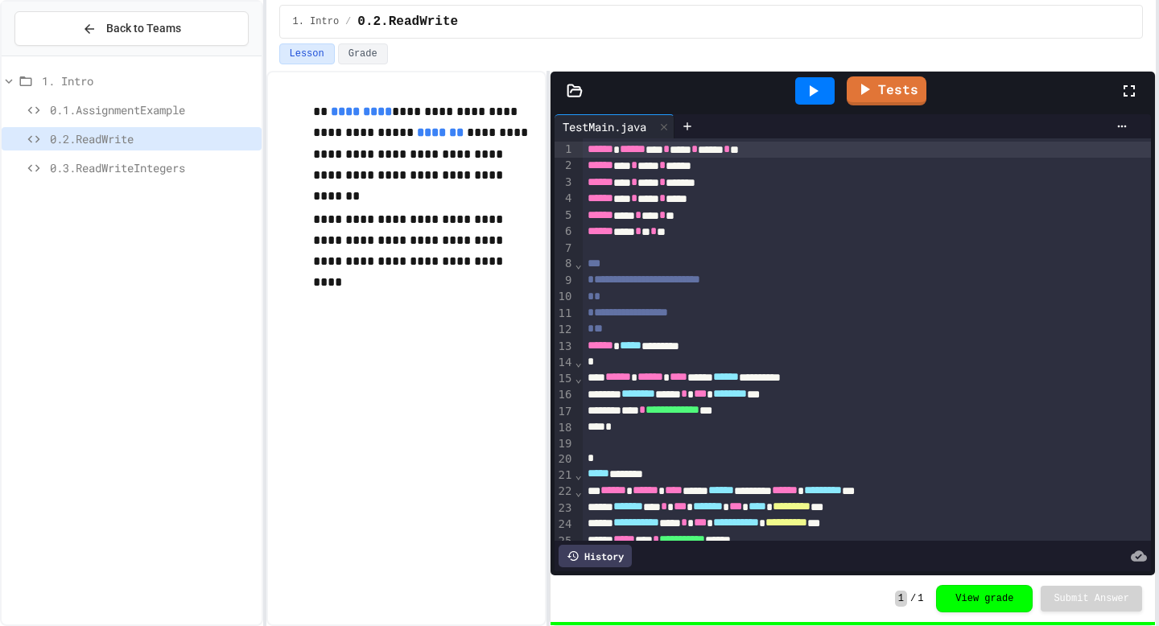
click at [167, 170] on span "0.3.ReadWriteIntegers" at bounding box center [152, 167] width 205 height 17
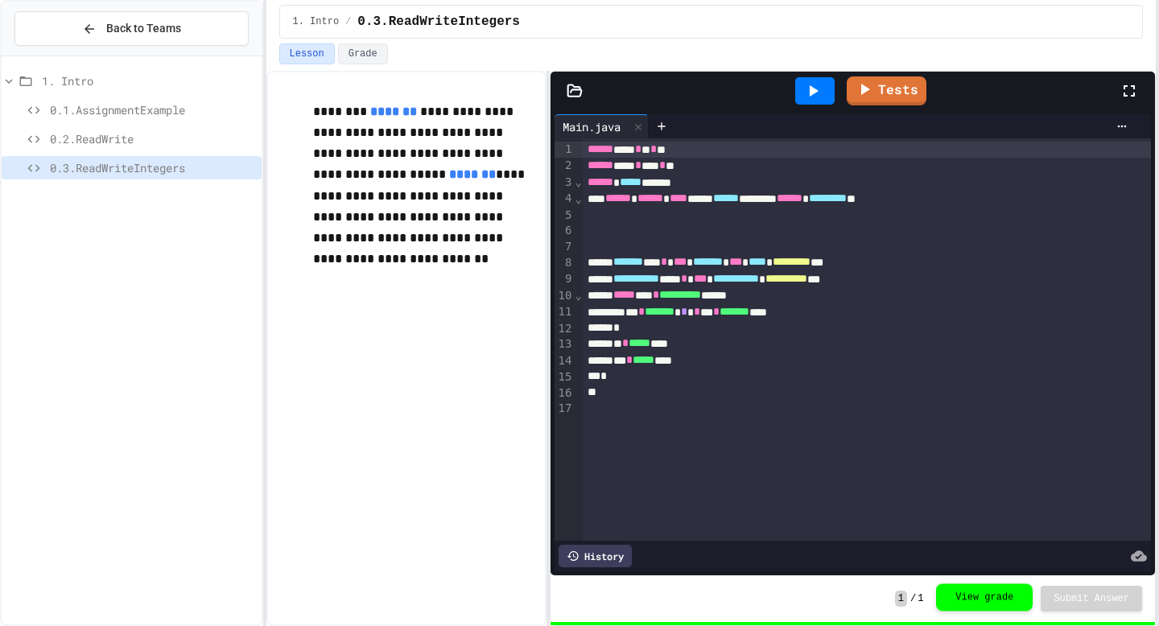
click at [957, 599] on button "View grade" at bounding box center [984, 596] width 97 height 27
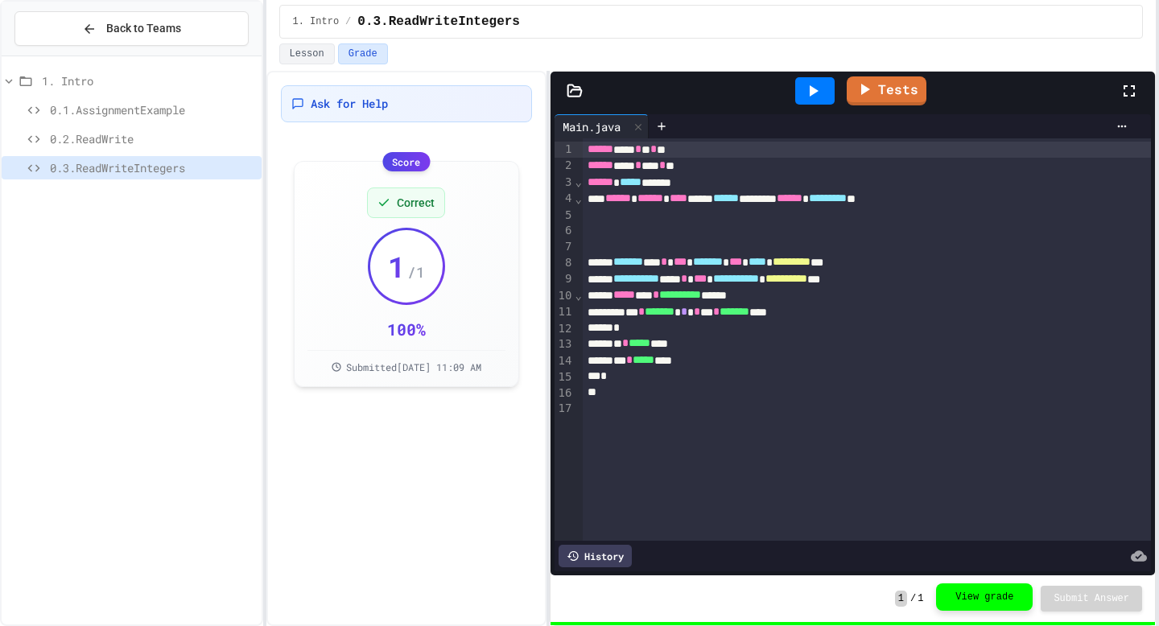
click at [968, 599] on button "View grade" at bounding box center [984, 596] width 97 height 27
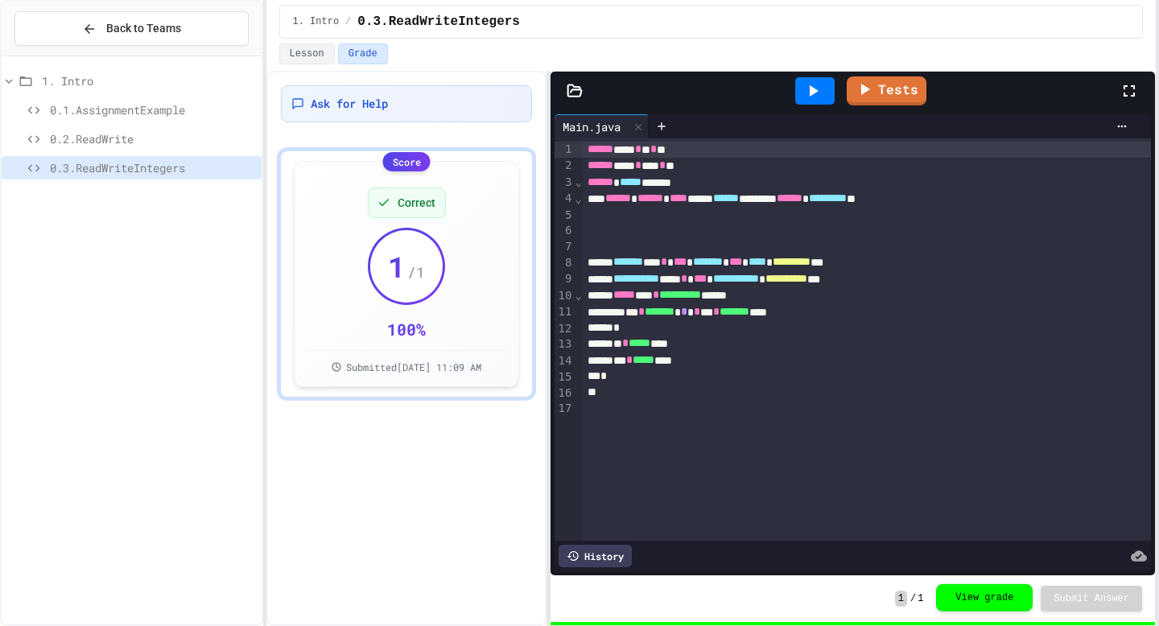
click at [968, 599] on button "View grade" at bounding box center [984, 597] width 97 height 27
click at [968, 599] on button "View grade" at bounding box center [984, 596] width 97 height 27
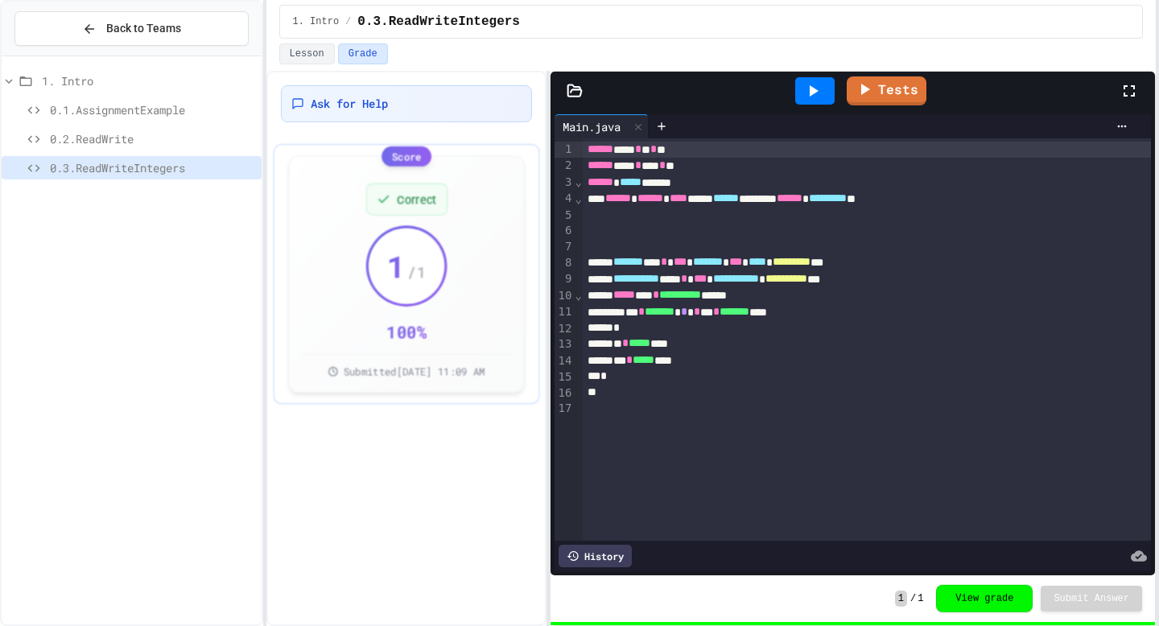
click at [968, 599] on button "View grade" at bounding box center [984, 598] width 97 height 27
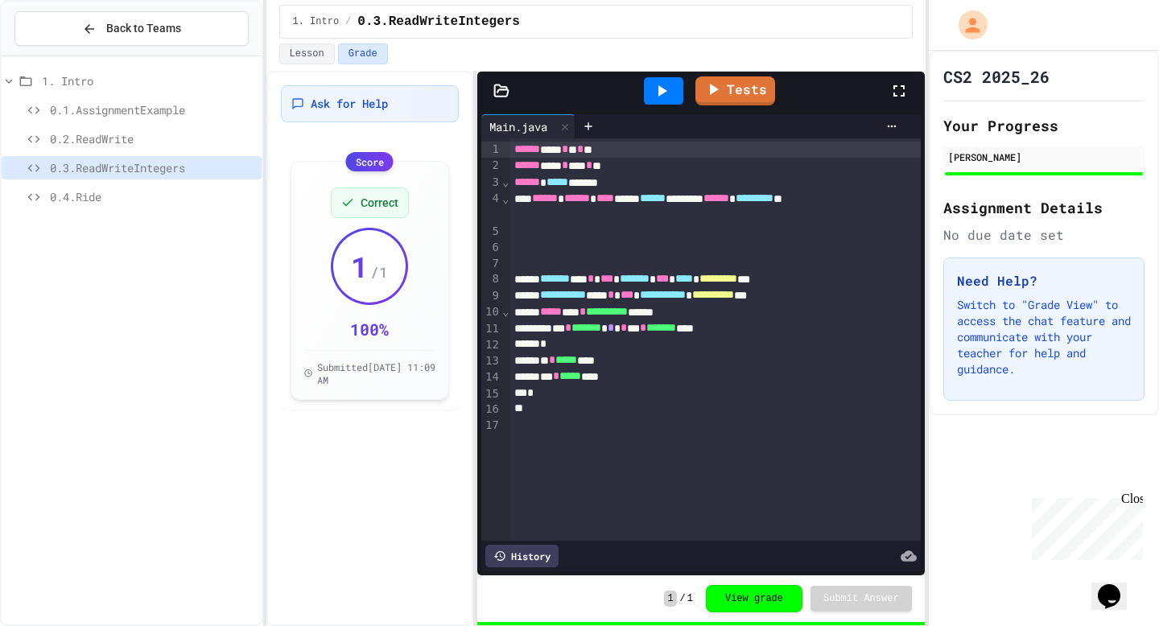
click at [109, 203] on span "0.4.Ride" at bounding box center [152, 196] width 205 height 17
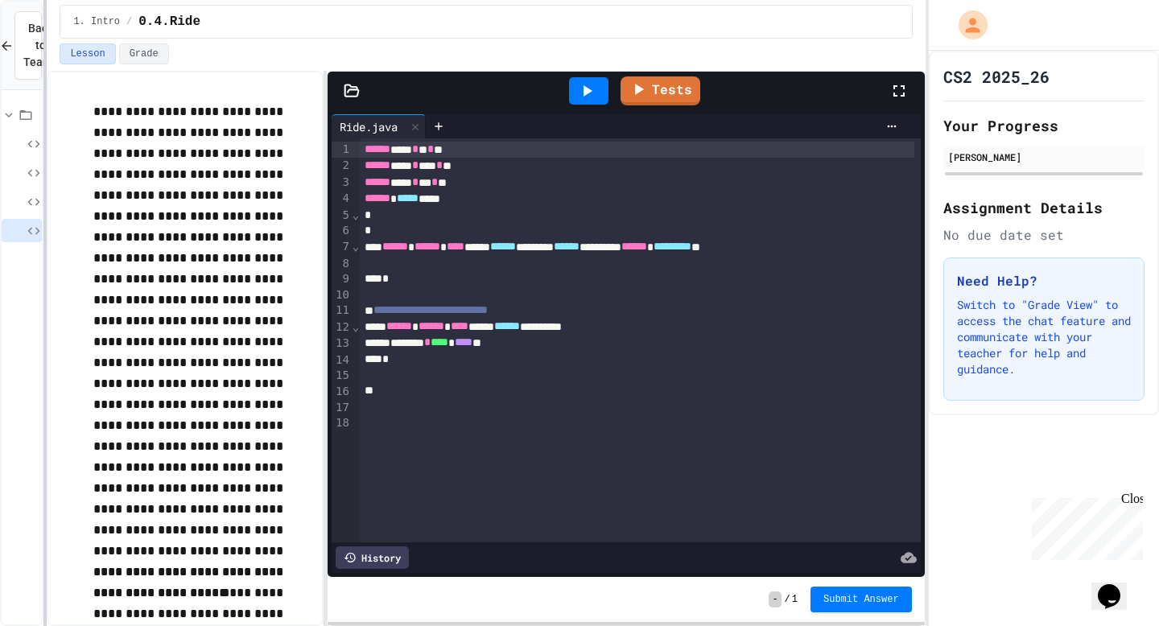
click at [43, 217] on div at bounding box center [44, 313] width 3 height 626
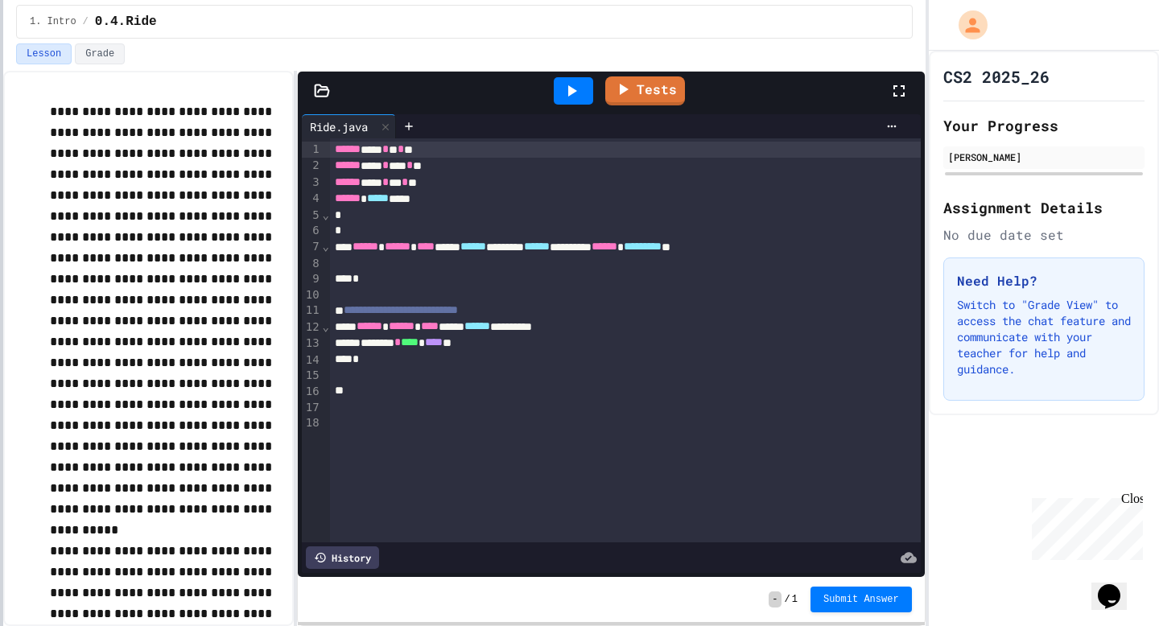
click at [0, 218] on div at bounding box center [1, 313] width 3 height 626
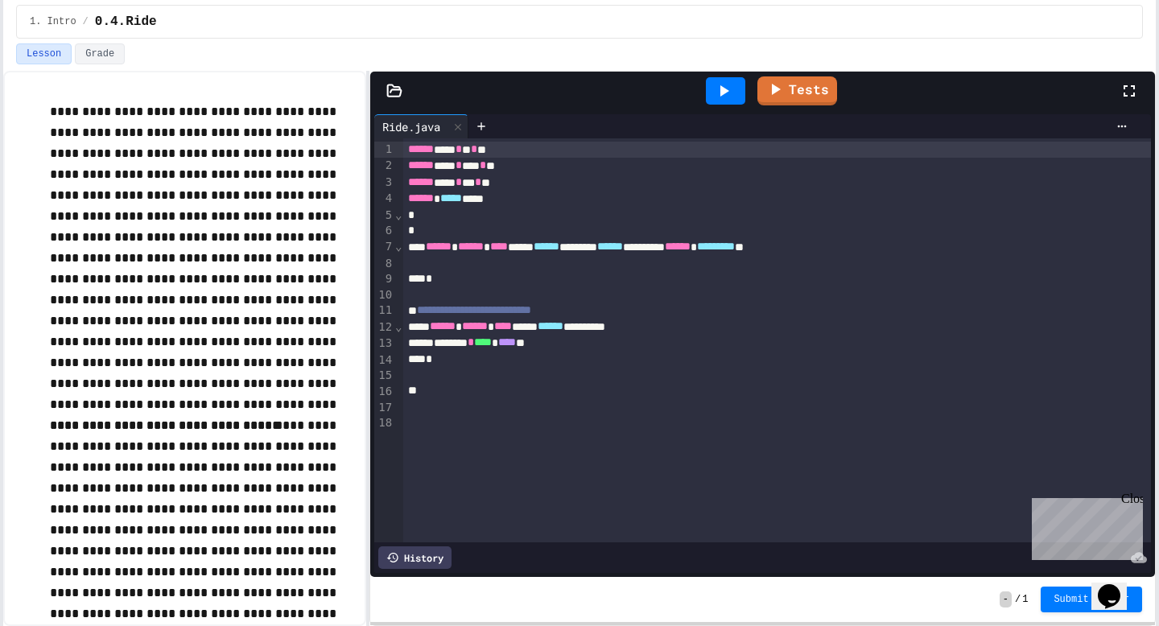
click at [1158, 238] on div "**********" at bounding box center [579, 313] width 1159 height 626
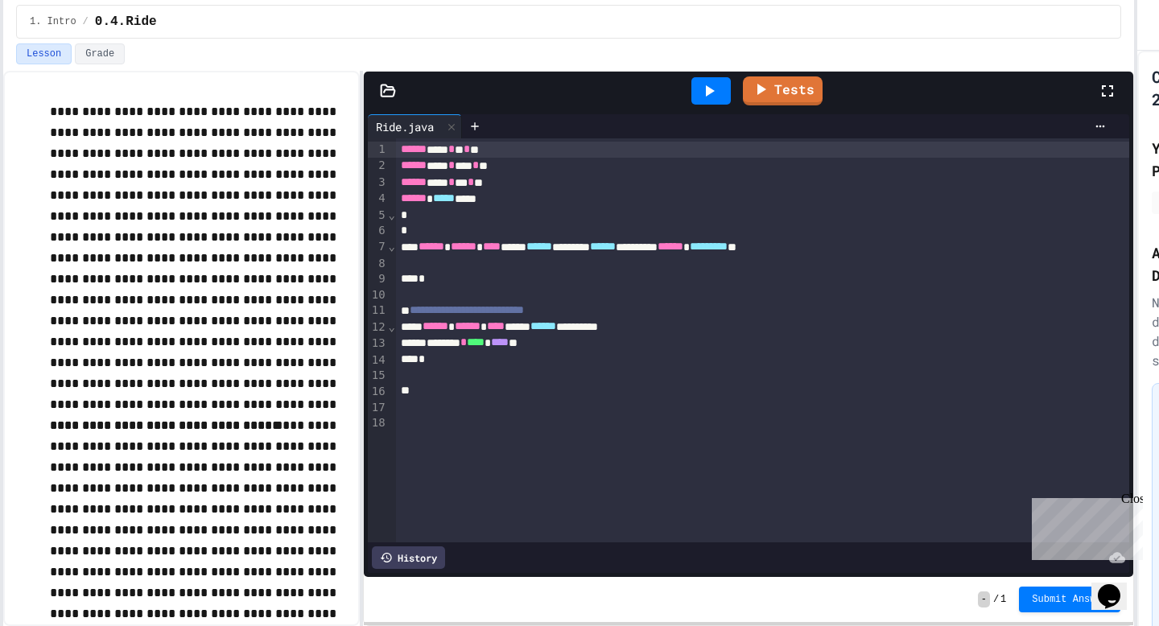
click at [1136, 241] on div at bounding box center [1135, 313] width 3 height 626
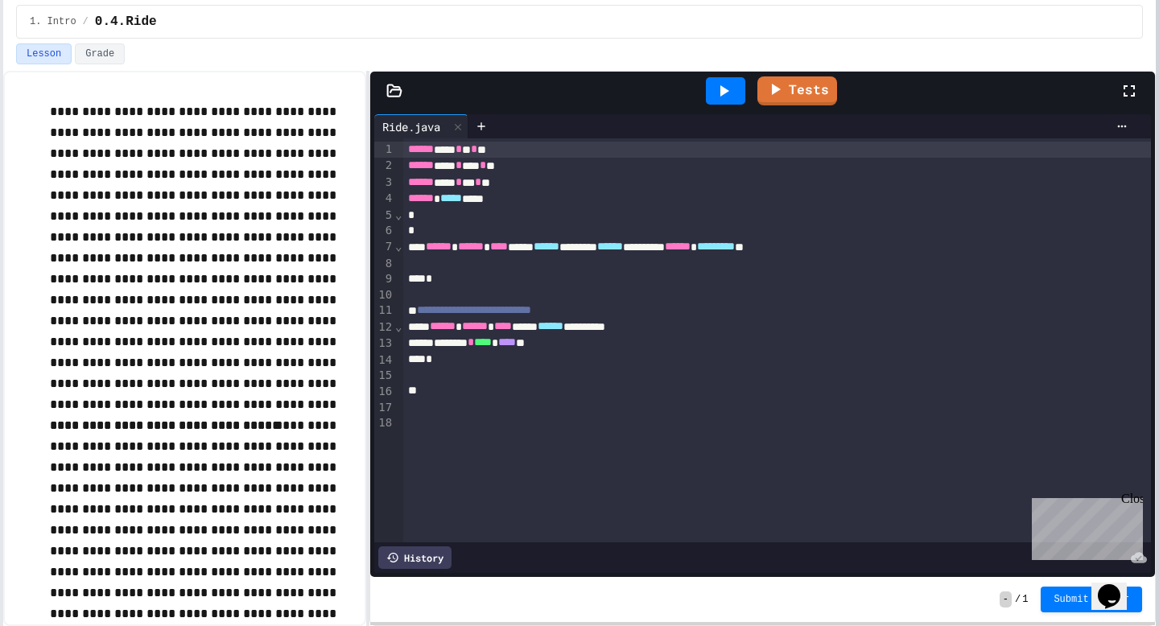
click at [1158, 227] on div "**********" at bounding box center [579, 313] width 1159 height 626
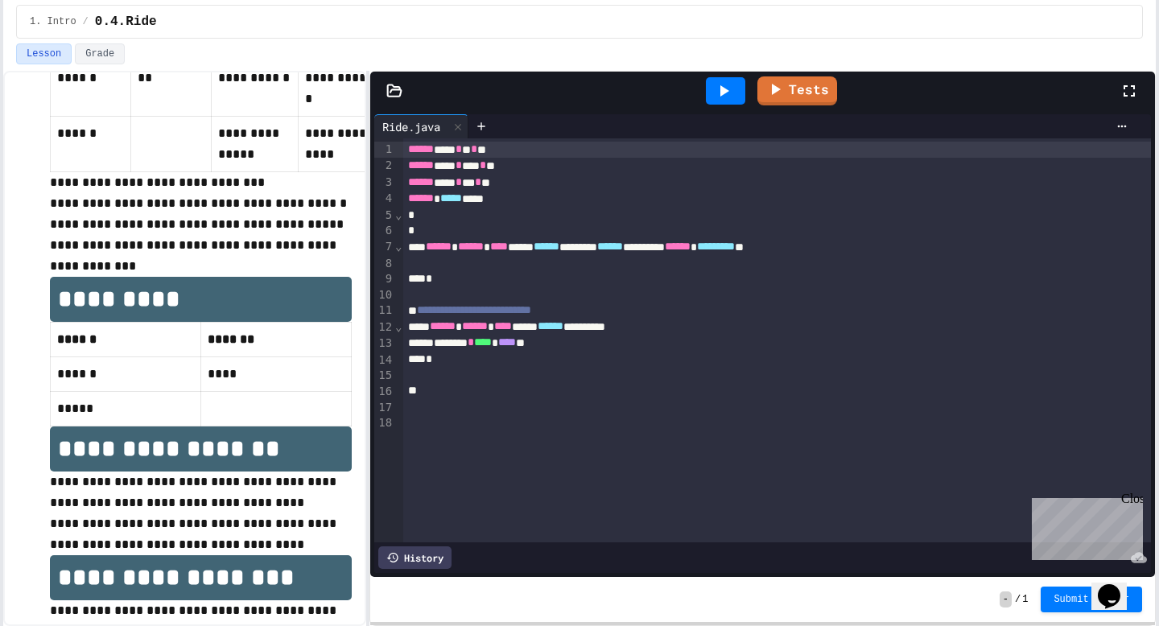
scroll to position [839, 0]
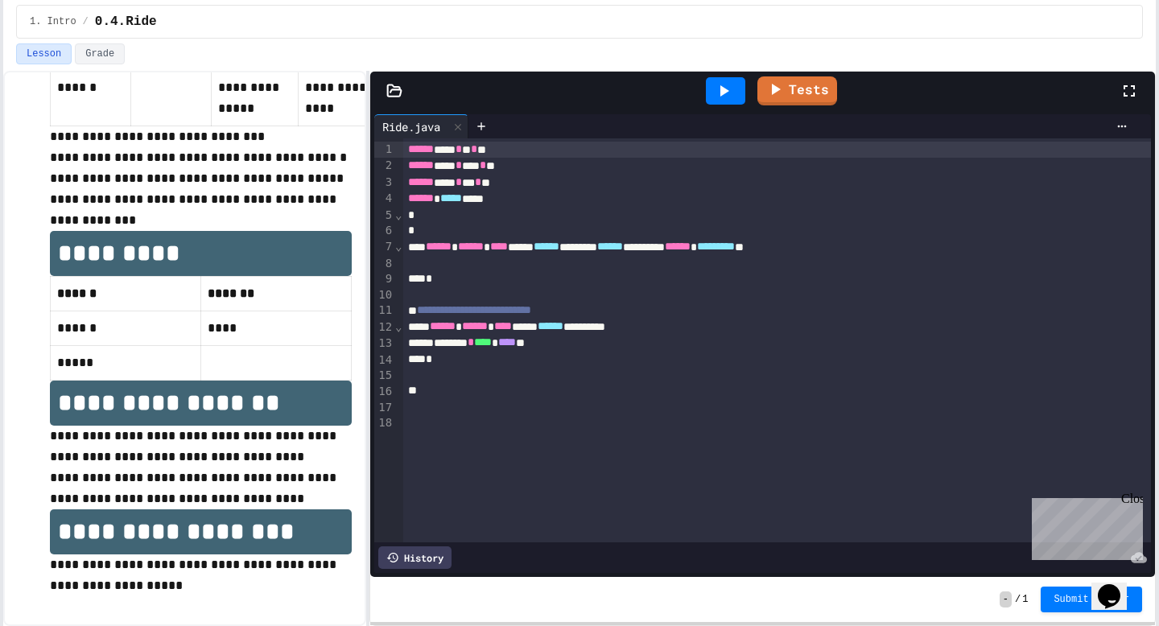
click at [398, 89] on icon at bounding box center [394, 91] width 16 height 16
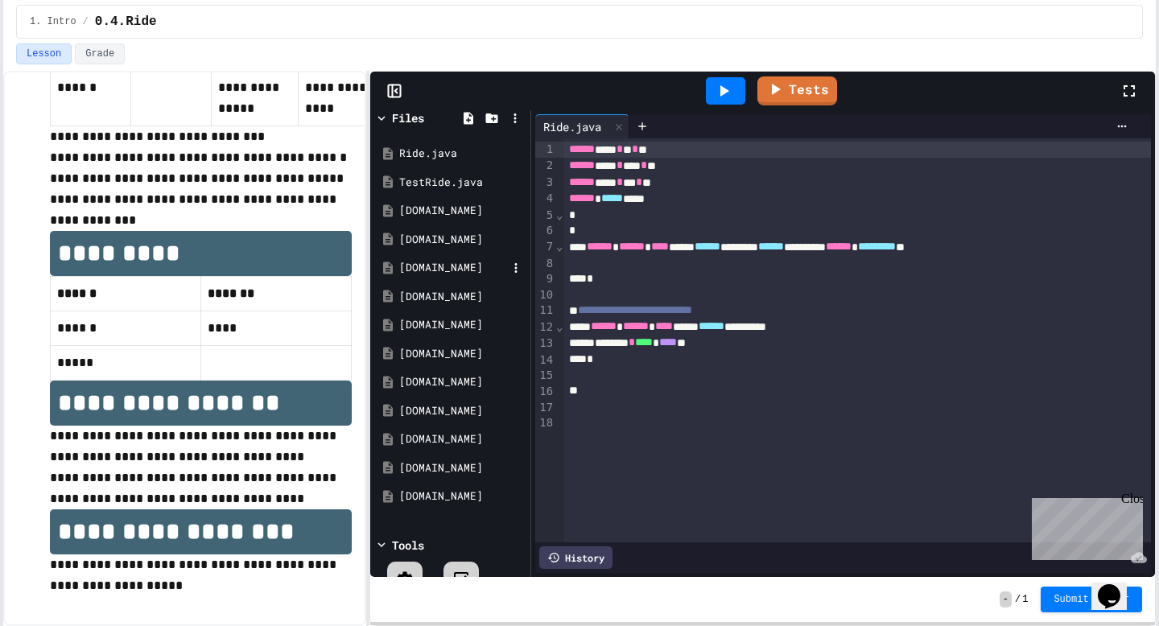
scroll to position [9, 0]
click at [436, 270] on div "[DOMAIN_NAME]" at bounding box center [453, 267] width 108 height 16
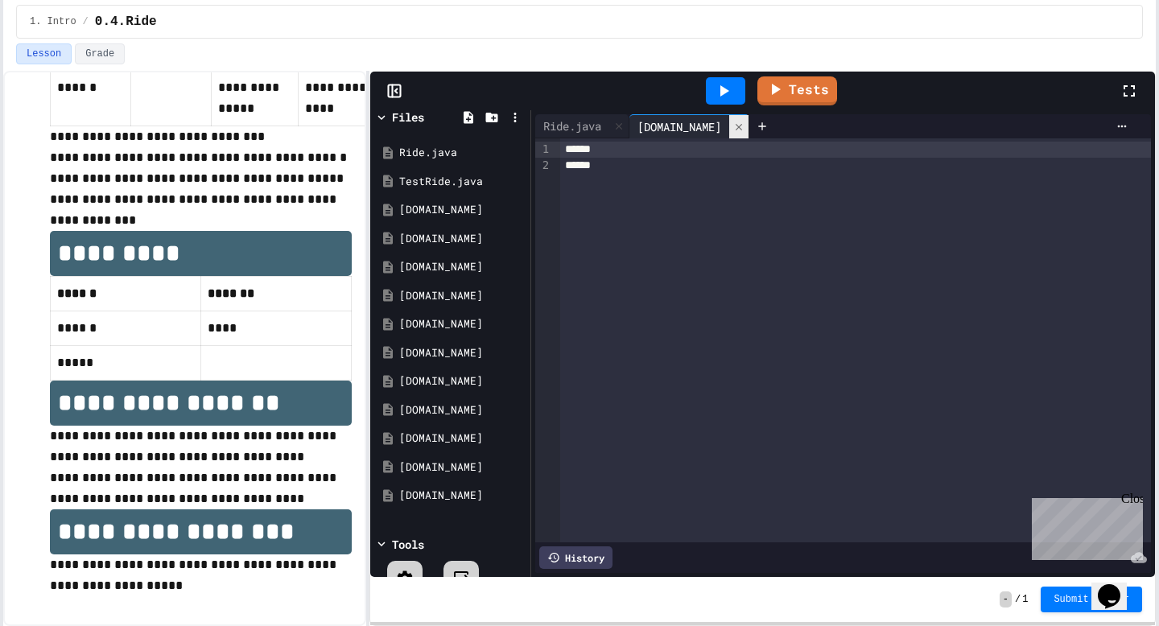
click at [729, 121] on div at bounding box center [738, 126] width 19 height 23
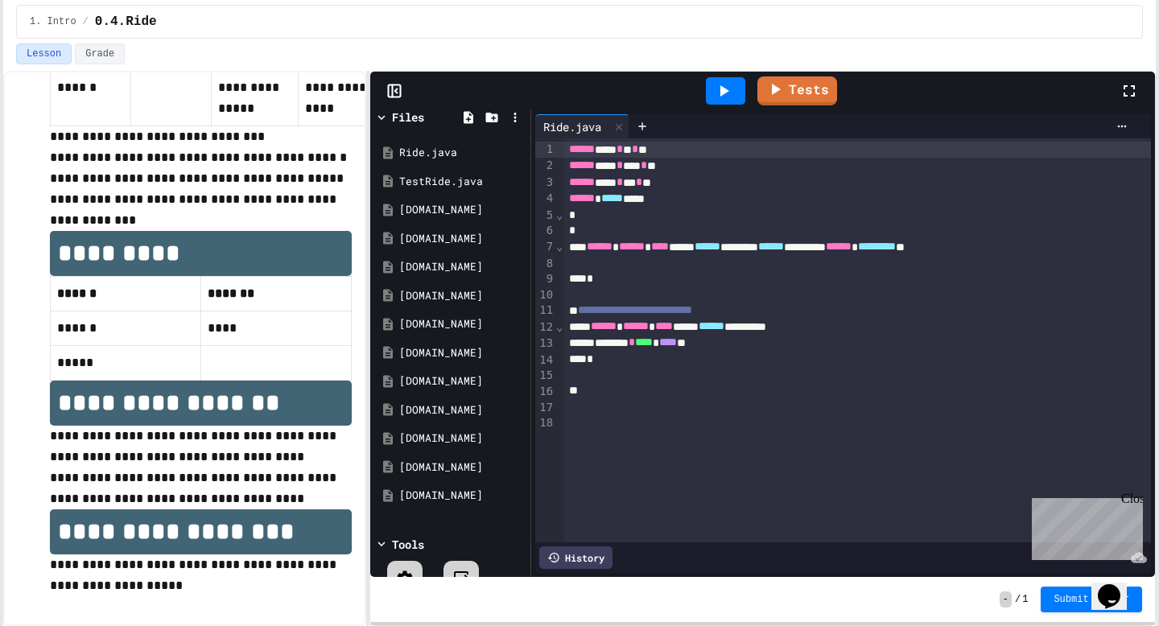
click at [410, 111] on div "Files" at bounding box center [408, 117] width 32 height 17
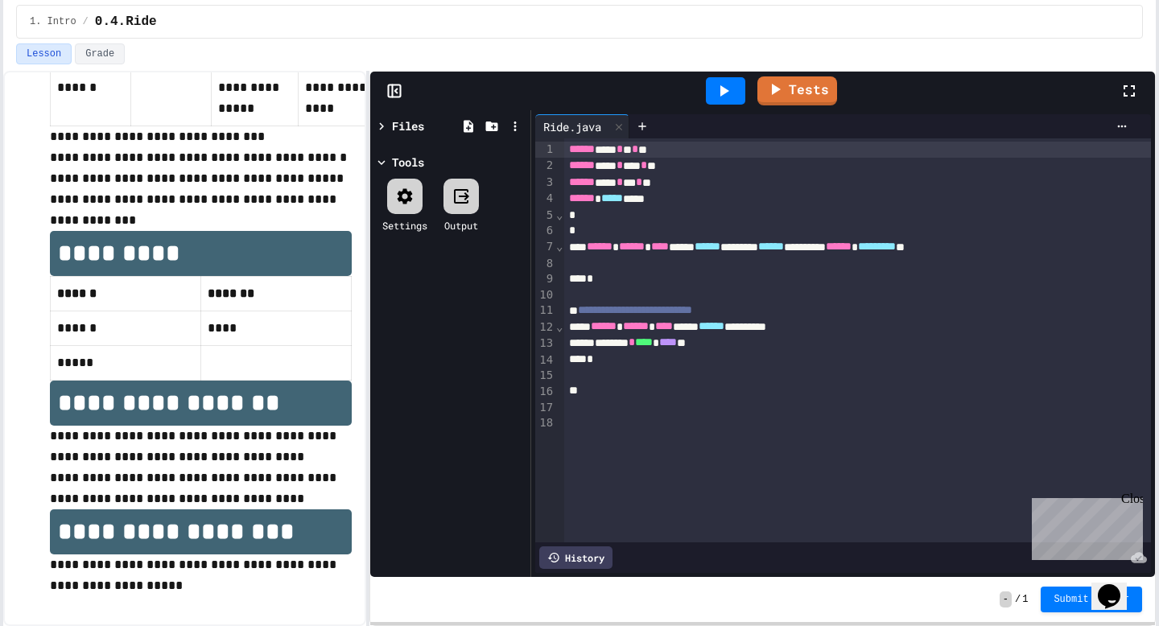
scroll to position [0, 0]
click at [395, 97] on icon at bounding box center [394, 91] width 16 height 16
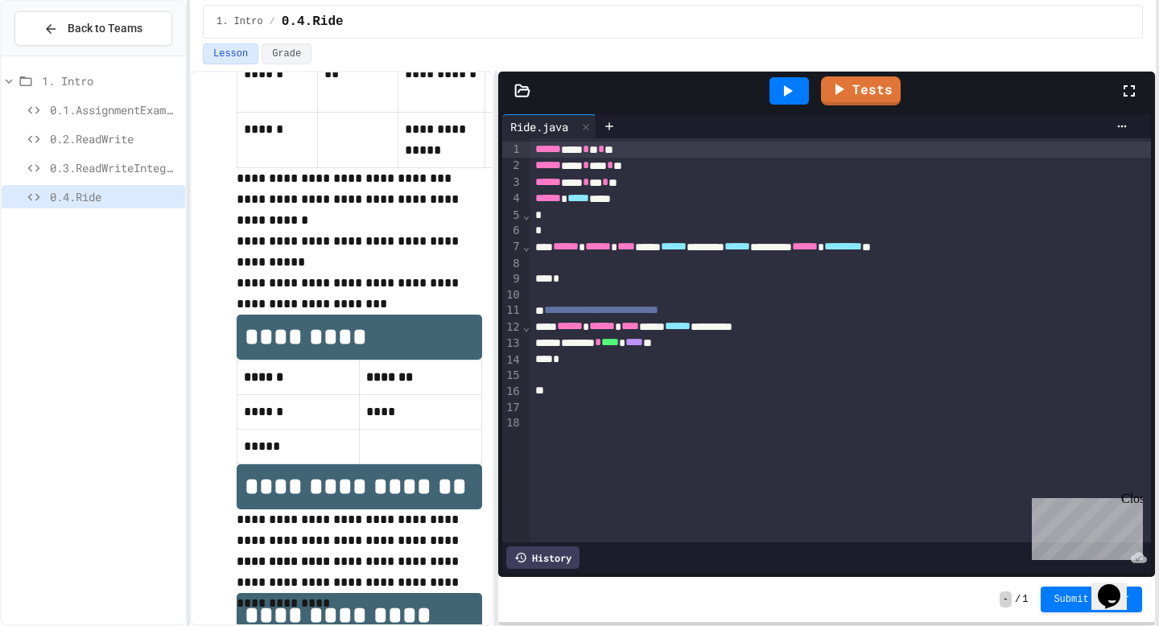
click at [190, 139] on div at bounding box center [188, 313] width 3 height 626
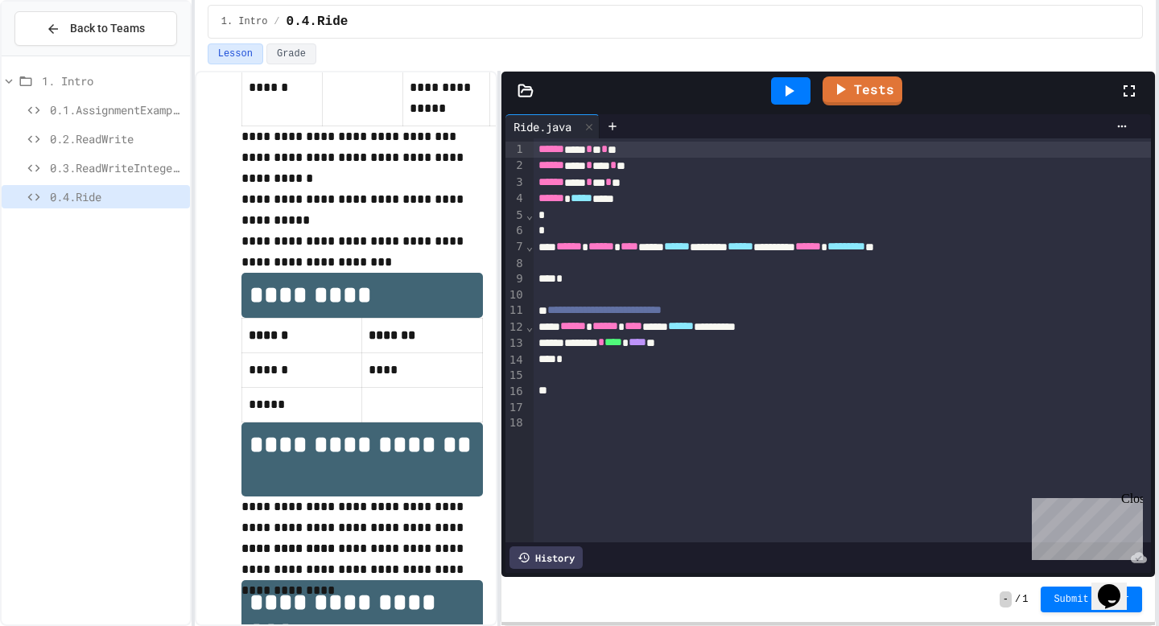
click at [137, 159] on span "0.3.ReadWriteIntegers" at bounding box center [117, 167] width 134 height 17
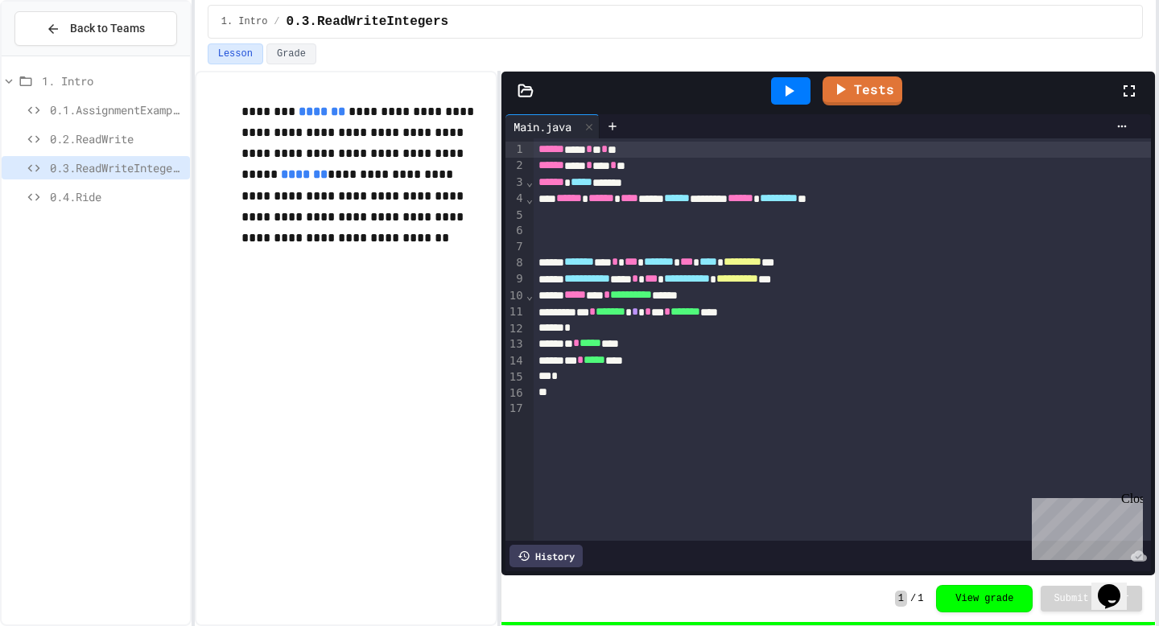
click at [140, 139] on span "0.2.ReadWrite" at bounding box center [117, 138] width 134 height 17
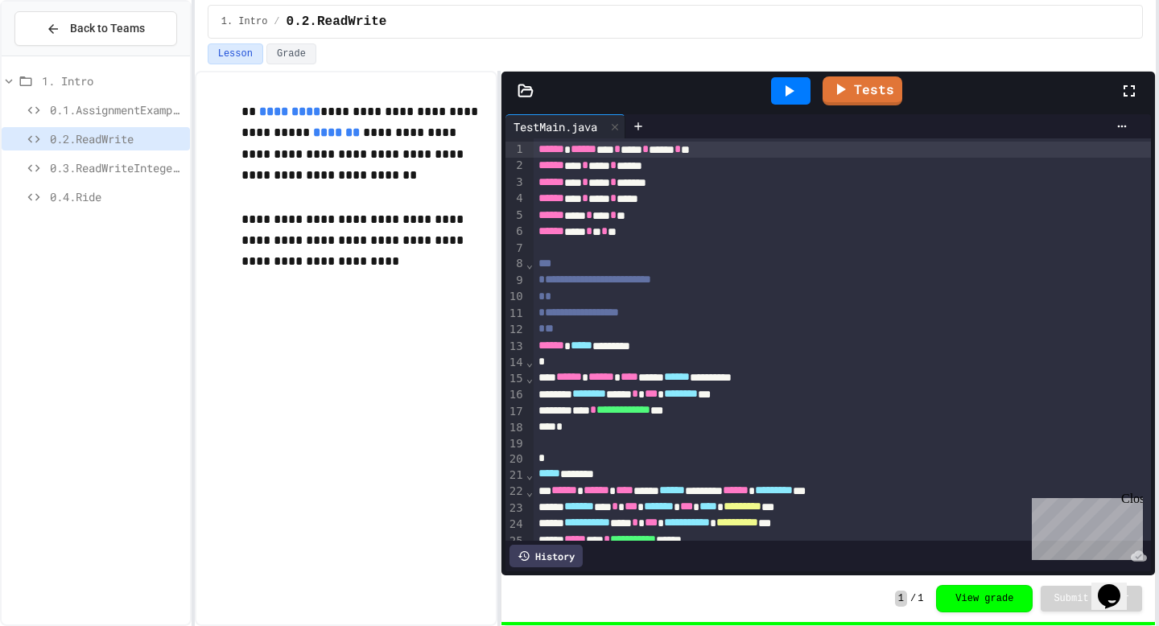
click at [140, 160] on span "0.3.ReadWriteIntegers" at bounding box center [117, 167] width 134 height 17
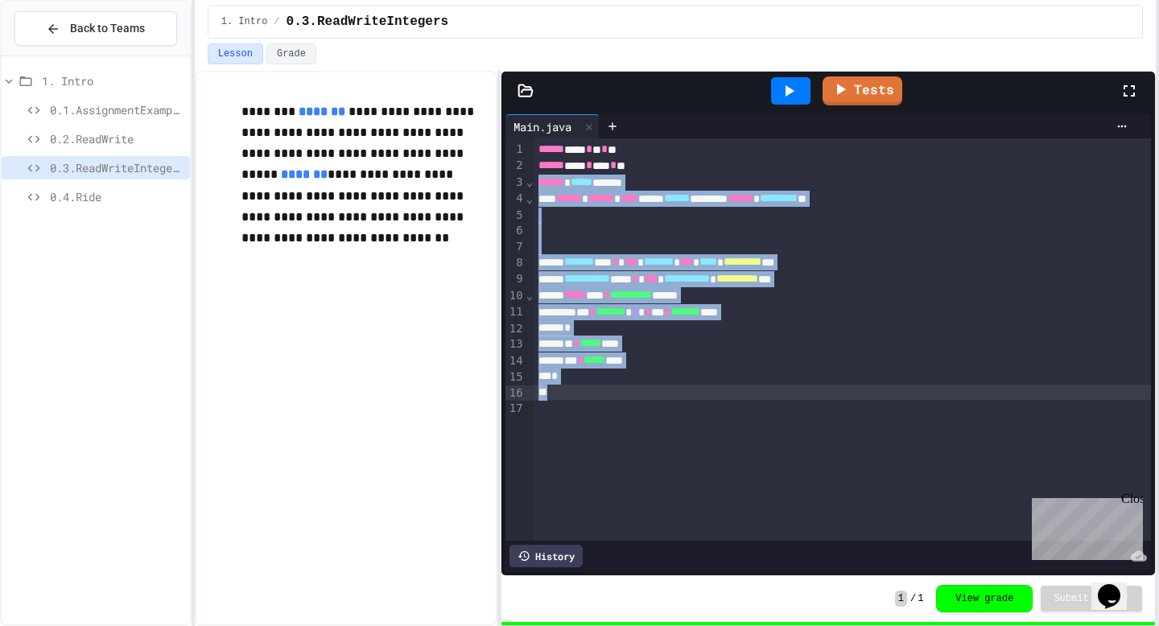
drag, startPoint x: 540, startPoint y: 182, endPoint x: 643, endPoint y: 393, distance: 235.3
click at [643, 393] on div "**********" at bounding box center [841, 339] width 617 height 402
copy div "**********"
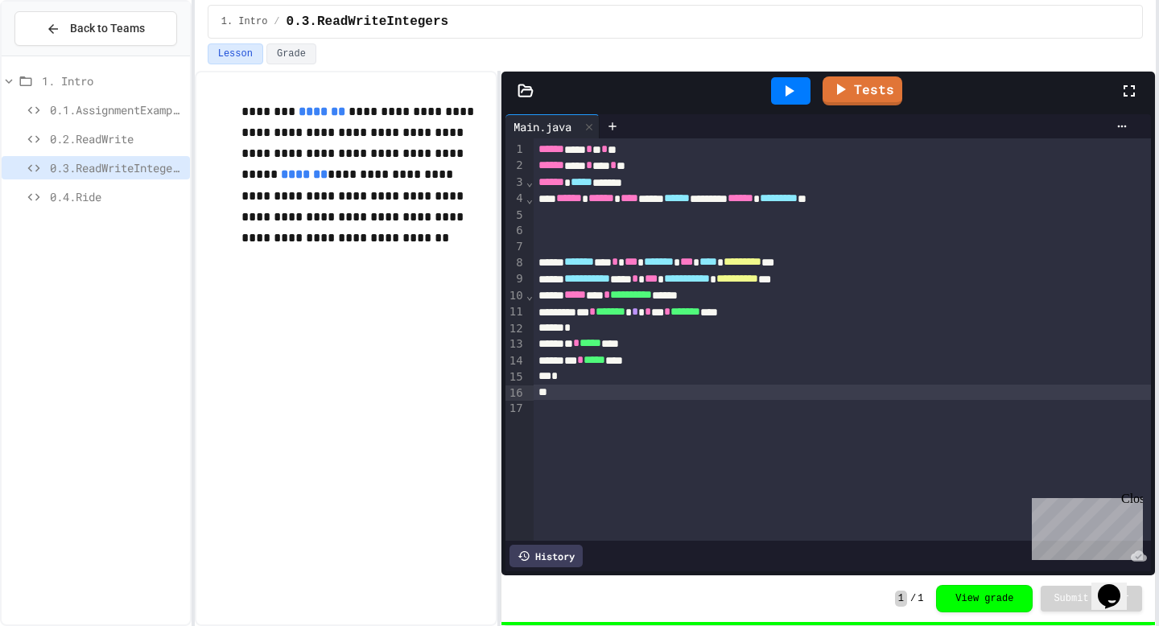
click at [643, 393] on div "*" at bounding box center [841, 393] width 617 height 16
click at [114, 200] on span "0.4.Ride" at bounding box center [117, 196] width 134 height 17
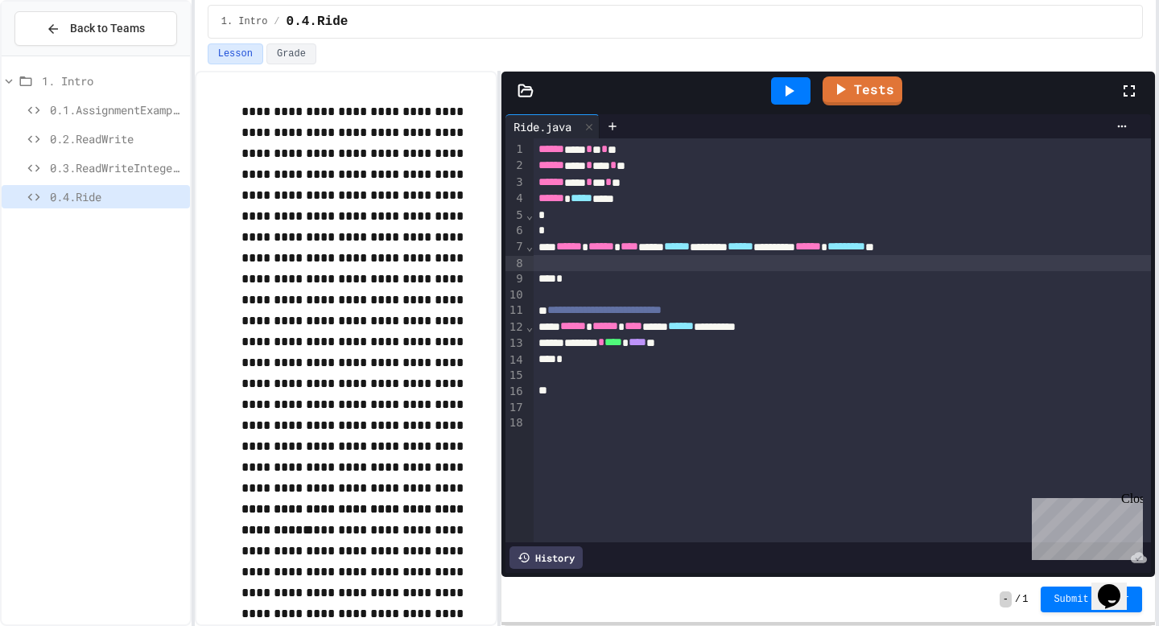
click at [620, 260] on div at bounding box center [841, 263] width 617 height 16
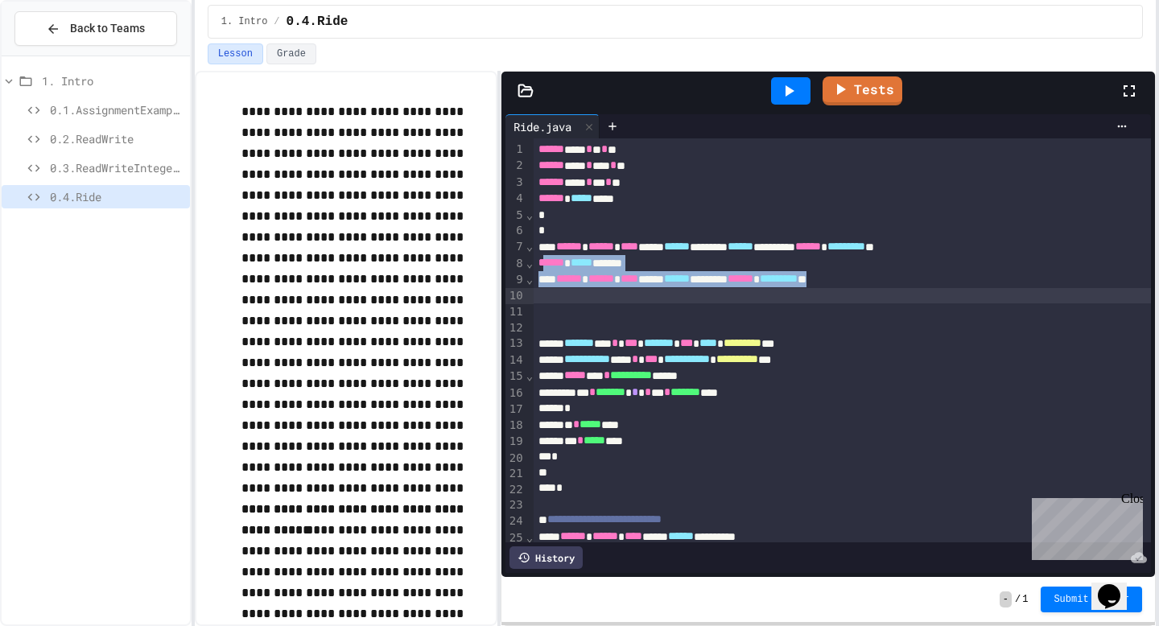
drag, startPoint x: 542, startPoint y: 264, endPoint x: 701, endPoint y: 302, distance: 162.9
click at [701, 302] on div "**********" at bounding box center [841, 390] width 617 height 504
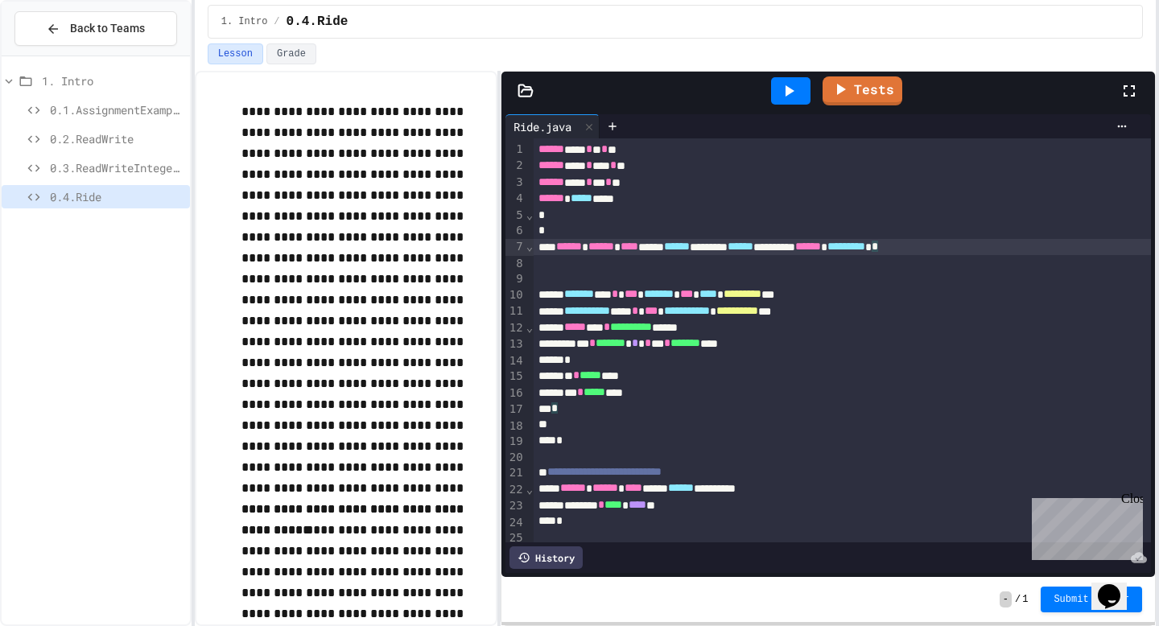
click at [592, 428] on div "*" at bounding box center [841, 425] width 617 height 16
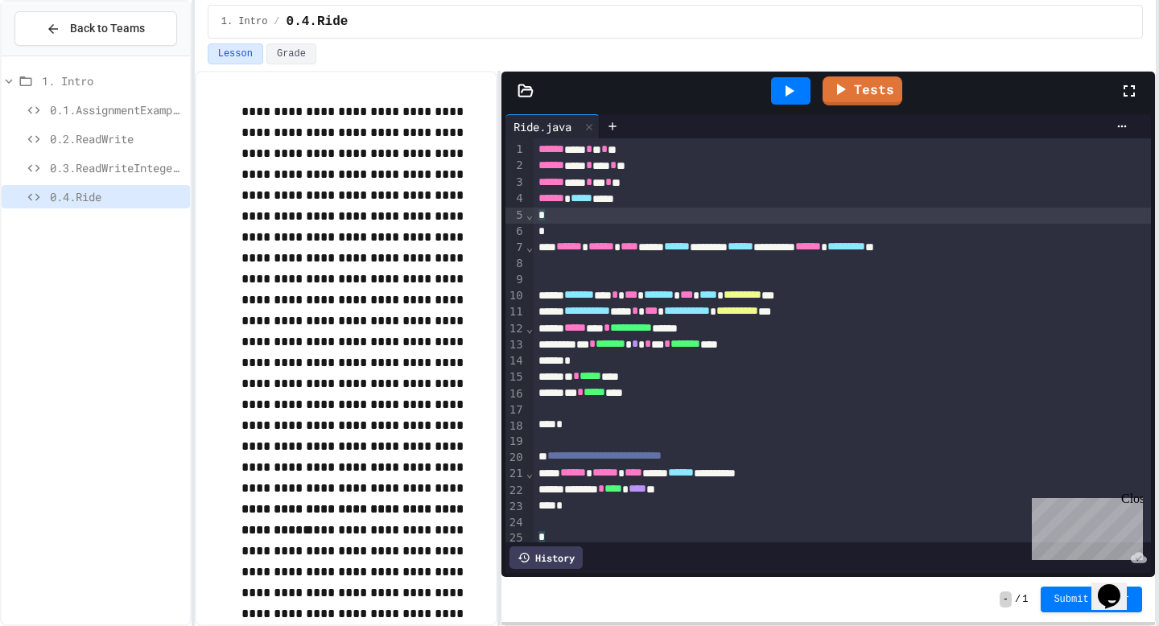
click at [574, 222] on div "*" at bounding box center [841, 216] width 617 height 16
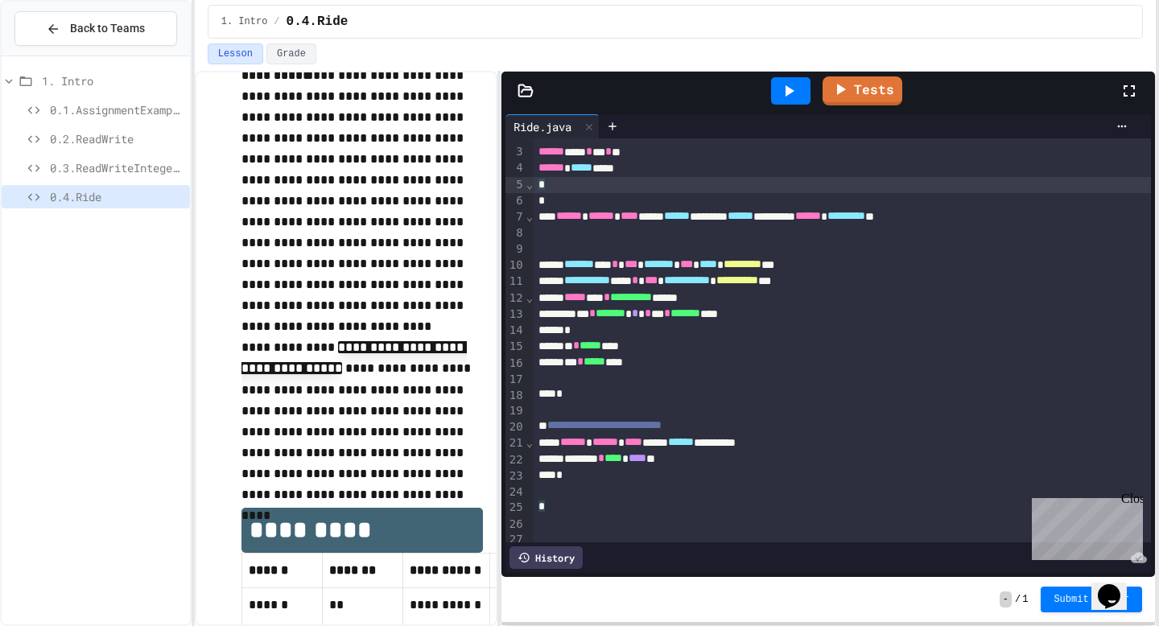
scroll to position [455, 0]
click at [708, 317] on div "*** * ******* * * * ** * ******* ****" at bounding box center [841, 314] width 617 height 16
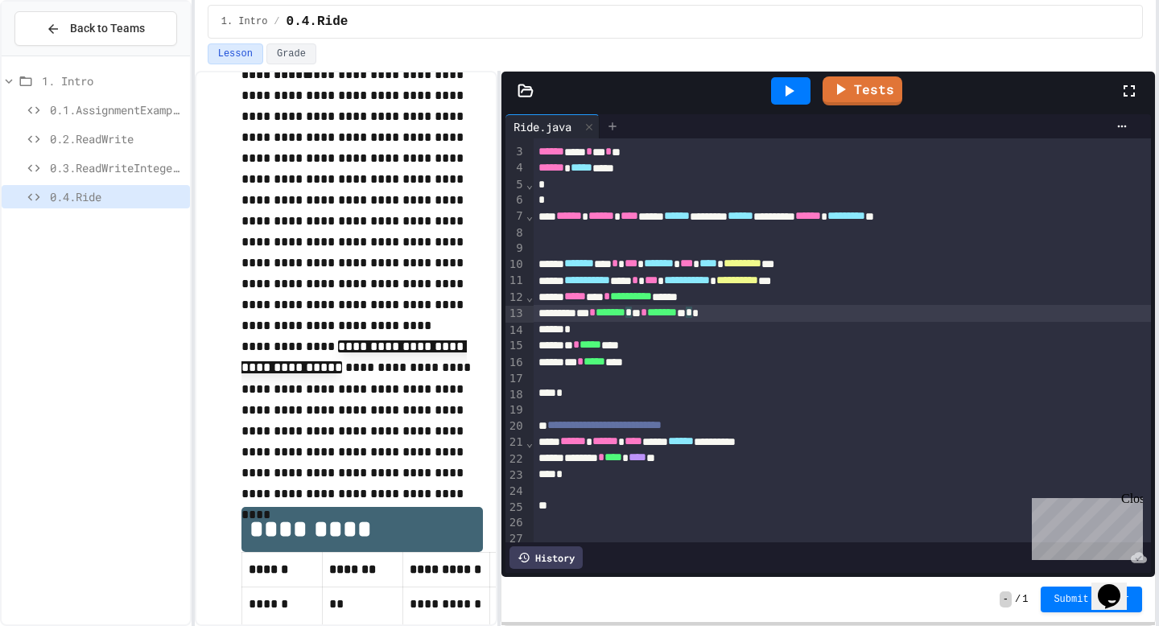
click at [615, 127] on icon at bounding box center [611, 125] width 7 height 7
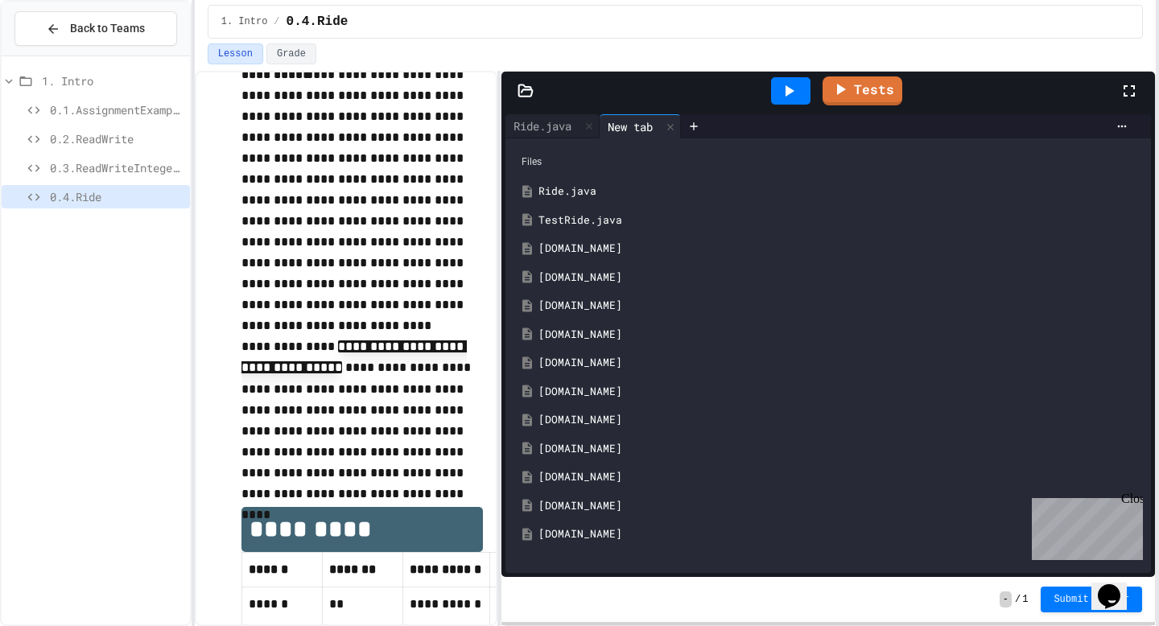
click at [591, 186] on div "Ride.java" at bounding box center [839, 191] width 603 height 16
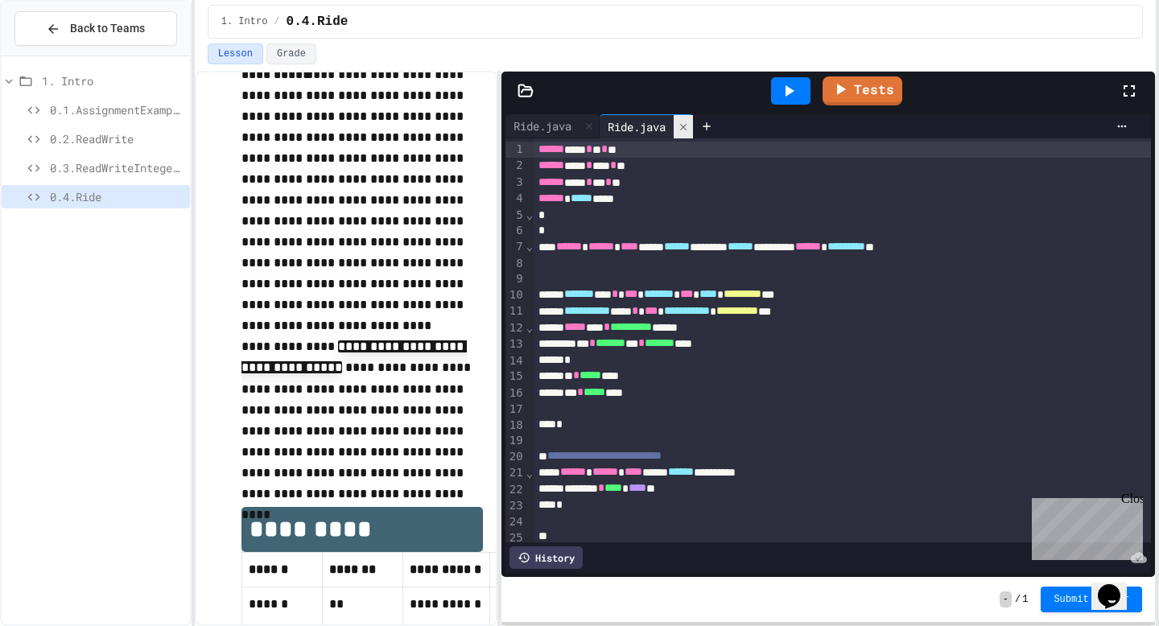
click at [686, 118] on div at bounding box center [682, 126] width 19 height 23
click at [623, 125] on div at bounding box center [612, 126] width 26 height 24
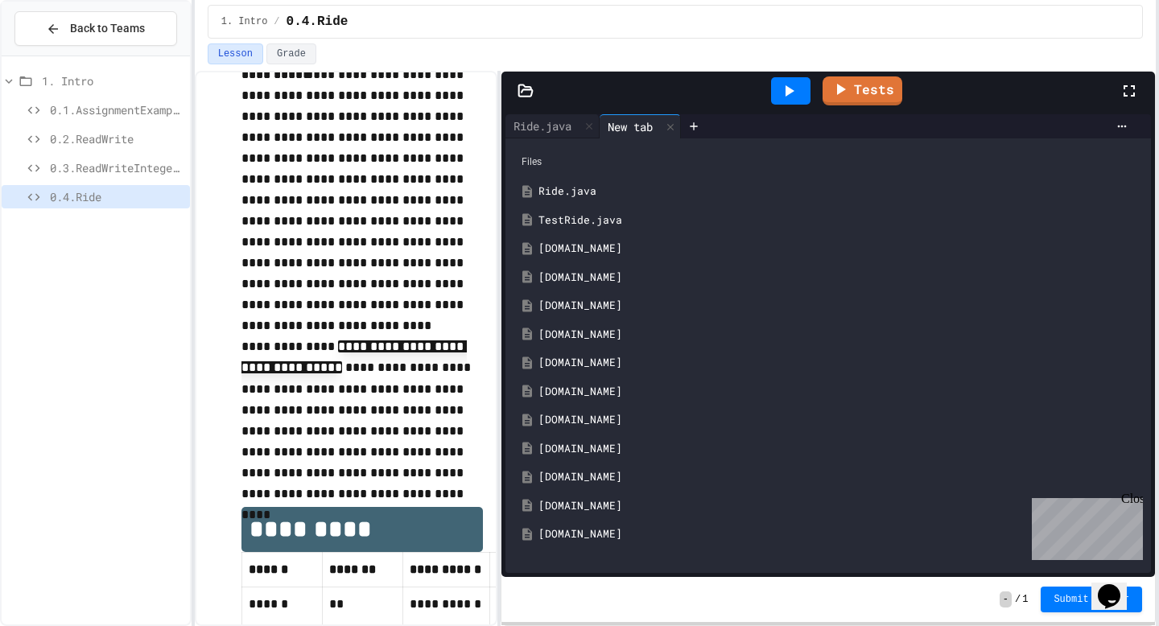
click at [578, 248] on div "[DOMAIN_NAME]" at bounding box center [839, 249] width 603 height 16
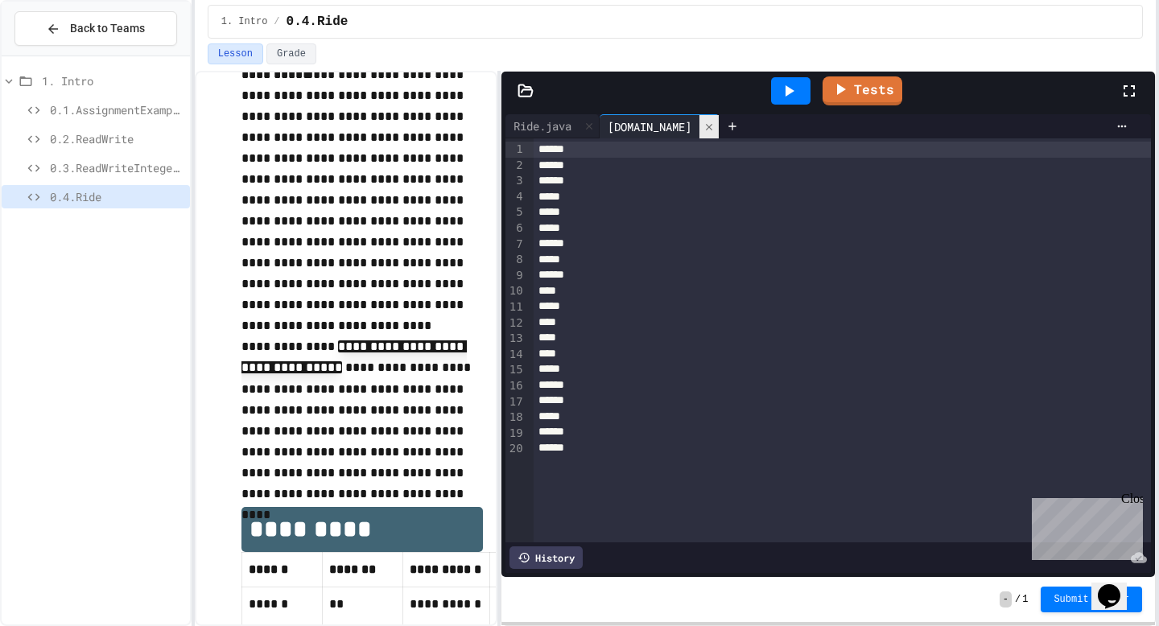
click at [703, 121] on icon at bounding box center [708, 126] width 11 height 11
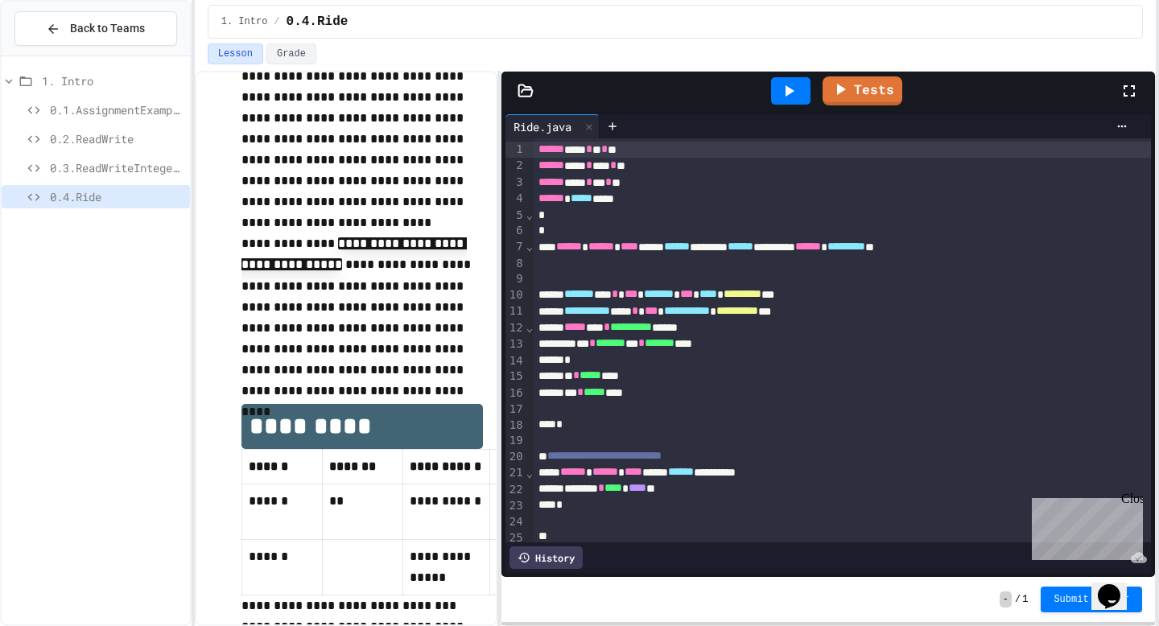
scroll to position [562, 0]
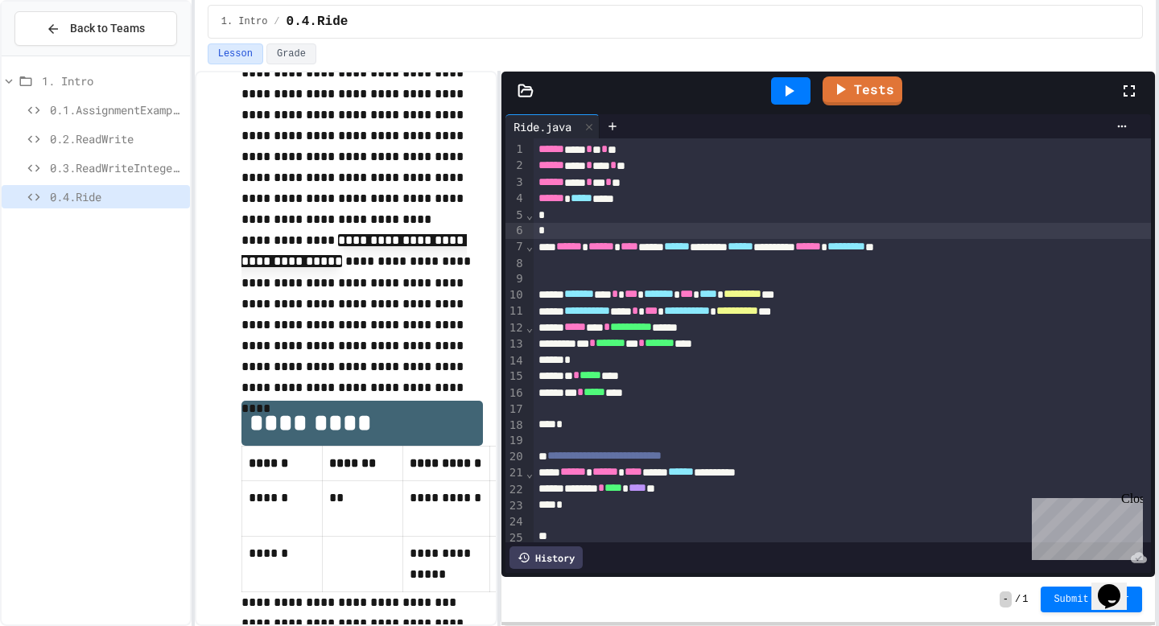
click at [583, 228] on div at bounding box center [841, 231] width 617 height 16
click at [576, 274] on div at bounding box center [841, 279] width 617 height 16
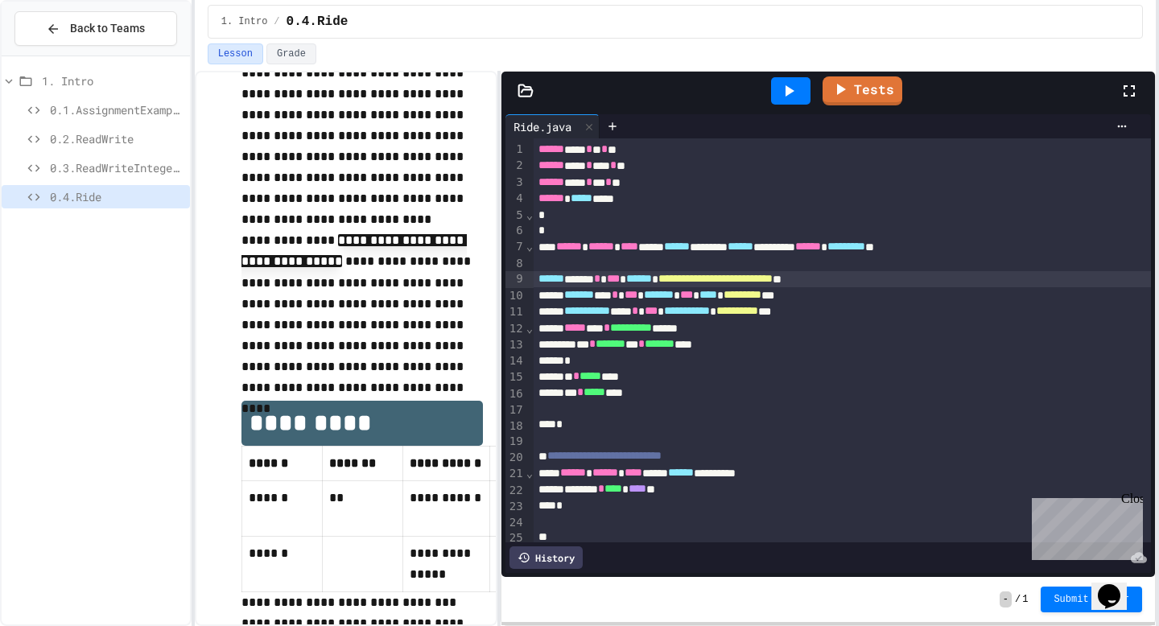
click at [944, 280] on div "**********" at bounding box center [841, 279] width 617 height 16
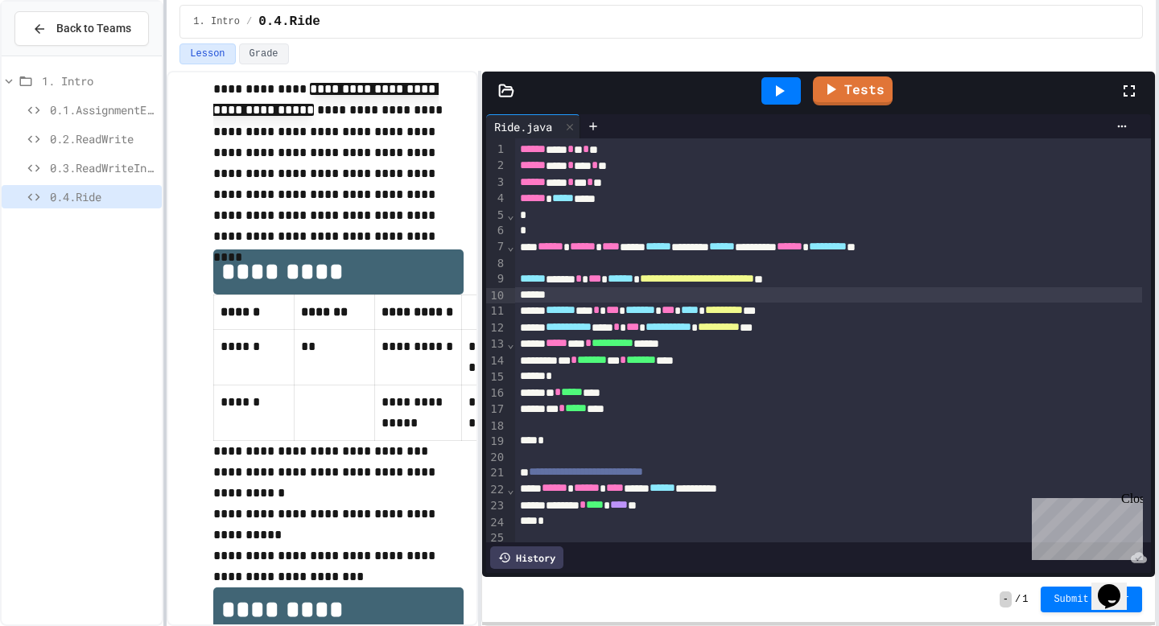
scroll to position [566, 0]
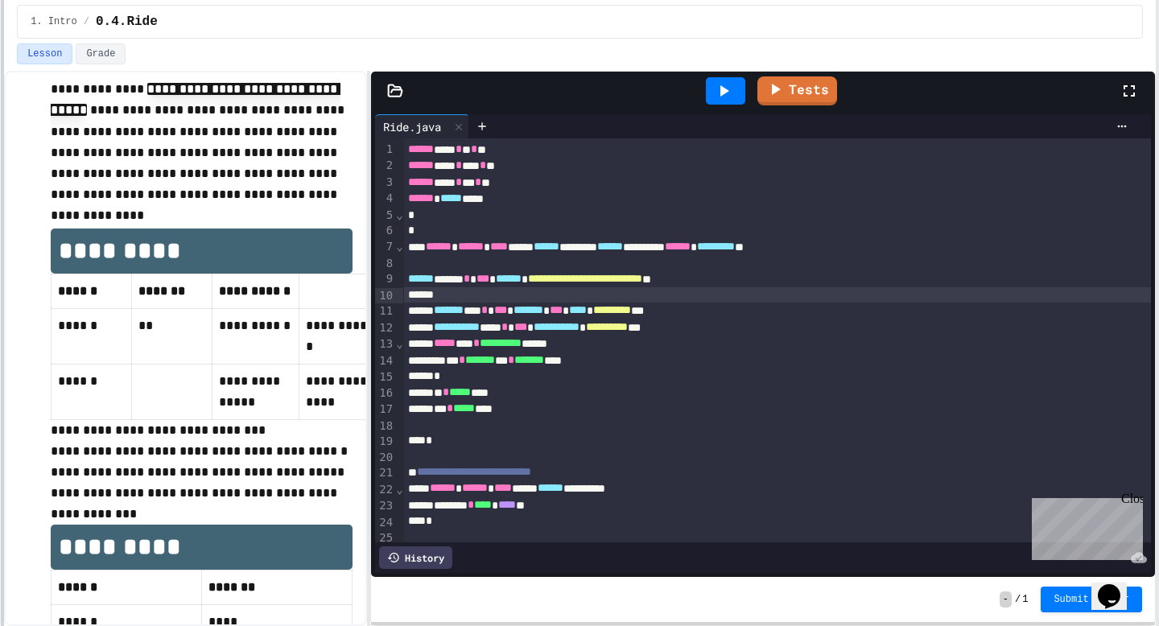
click at [0, 235] on div "**********" at bounding box center [579, 313] width 1159 height 626
click at [0, 229] on div "**********" at bounding box center [579, 313] width 1159 height 626
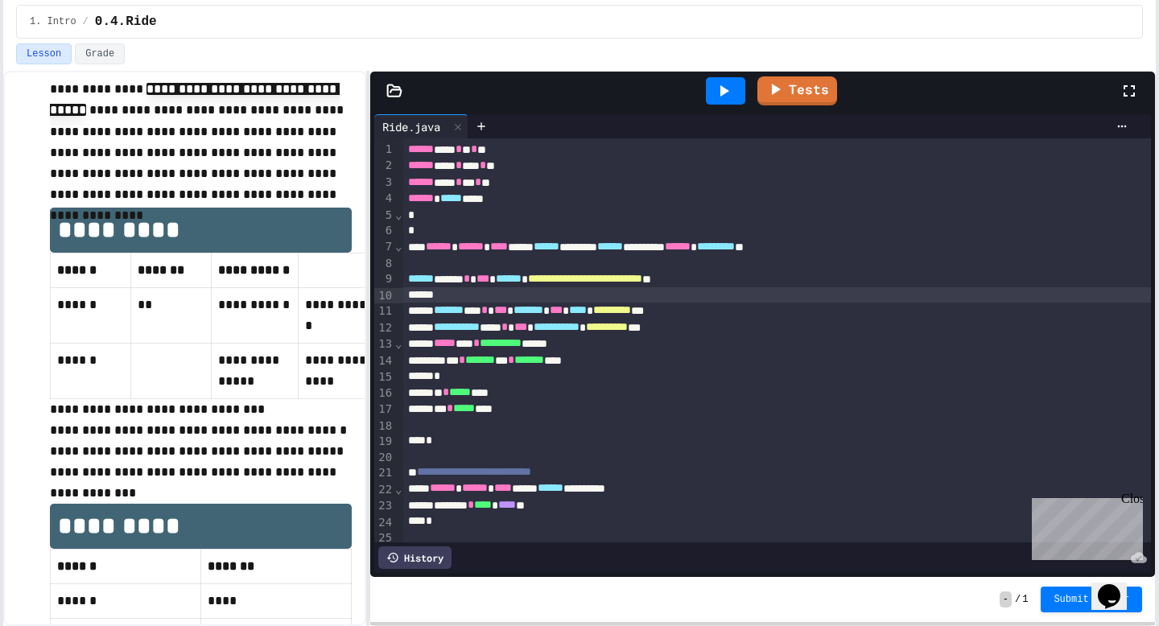
click at [544, 359] on span "*******" at bounding box center [529, 359] width 30 height 11
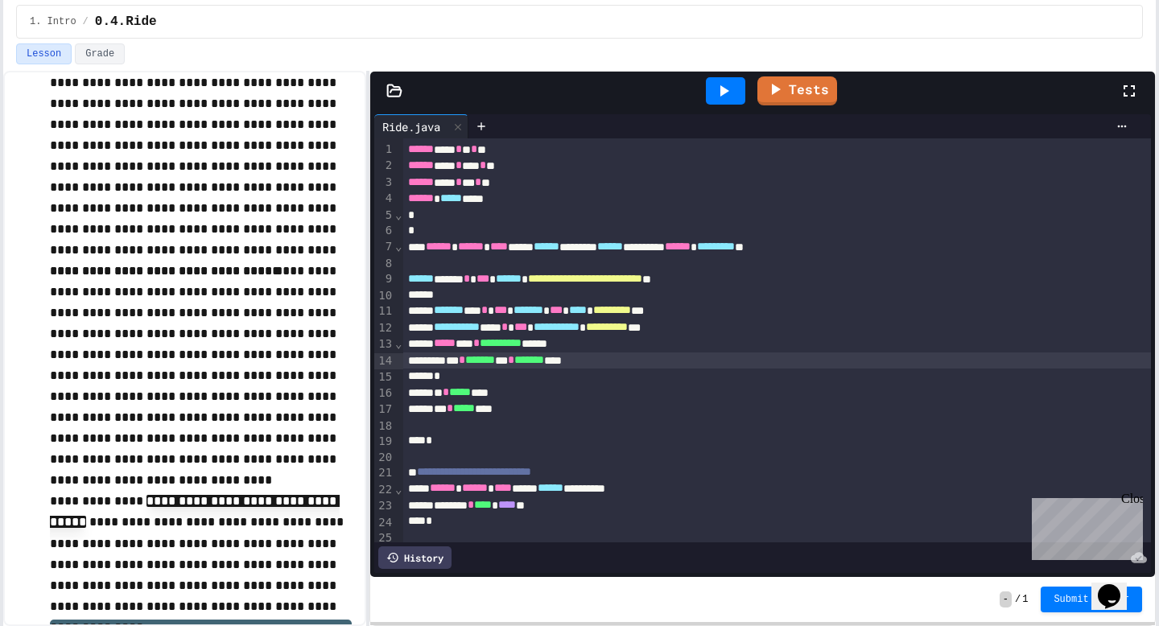
scroll to position [199, 0]
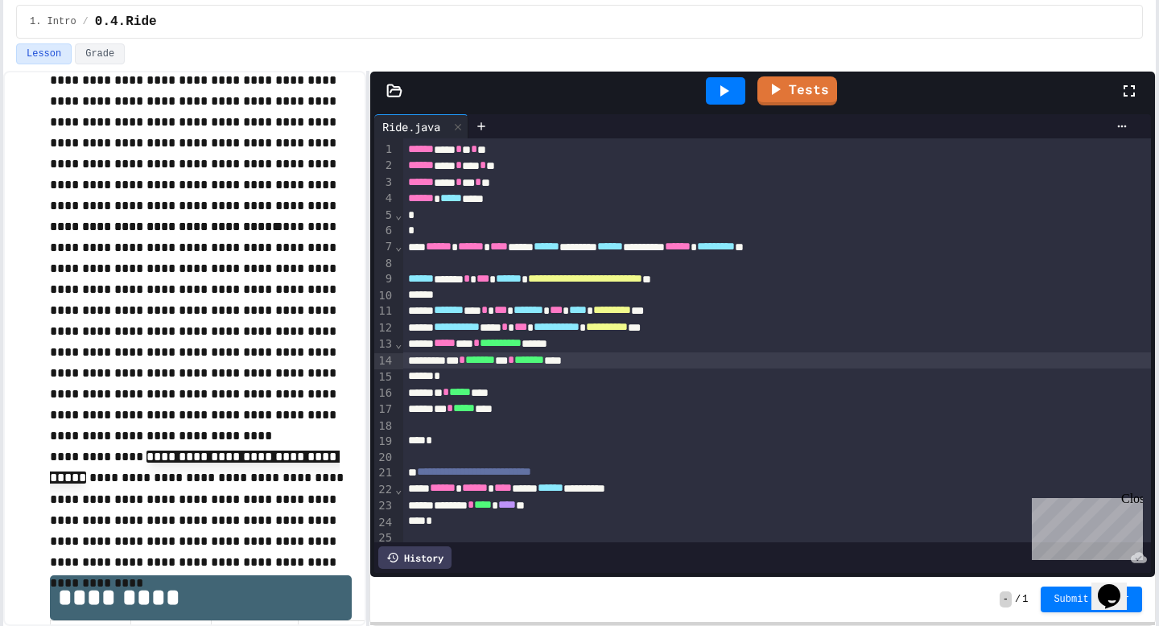
click at [554, 261] on div at bounding box center [776, 263] width 747 height 16
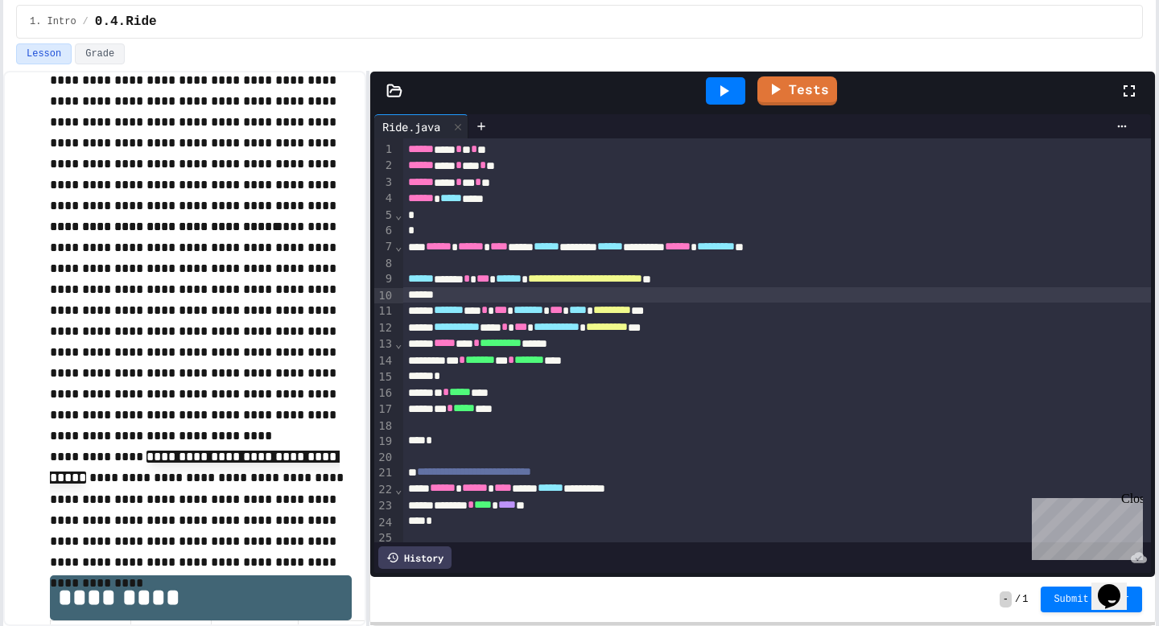
click at [554, 292] on div at bounding box center [776, 295] width 747 height 16
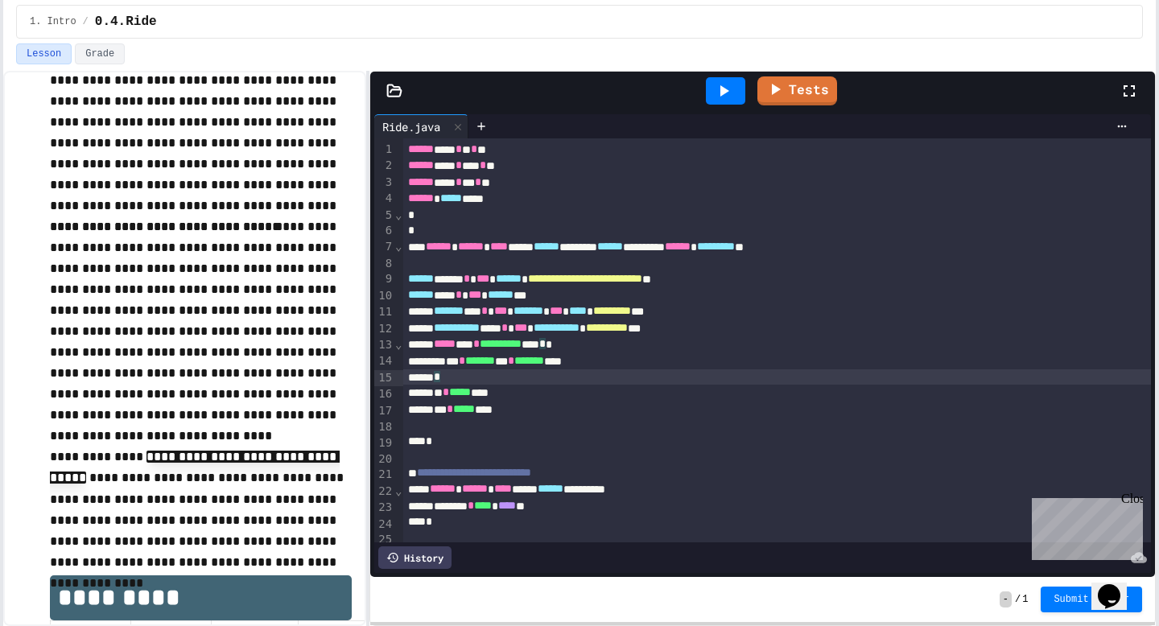
click at [625, 379] on div "*" at bounding box center [776, 377] width 747 height 16
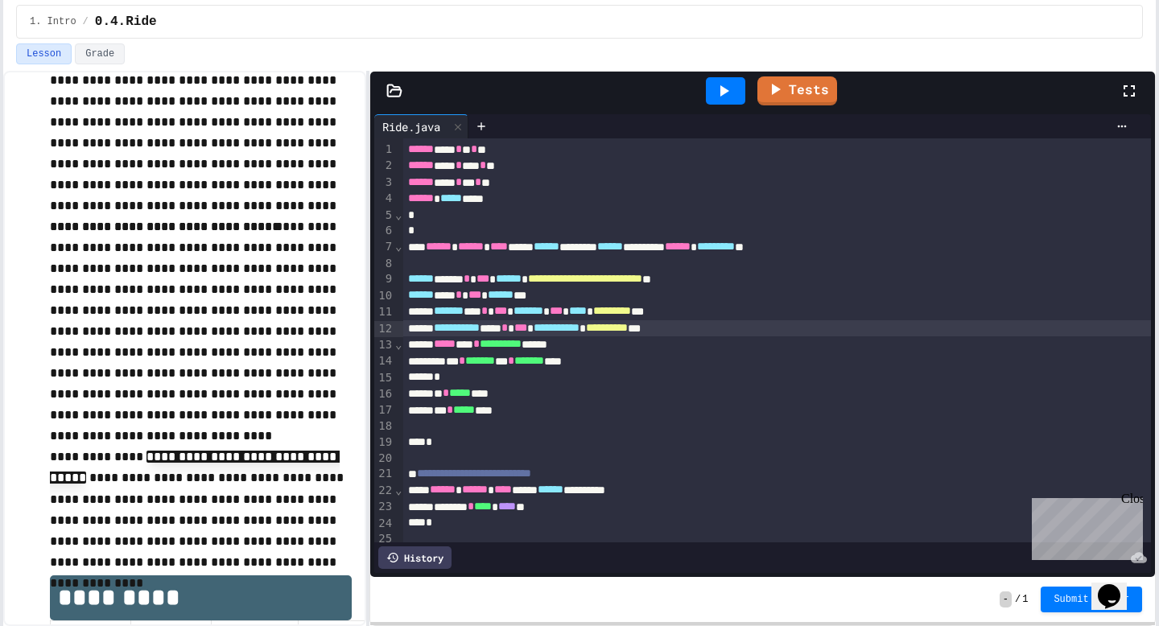
click at [781, 330] on div "**********" at bounding box center [776, 328] width 747 height 16
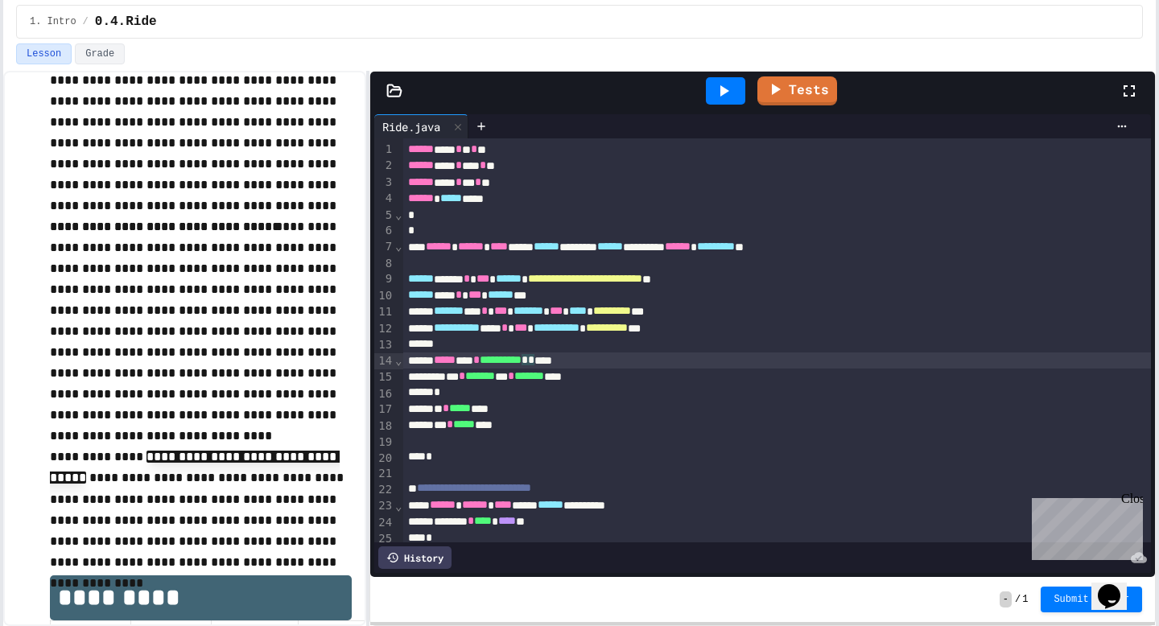
click at [521, 359] on span "**********" at bounding box center [501, 359] width 42 height 11
click at [544, 380] on span "*******" at bounding box center [529, 375] width 30 height 11
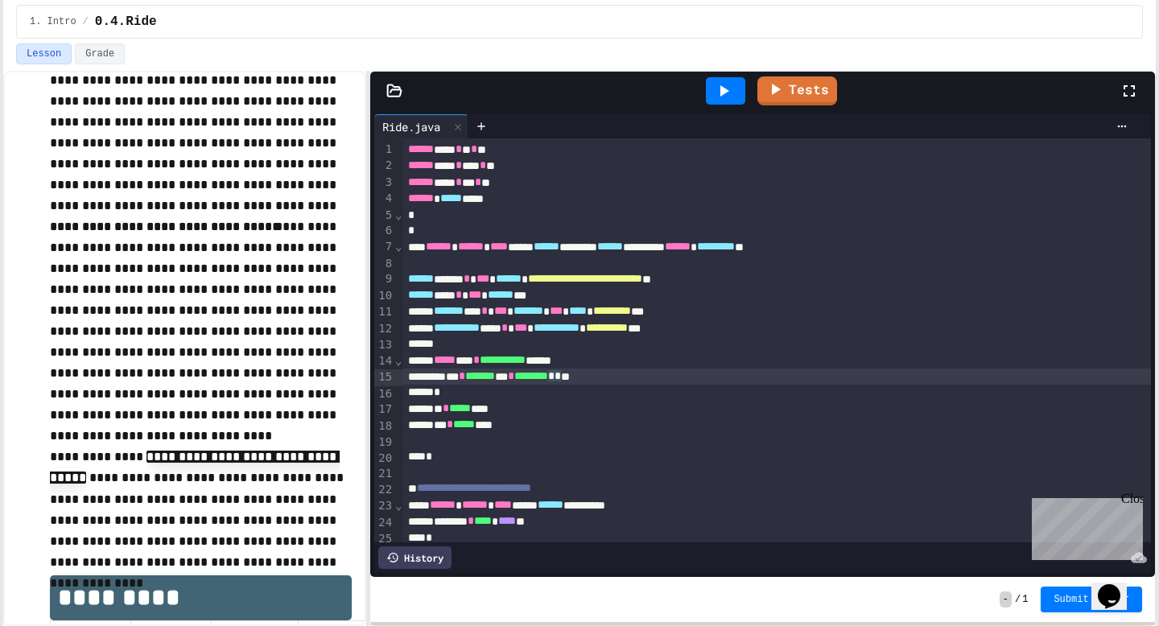
click at [568, 343] on div at bounding box center [776, 344] width 747 height 16
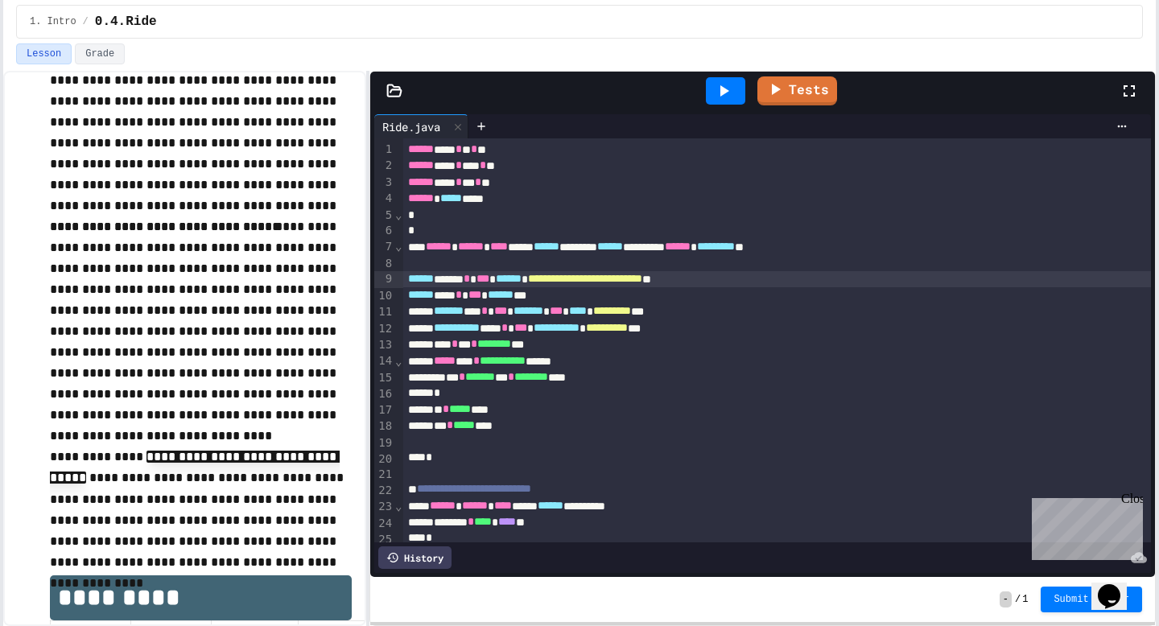
click at [642, 280] on span "**********" at bounding box center [585, 278] width 114 height 11
click at [591, 278] on span "**********" at bounding box center [585, 278] width 114 height 11
drag, startPoint x: 590, startPoint y: 280, endPoint x: 599, endPoint y: 280, distance: 8.9
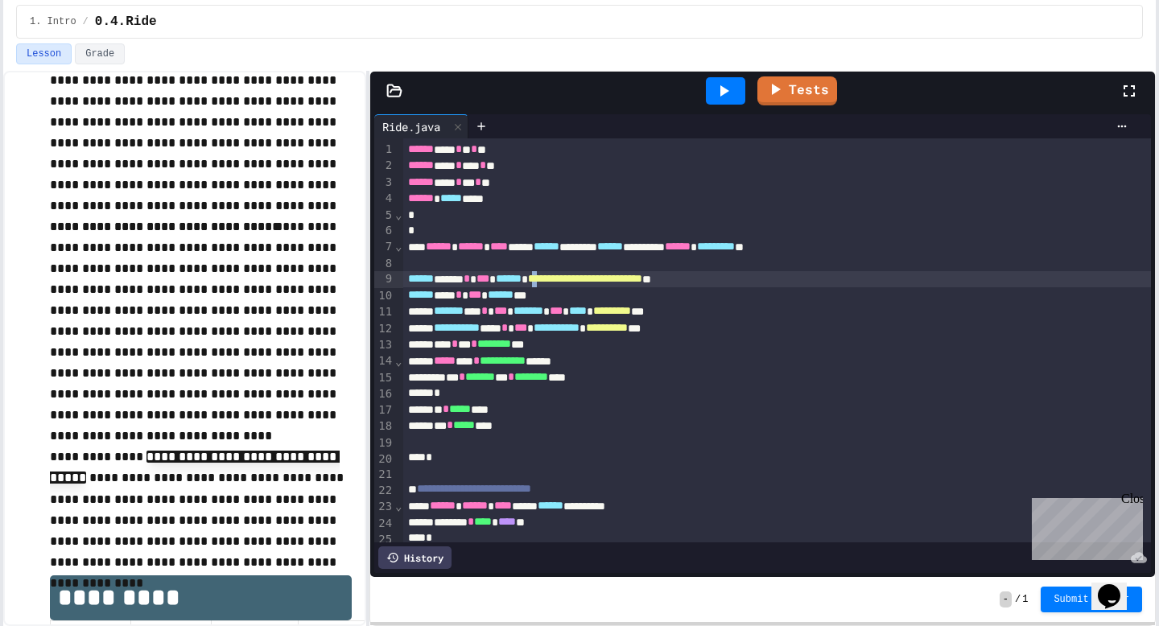
click at [599, 280] on span "**********" at bounding box center [585, 278] width 114 height 11
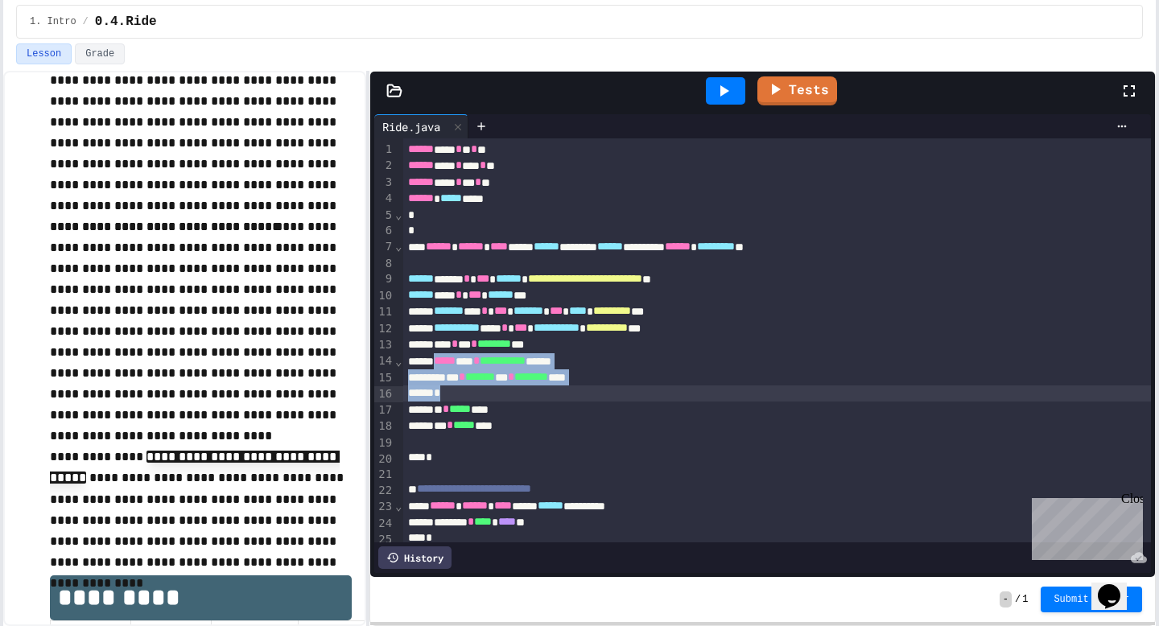
drag, startPoint x: 447, startPoint y: 360, endPoint x: 490, endPoint y: 394, distance: 54.9
click at [490, 394] on div "**********" at bounding box center [776, 375] width 747 height 474
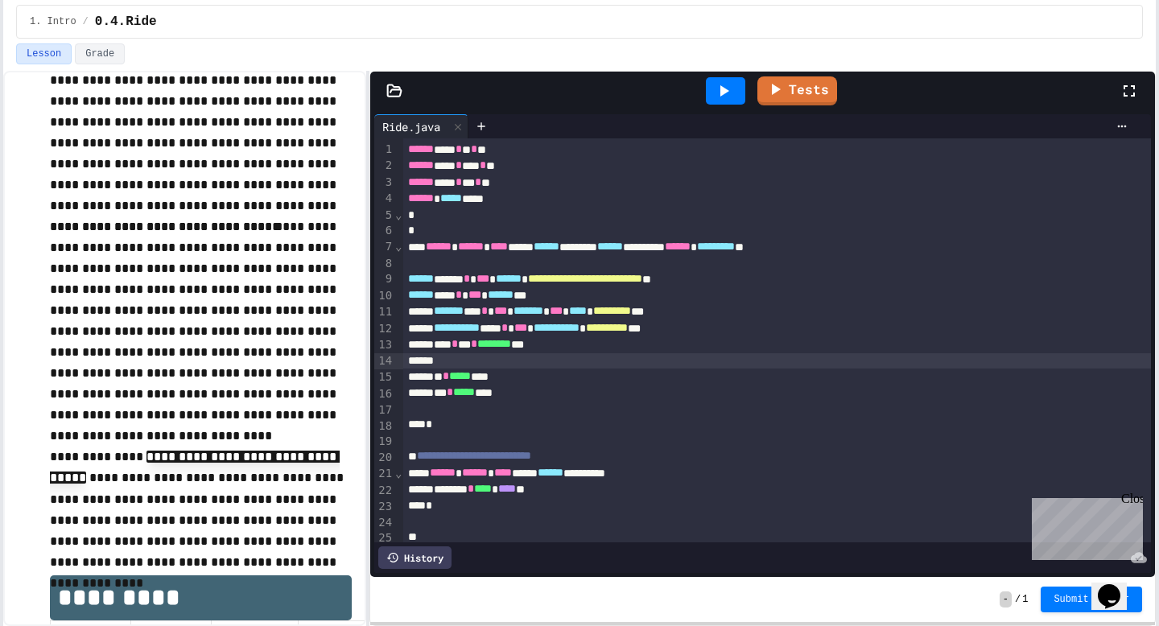
click at [817, 286] on div "**********" at bounding box center [776, 279] width 747 height 16
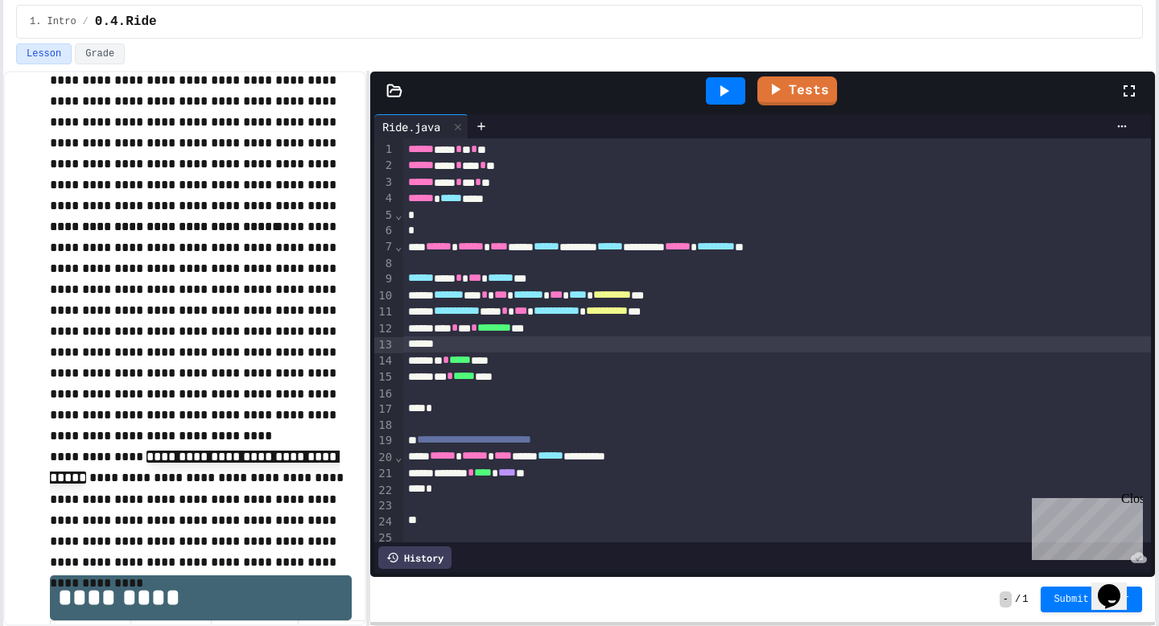
click at [615, 337] on div at bounding box center [776, 344] width 747 height 16
click at [615, 348] on div at bounding box center [776, 344] width 747 height 16
click at [616, 340] on div at bounding box center [776, 344] width 747 height 16
click at [613, 346] on div at bounding box center [776, 344] width 747 height 16
